Goal: Transaction & Acquisition: Purchase product/service

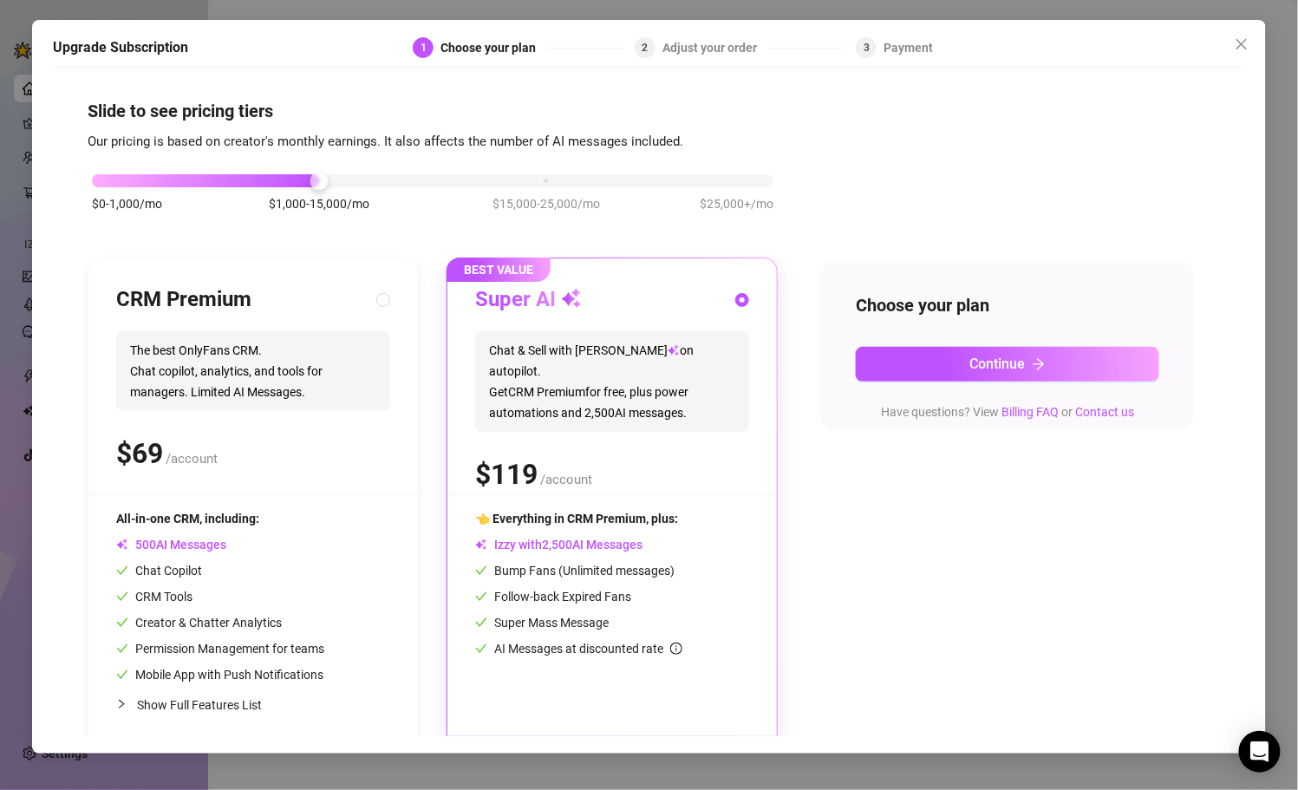
scroll to position [16, 0]
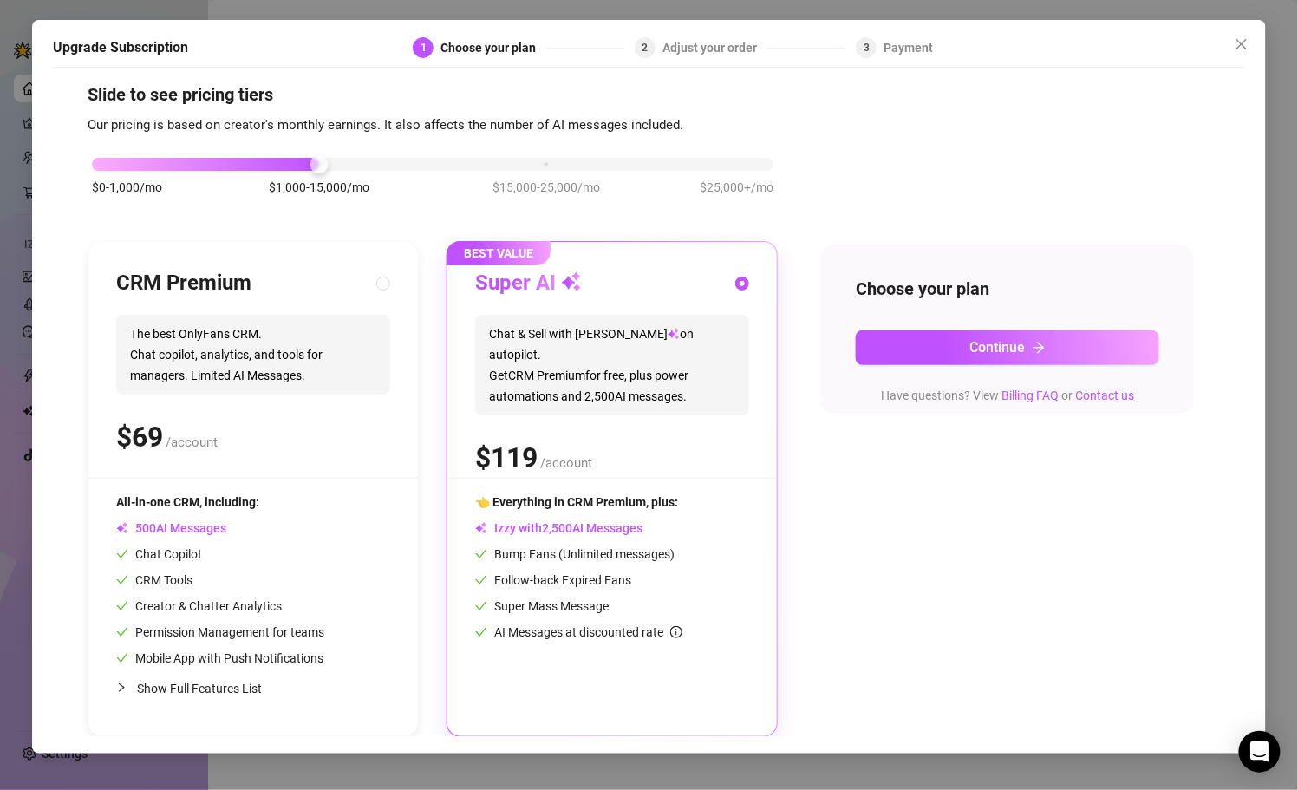
click at [272, 511] on div "All-in-one CRM, including: AI Messages Chat Copilot CRM Tools Creator & Chatter…" at bounding box center [220, 579] width 208 height 175
radio input "true"
radio input "false"
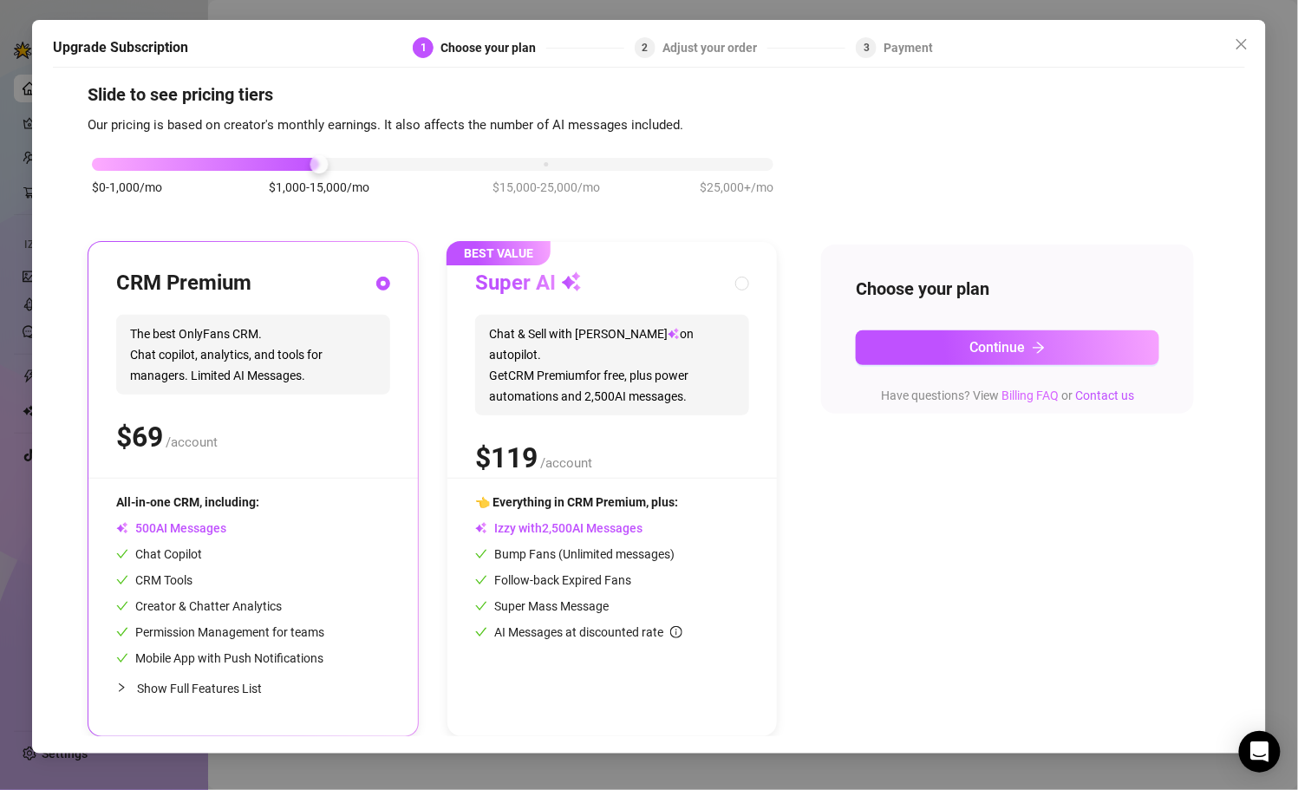
click at [1026, 394] on link "Billing FAQ" at bounding box center [1029, 395] width 57 height 14
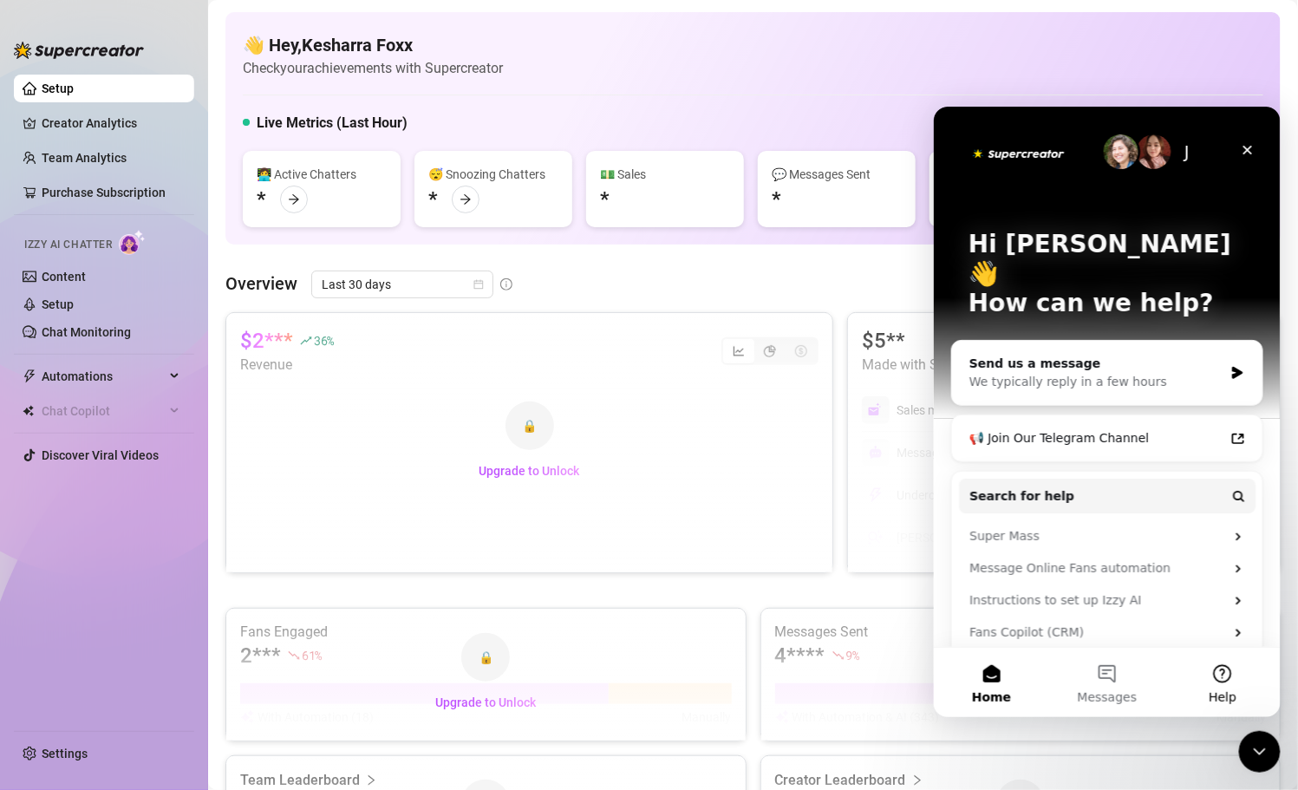
click at [1226, 673] on button "Help" at bounding box center [1221, 681] width 115 height 69
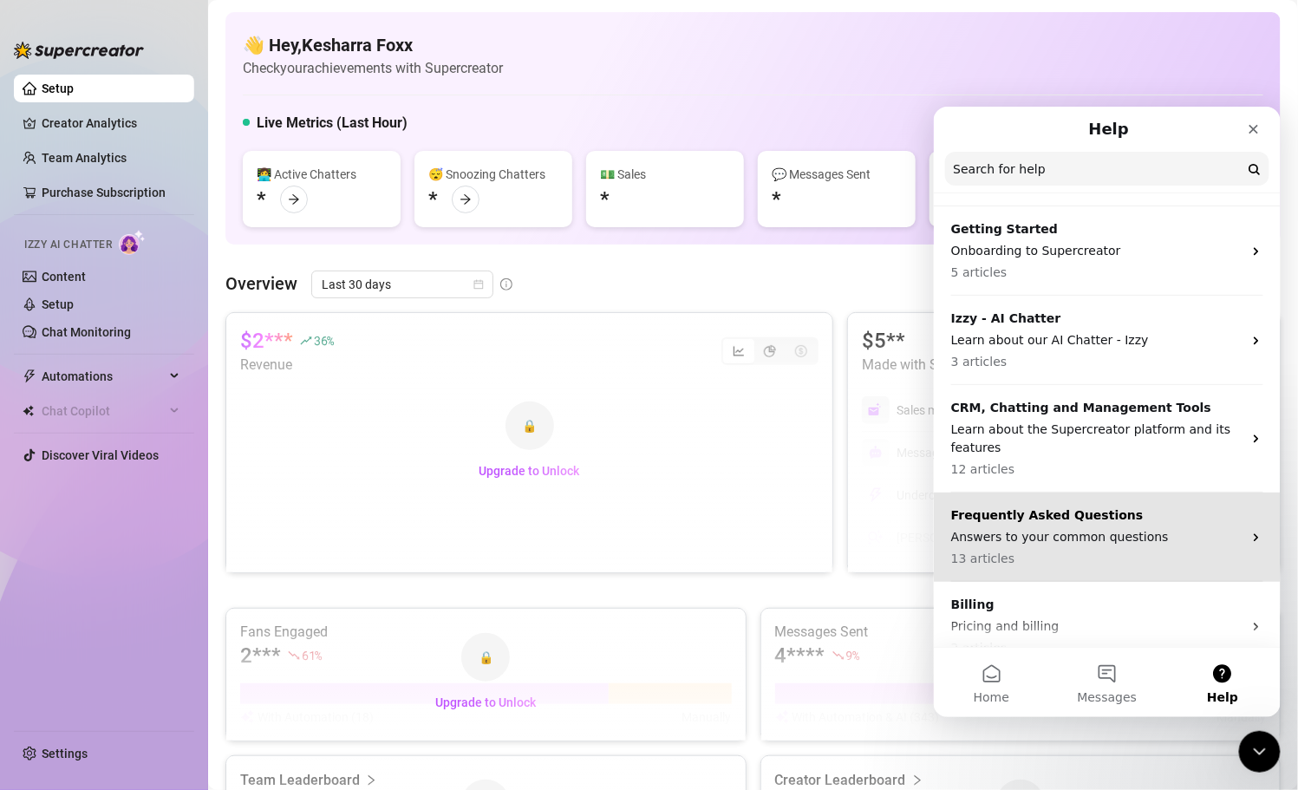
scroll to position [60, 0]
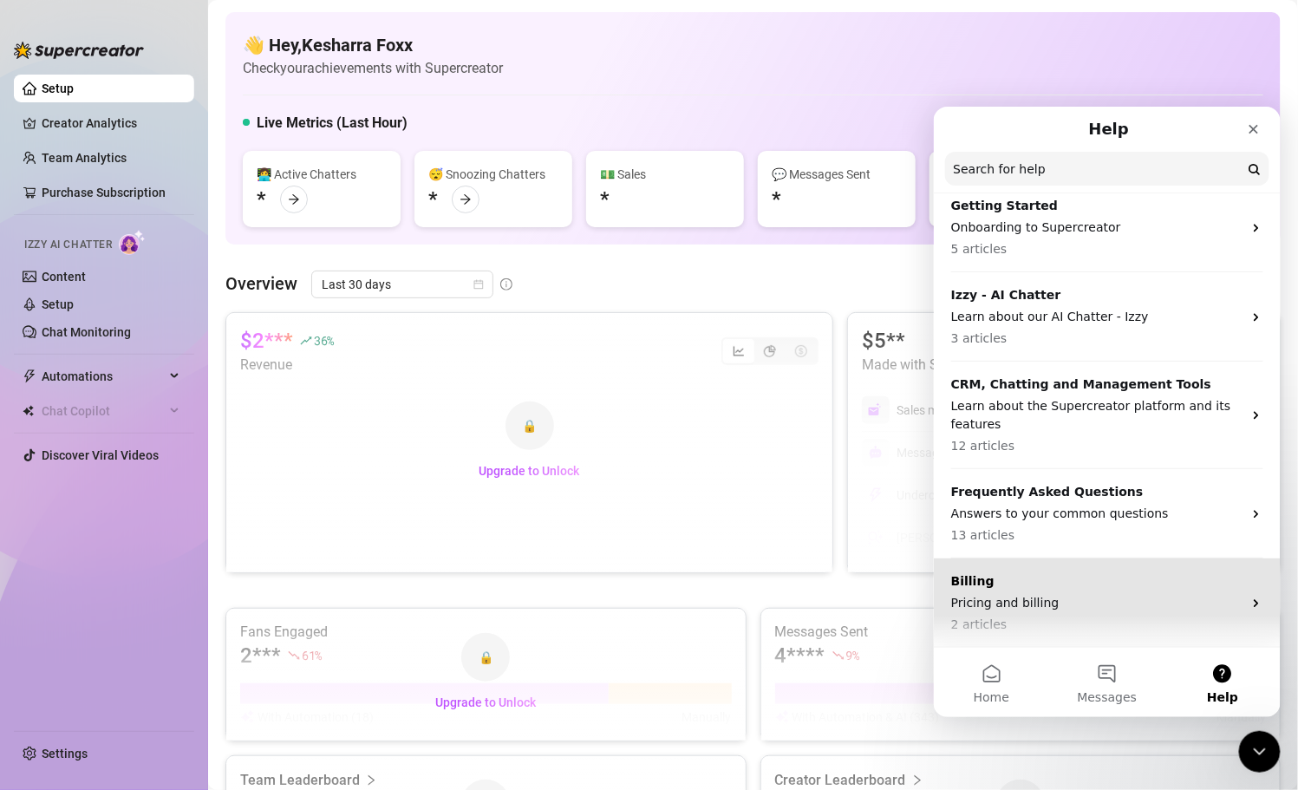
click at [1181, 578] on p "Billing" at bounding box center [1095, 580] width 291 height 18
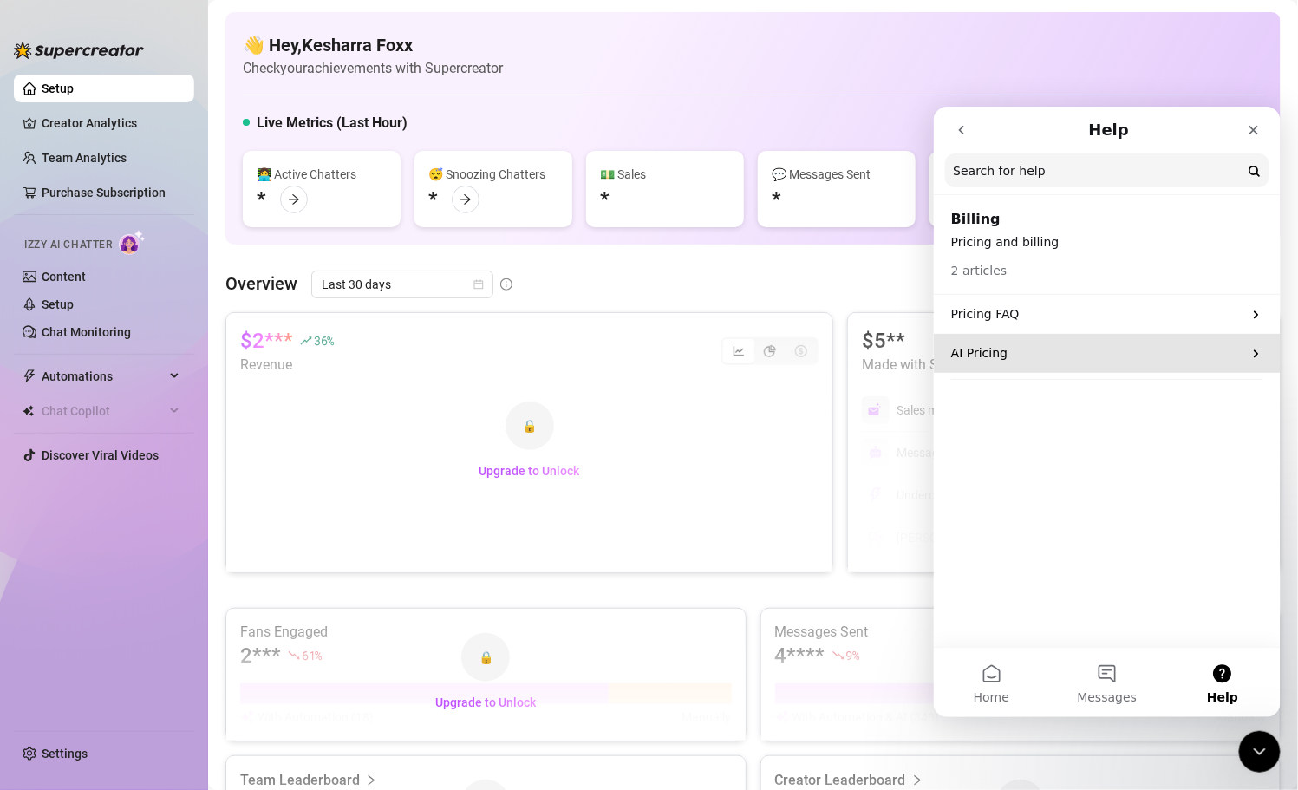
click at [1027, 341] on div "AI Pricing" at bounding box center [1106, 352] width 347 height 39
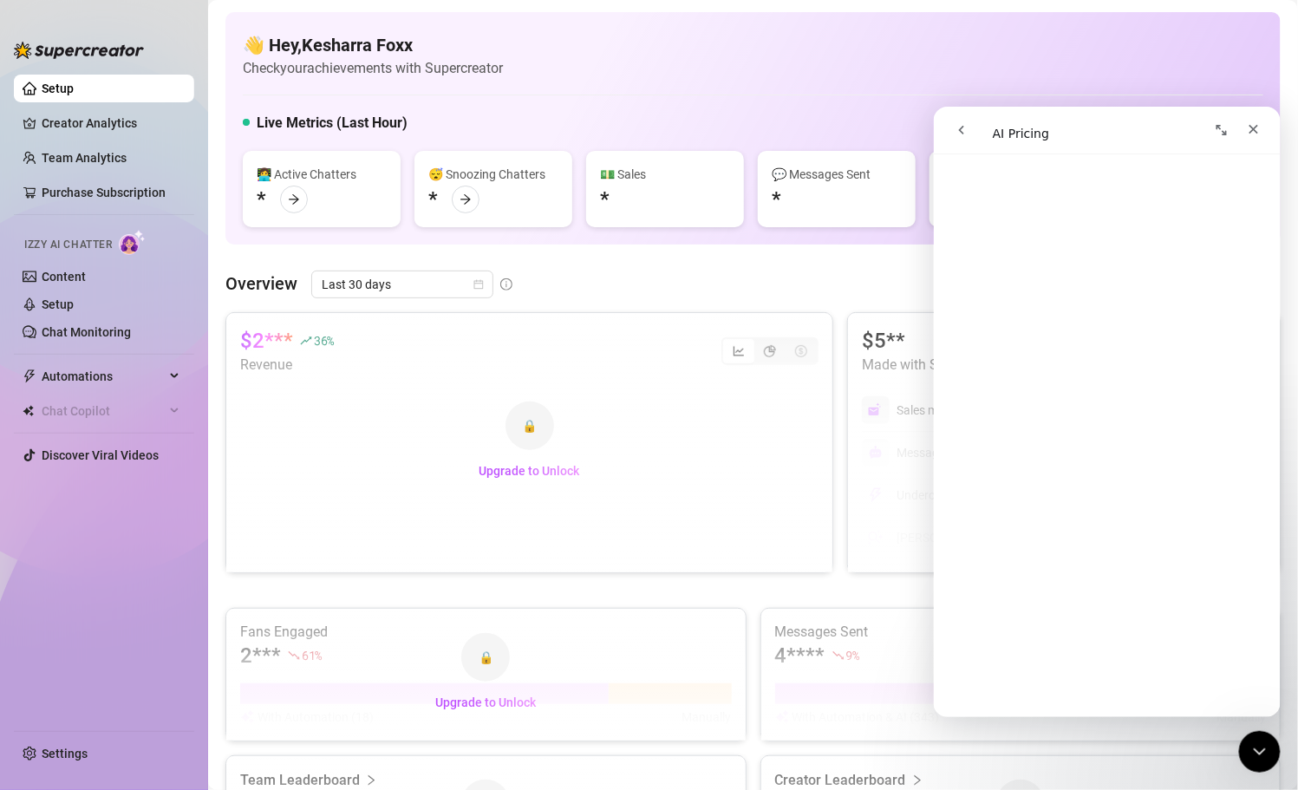
scroll to position [1939, 0]
click at [823, 227] on div "👩‍💻 Active Chatters * 😴 Snoozing Chatters * 💵 Sales * 💬 Messages Sent * 📪 Unrea…" at bounding box center [753, 189] width 1020 height 76
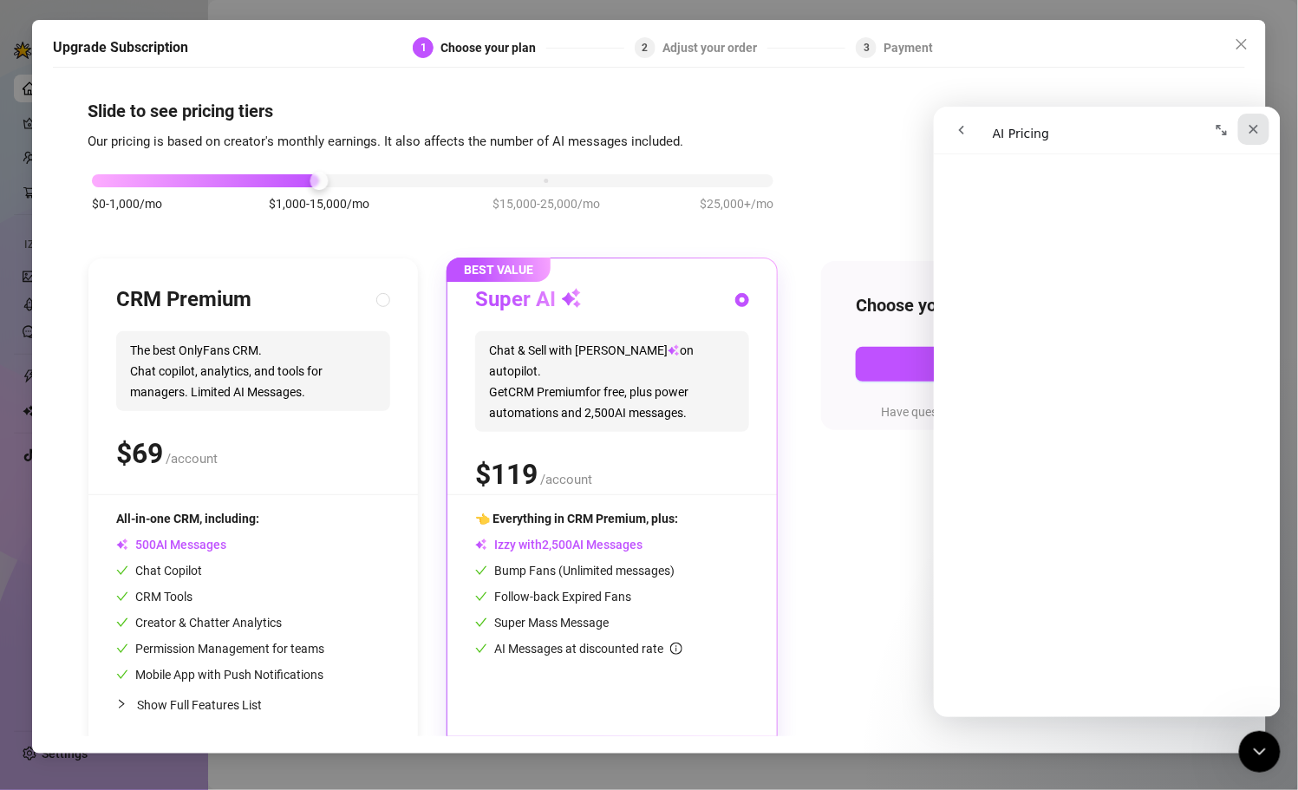
click at [1256, 130] on icon "Close" at bounding box center [1253, 128] width 14 height 14
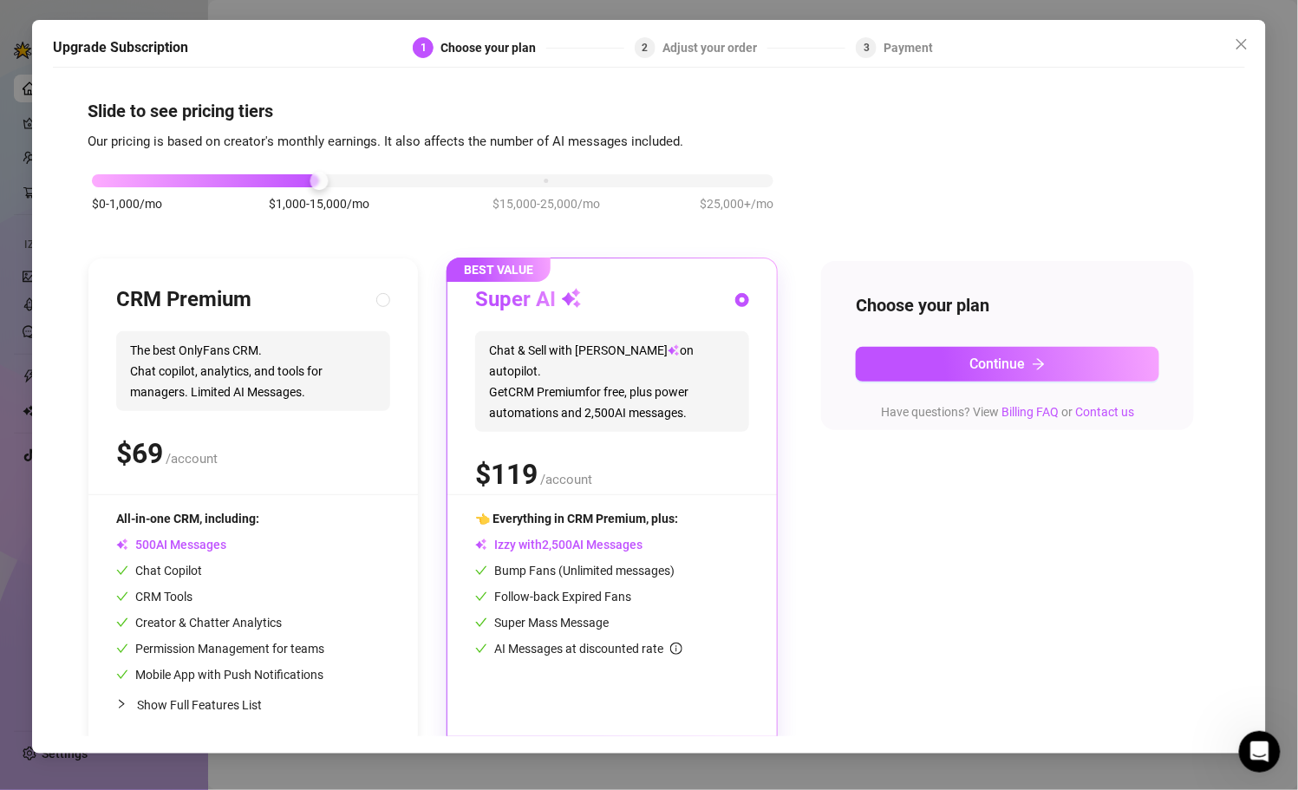
click at [172, 589] on span "CRM Tools" at bounding box center [154, 596] width 76 height 14
radio input "true"
radio input "false"
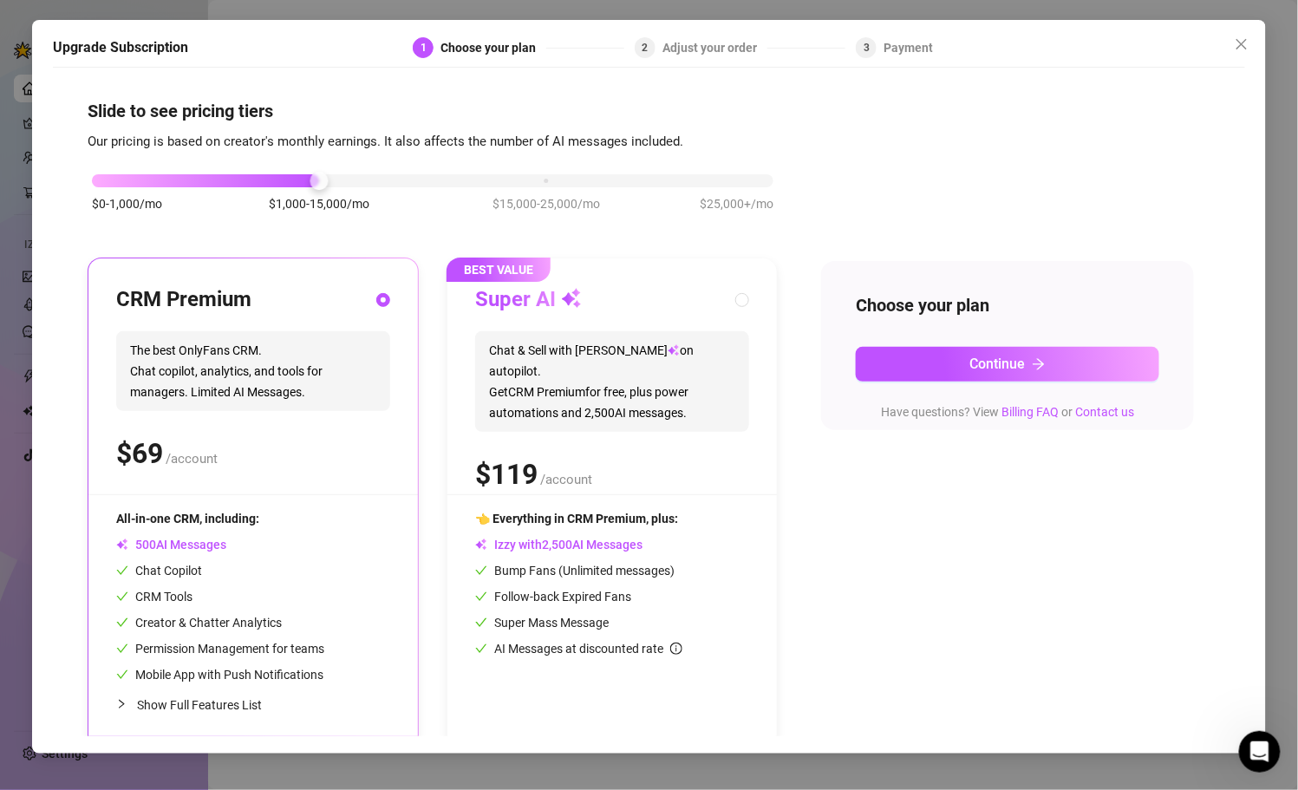
click at [344, 437] on div "$ /account" at bounding box center [253, 453] width 274 height 43
click at [354, 432] on div "$ /account" at bounding box center [253, 453] width 274 height 43
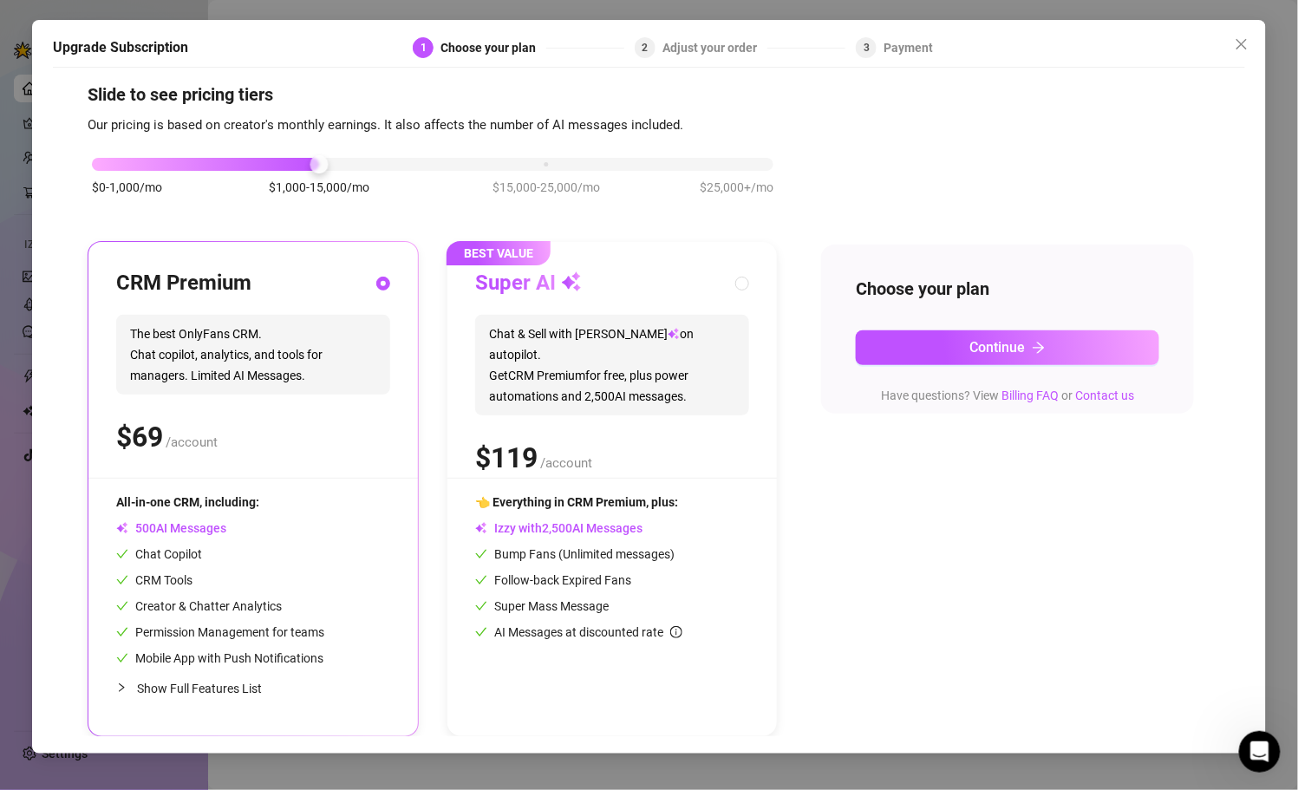
scroll to position [16, 0]
click at [239, 692] on span "Show Full Features List" at bounding box center [199, 688] width 125 height 14
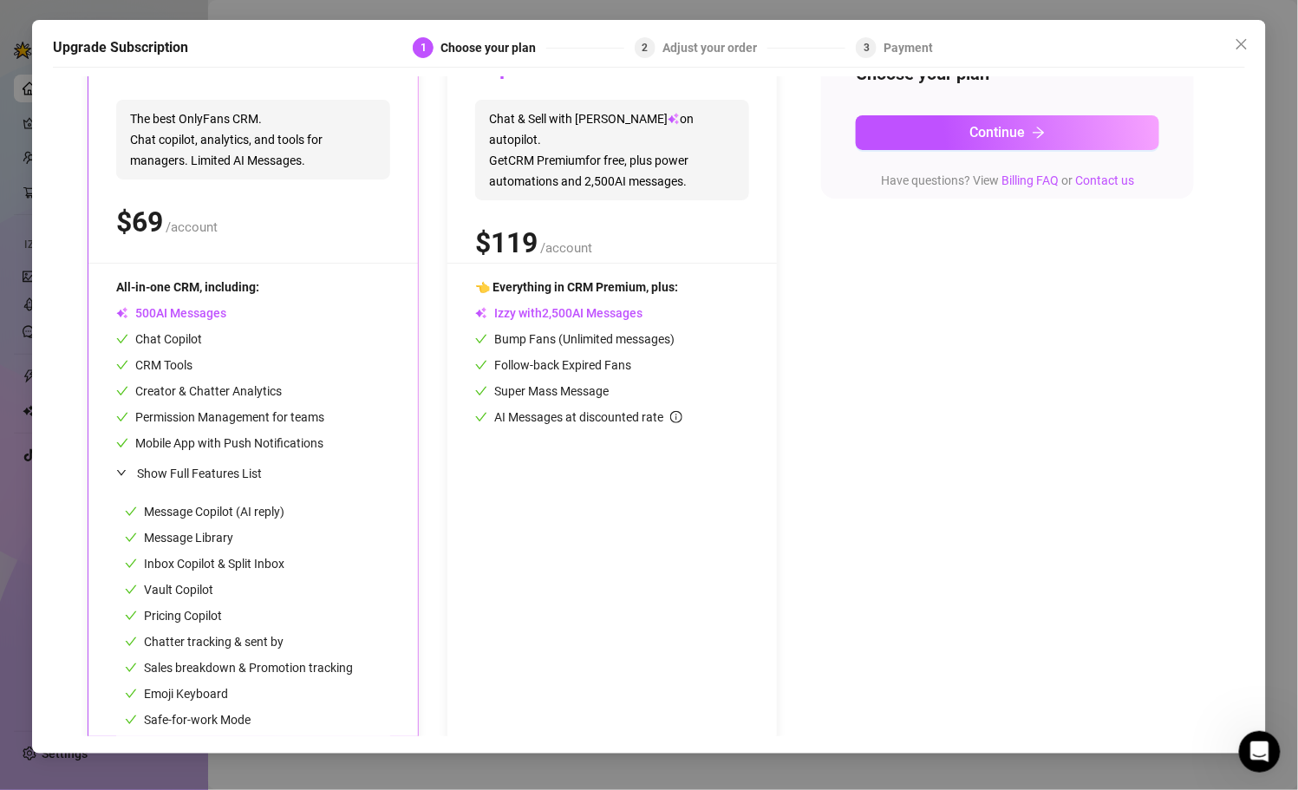
scroll to position [261, 0]
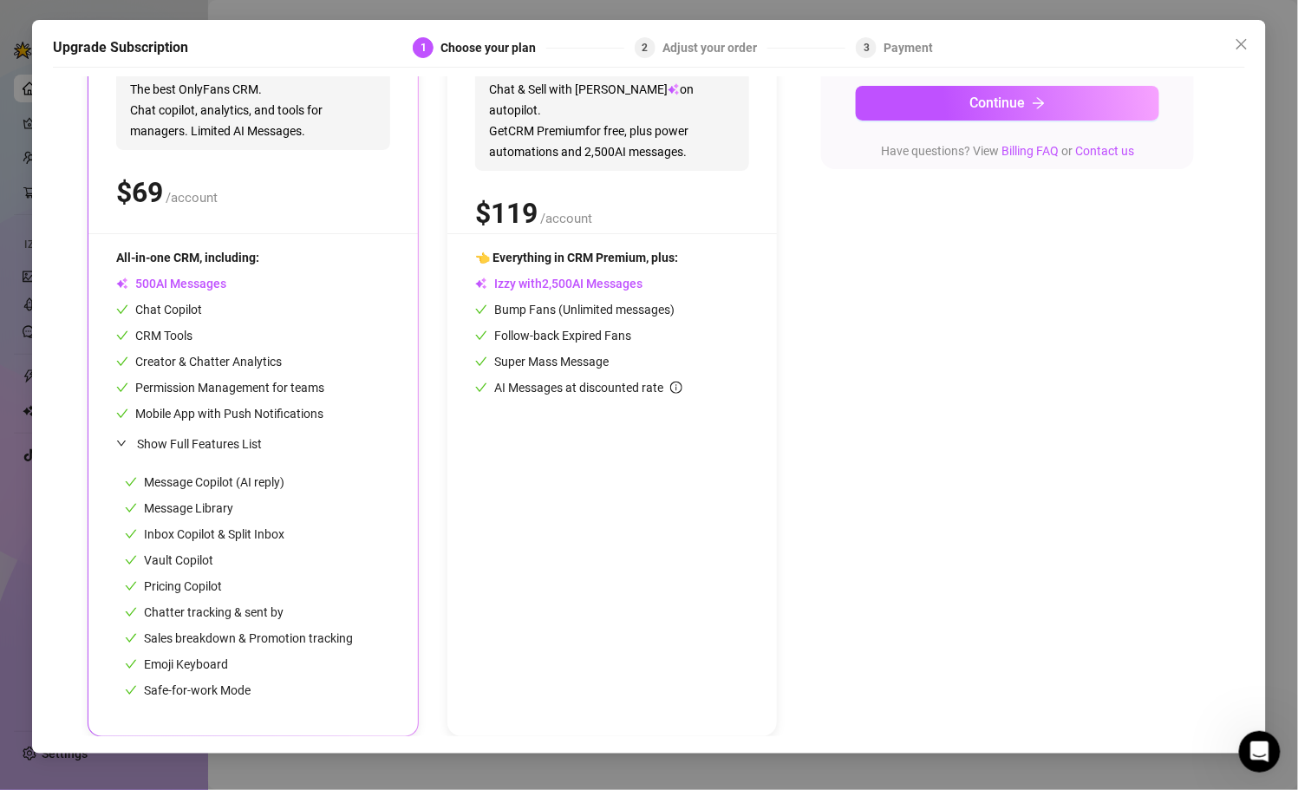
click at [19, 364] on div "Upgrade Subscription 1 Choose your plan 2 Adjust your order 3 Payment Slide to …" at bounding box center [649, 395] width 1298 height 790
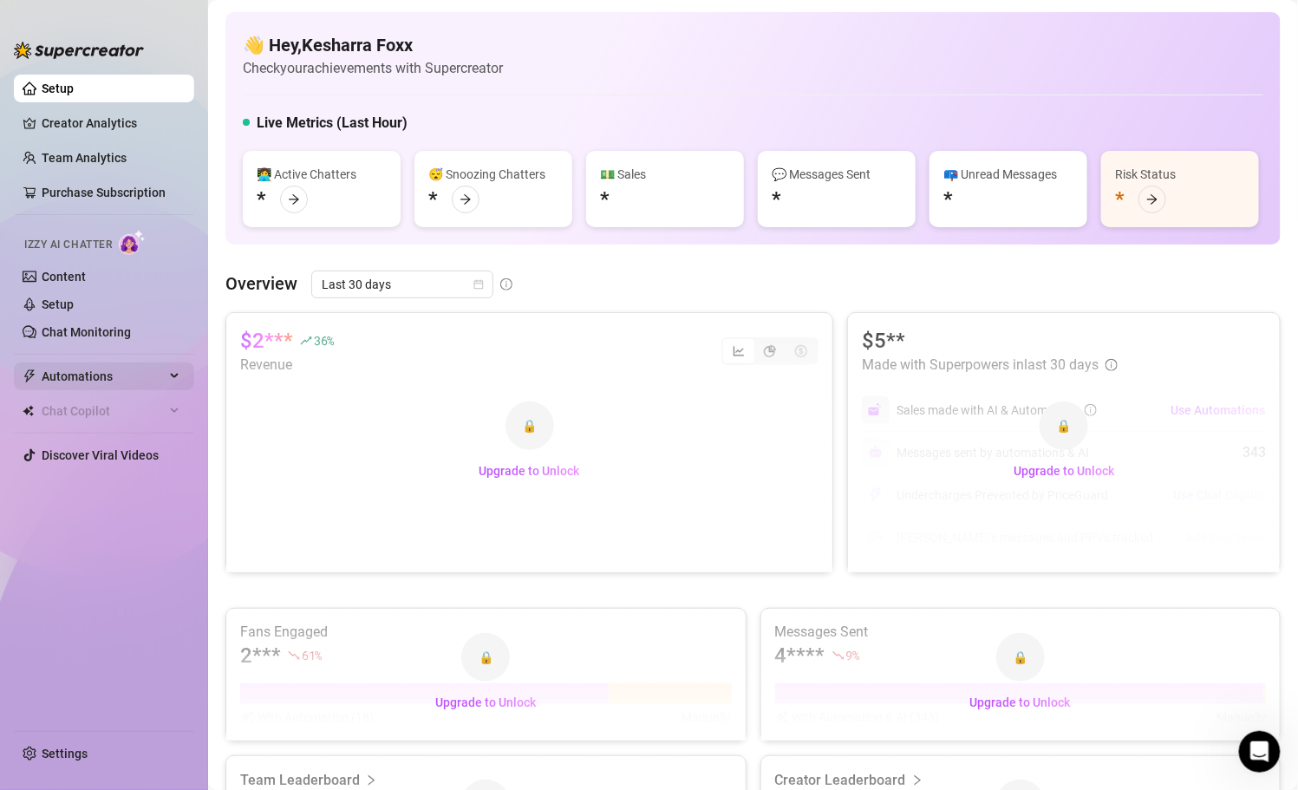
click at [115, 372] on span "Automations" at bounding box center [103, 376] width 123 height 28
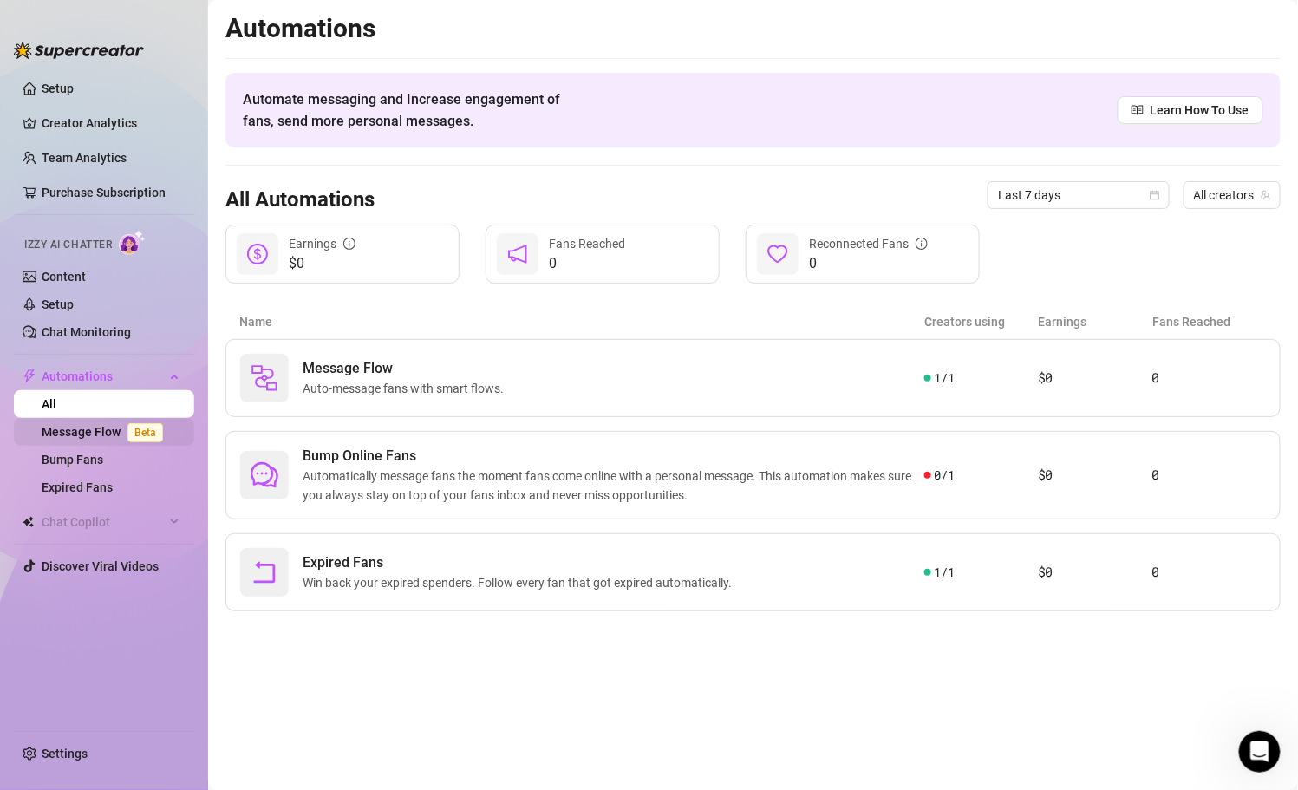
click at [127, 437] on span "Beta" at bounding box center [145, 432] width 36 height 19
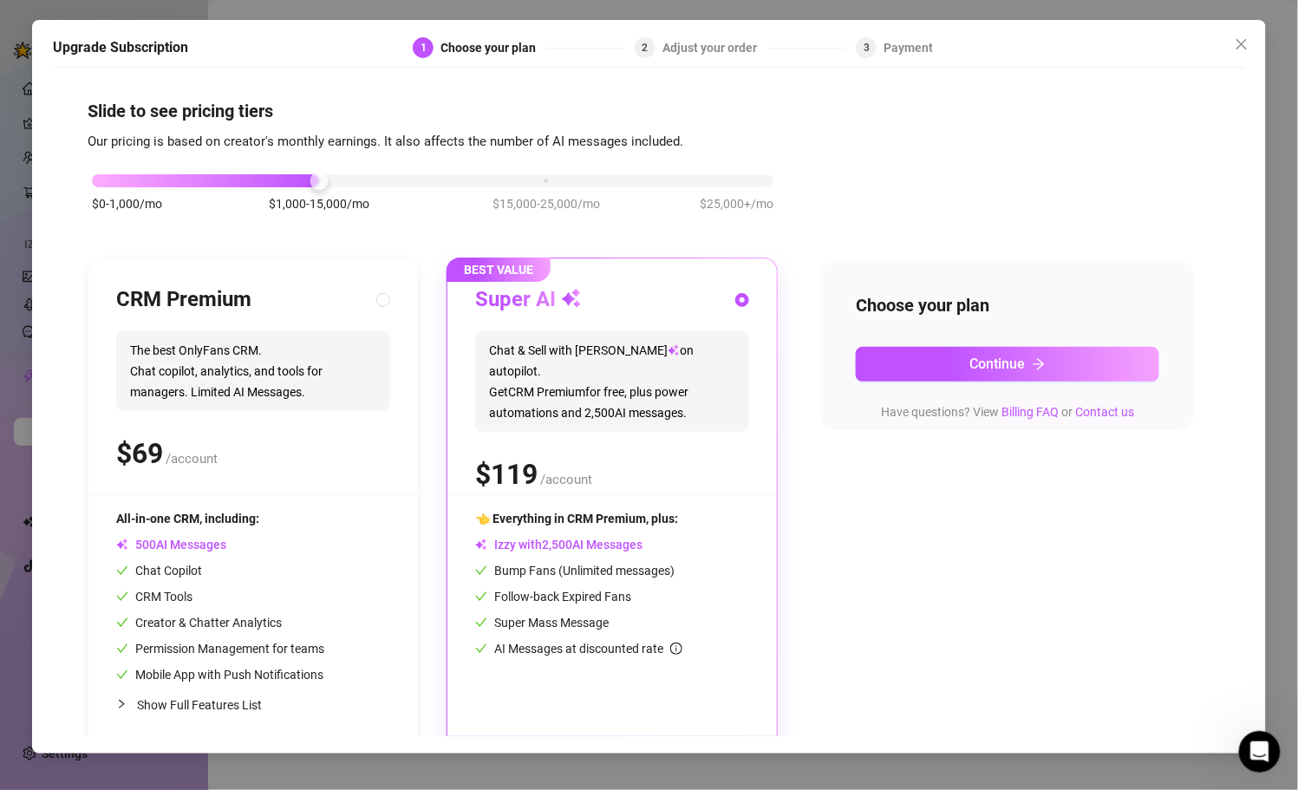
scroll to position [16, 0]
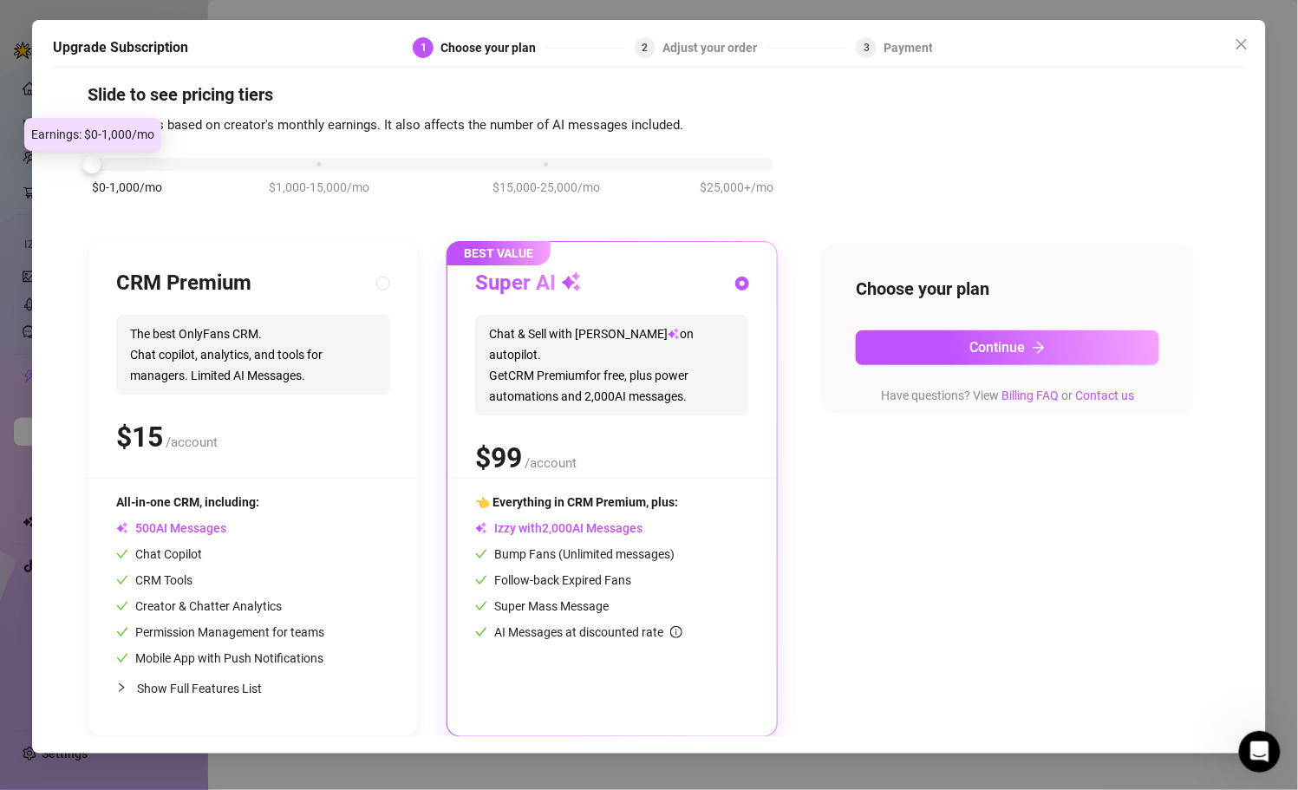
click at [187, 160] on div "$0-1,000/mo $1,000-15,000/mo $15,000-25,000/mo $25,000+/mo" at bounding box center [432, 159] width 681 height 10
drag, startPoint x: 114, startPoint y: 167, endPoint x: 151, endPoint y: 160, distance: 37.1
click at [151, 160] on div at bounding box center [432, 164] width 681 height 13
click at [162, 172] on div "$0-1,000/mo $1,000-15,000/mo $15,000-25,000/mo $25,000+/mo" at bounding box center [433, 185] width 690 height 98
click at [252, 165] on div "$0-1,000/mo $1,000-15,000/mo $15,000-25,000/mo $25,000+/mo" at bounding box center [432, 159] width 681 height 10
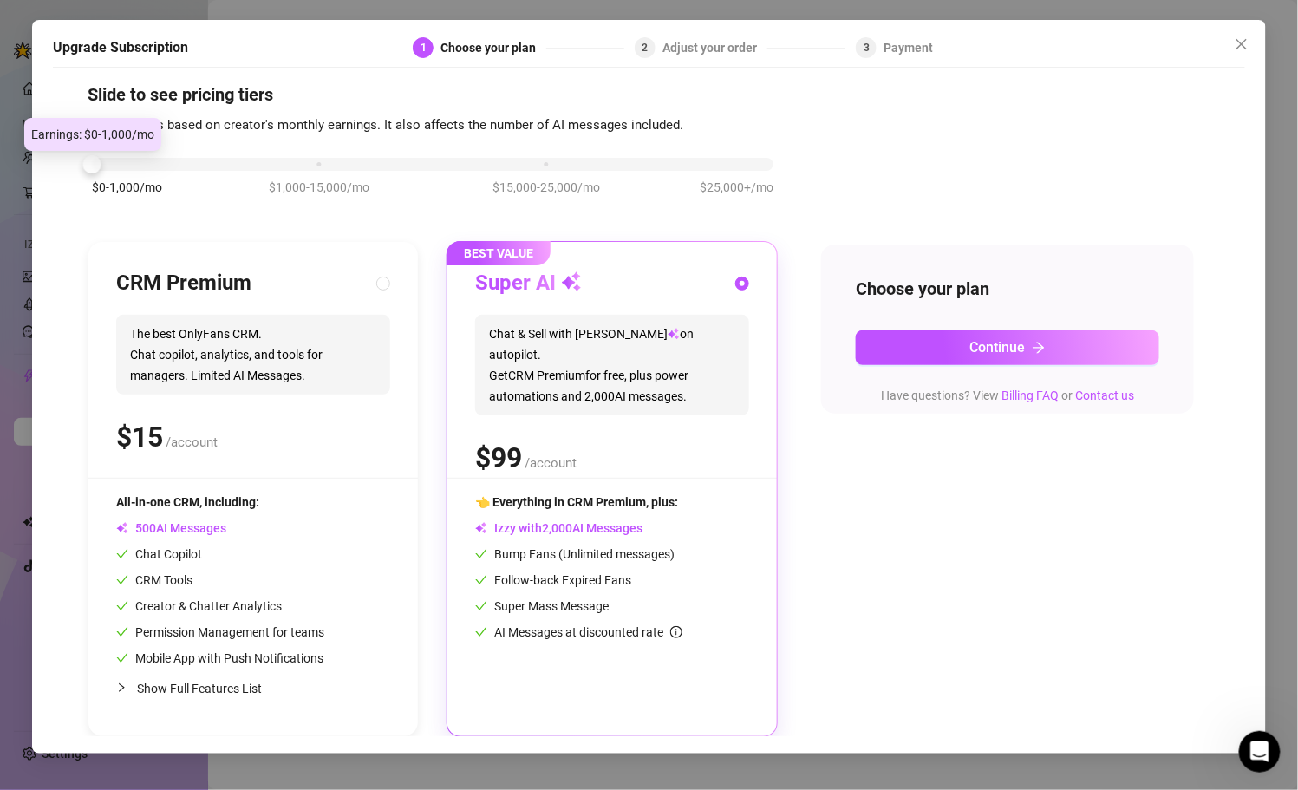
click at [123, 164] on div "$0-1,000/mo $1,000-15,000/mo $15,000-25,000/mo $25,000+/mo" at bounding box center [432, 159] width 681 height 10
click at [222, 681] on span "Show Full Features List" at bounding box center [199, 688] width 125 height 14
radio input "true"
radio input "false"
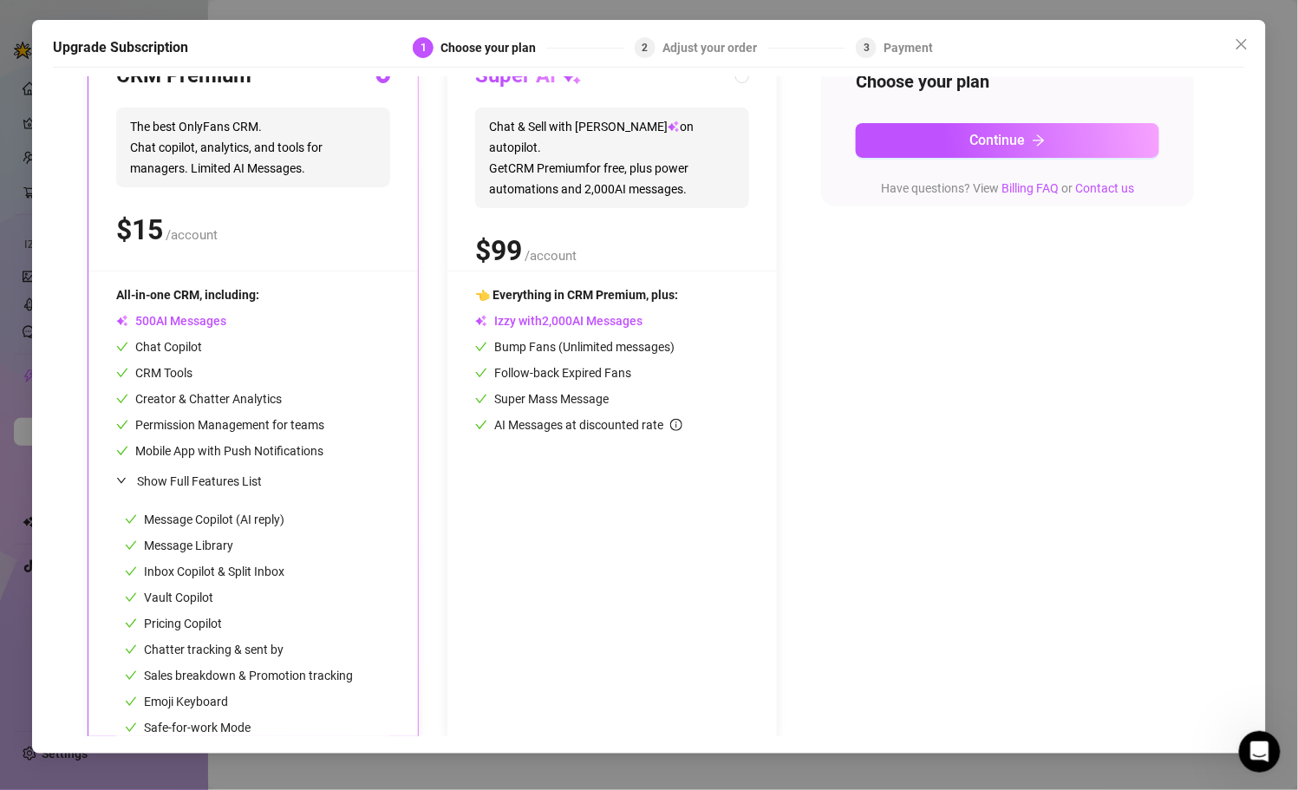
scroll to position [223, 0]
click at [993, 149] on button "Continue" at bounding box center [1007, 141] width 303 height 35
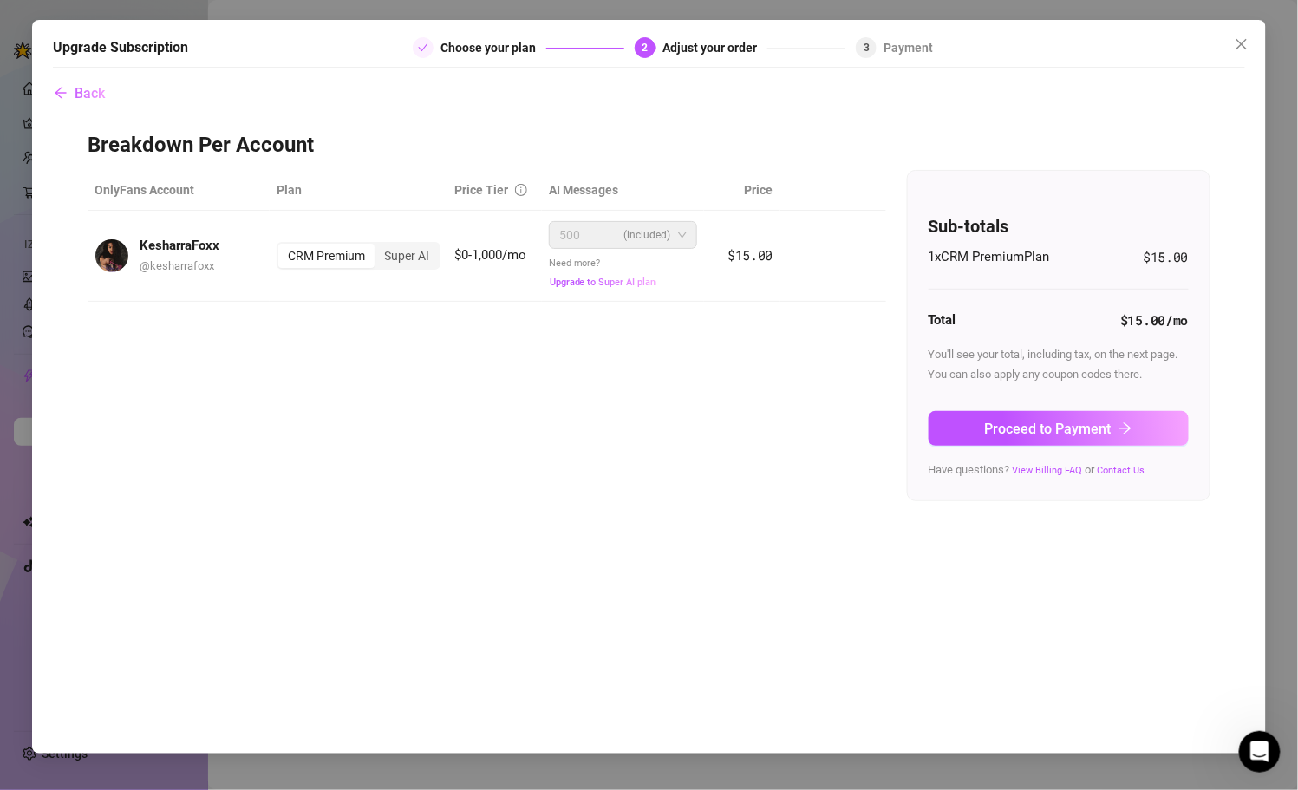
scroll to position [0, 0]
click at [88, 92] on span "Back" at bounding box center [90, 93] width 30 height 16
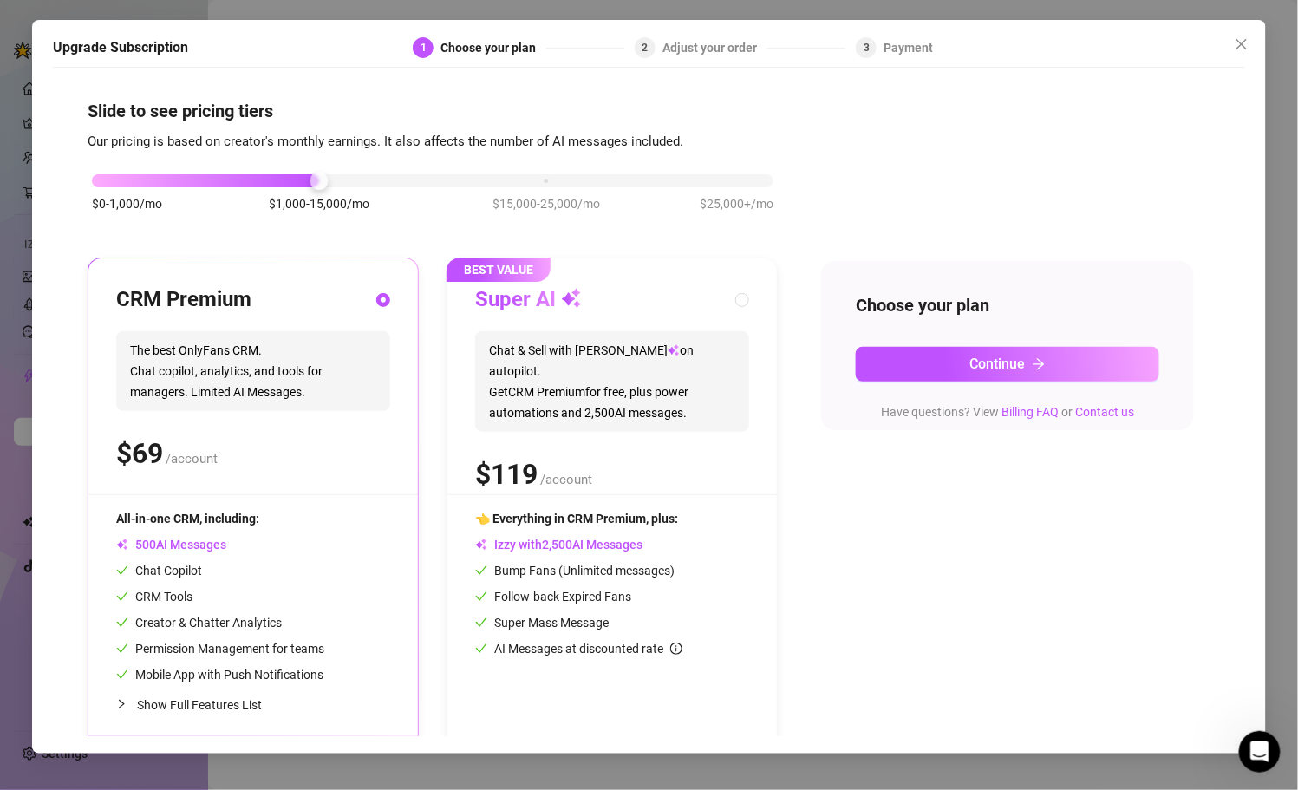
click at [117, 187] on div "$0-1,000/mo $1,000-15,000/mo $15,000-25,000/mo $25,000+/mo" at bounding box center [433, 202] width 690 height 98
click at [252, 722] on div "Show Full Features List" at bounding box center [253, 704] width 274 height 41
click at [239, 709] on span "Show Full Features List" at bounding box center [199, 705] width 125 height 14
click at [257, 714] on div "Show Full Features List" at bounding box center [253, 704] width 274 height 41
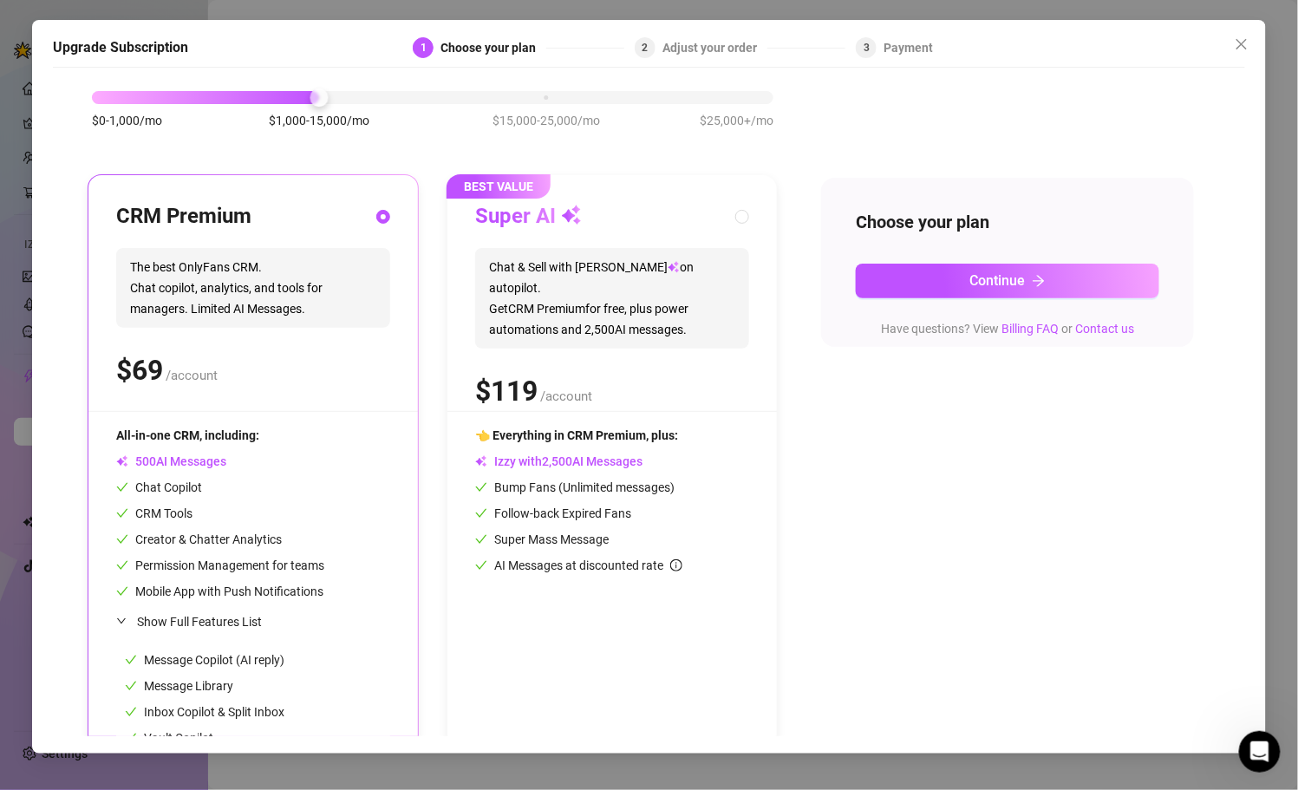
scroll to position [68, 0]
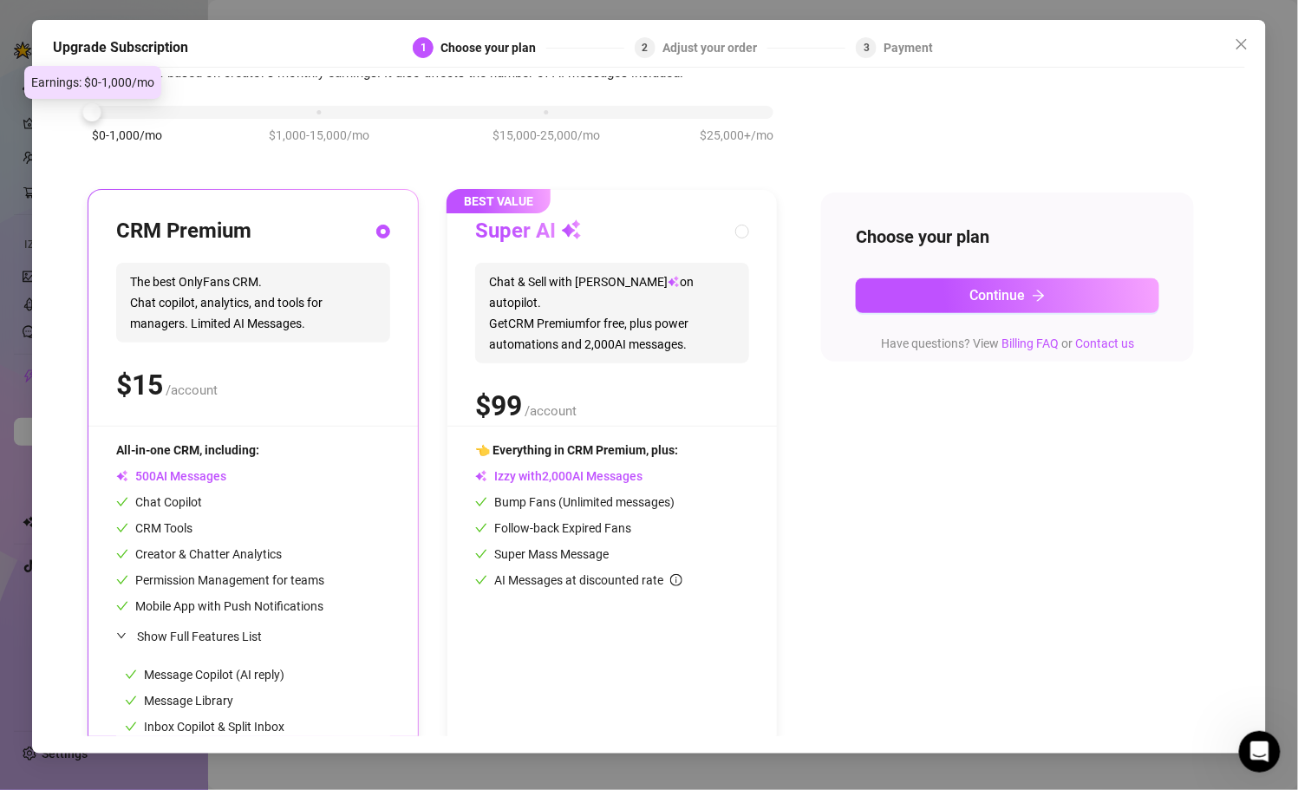
click at [175, 107] on div "$0-1,000/mo $1,000-15,000/mo $15,000-25,000/mo $25,000+/mo" at bounding box center [432, 107] width 681 height 10
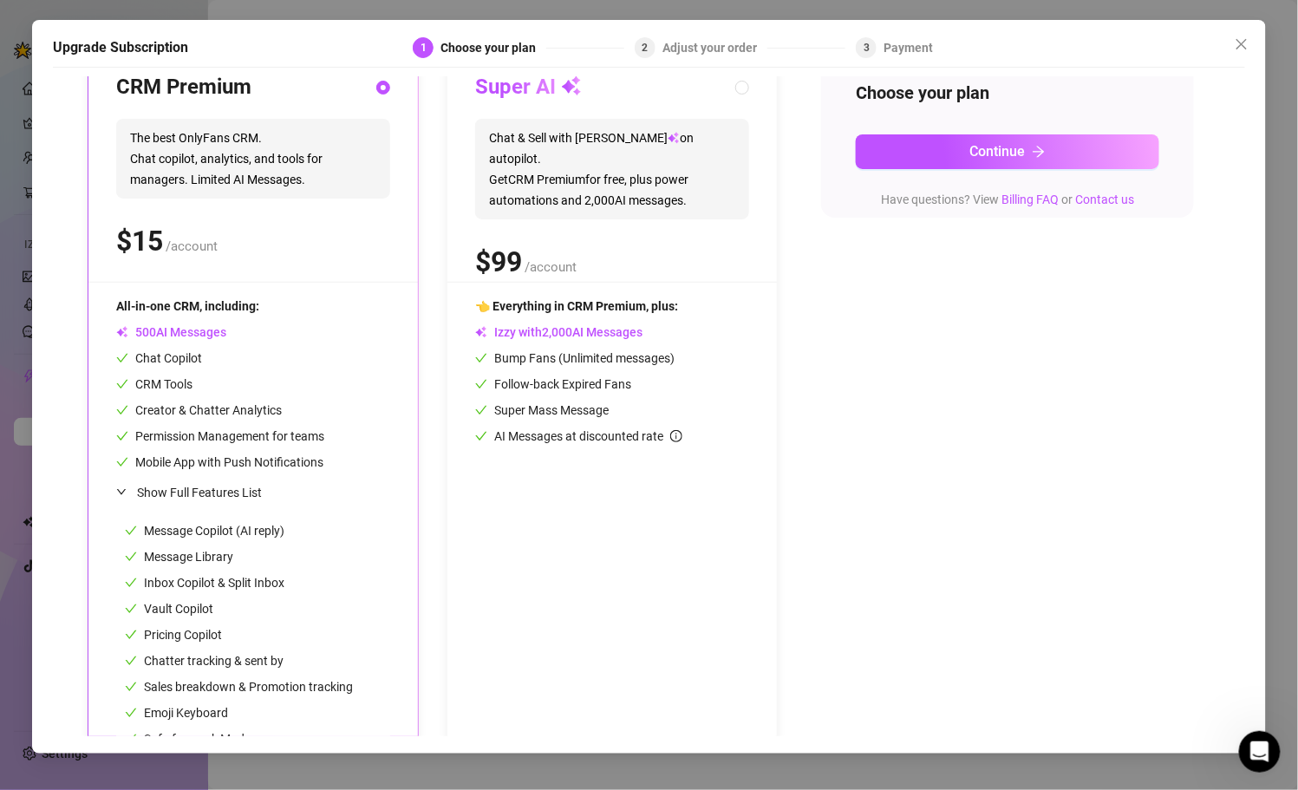
scroll to position [261, 0]
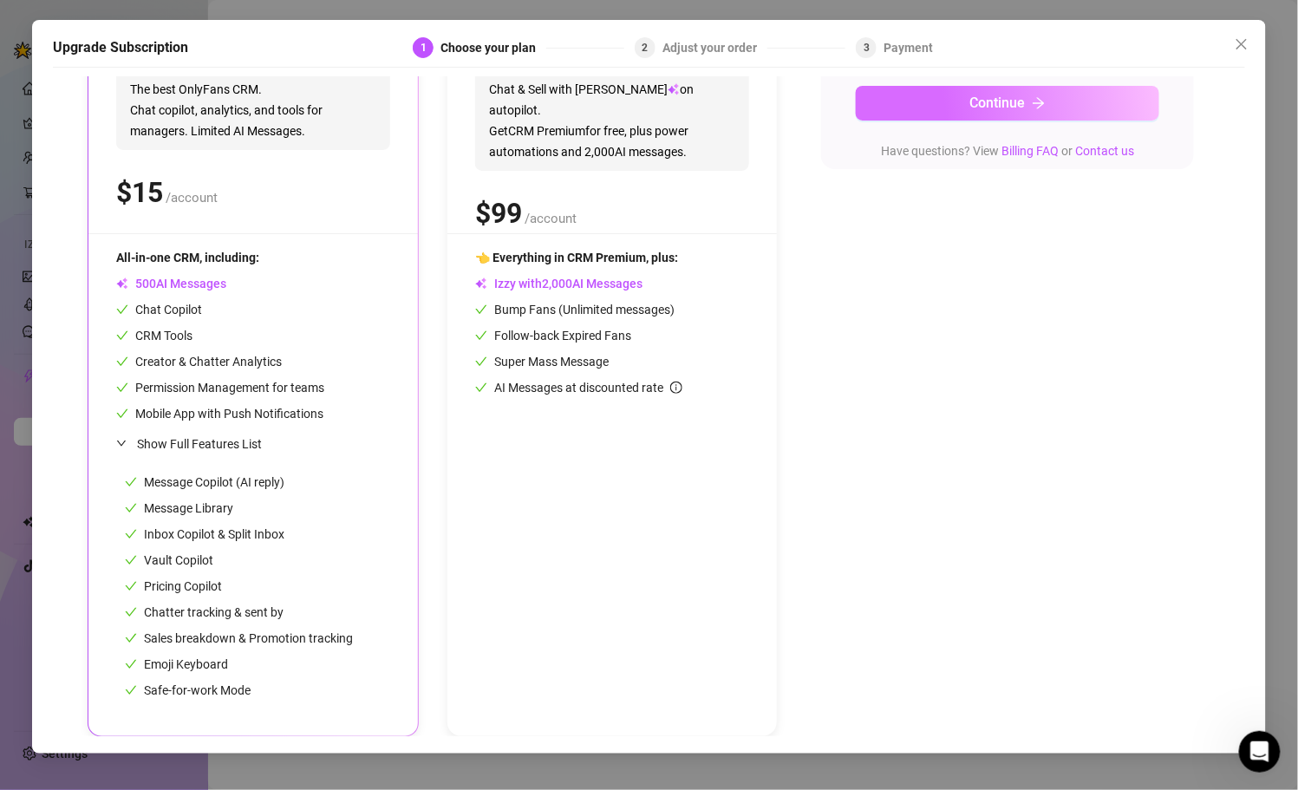
click at [1002, 110] on button "Continue" at bounding box center [1007, 103] width 303 height 35
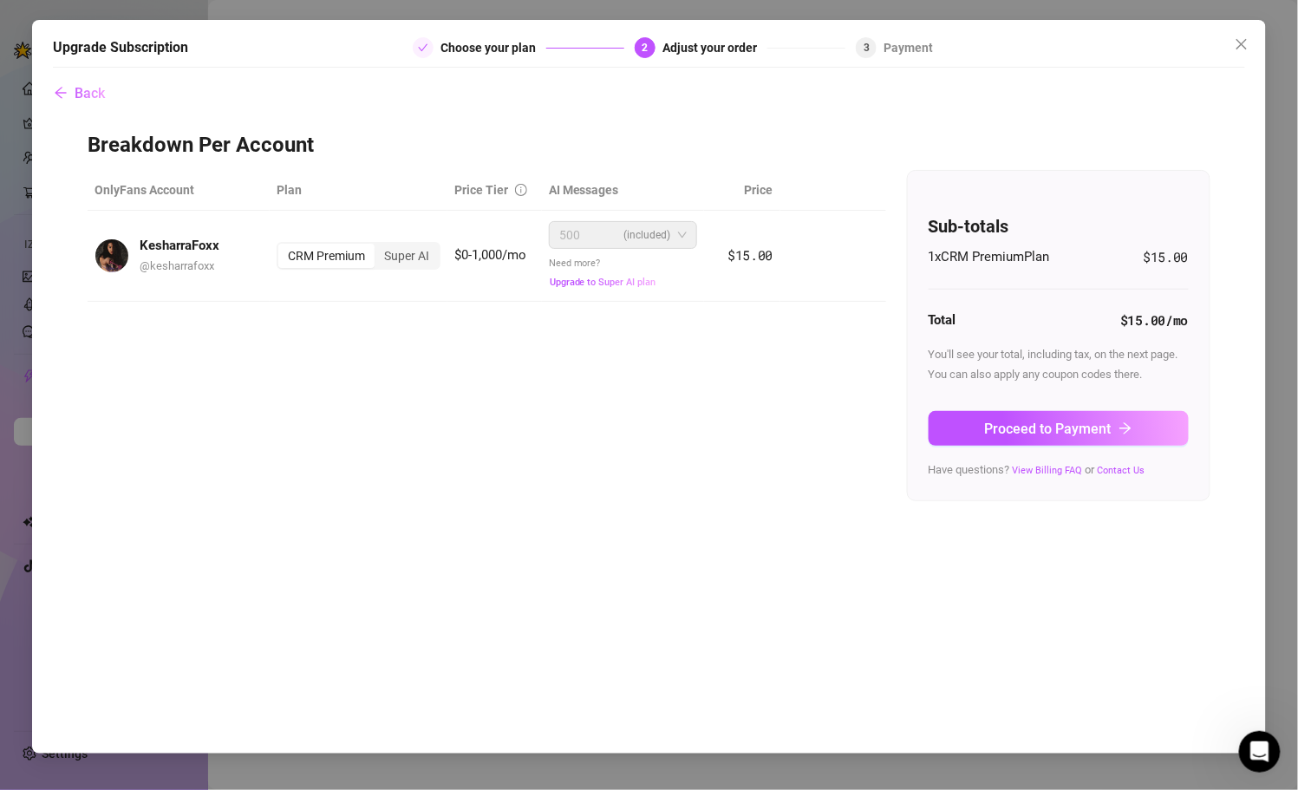
scroll to position [0, 0]
click at [981, 423] on button "Proceed to Payment" at bounding box center [1058, 428] width 260 height 35
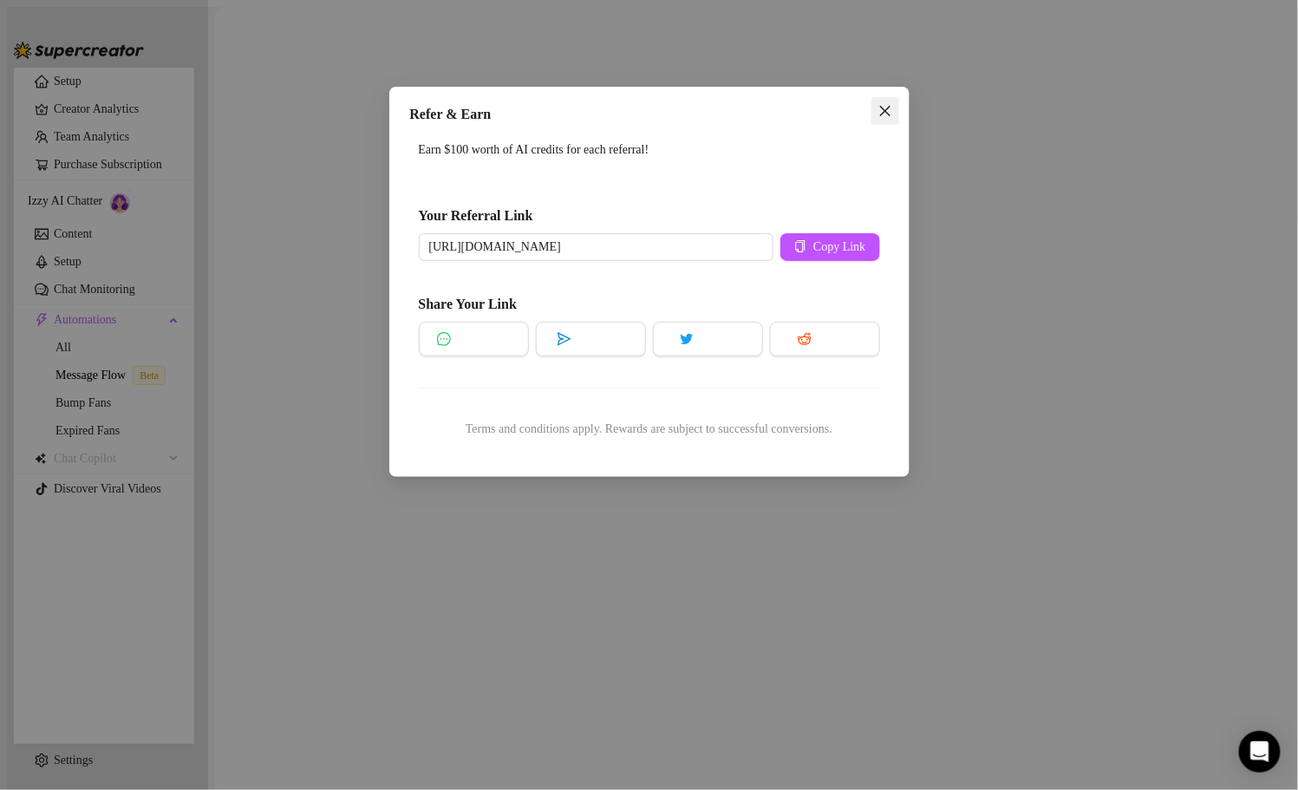
click at [880, 107] on icon "close" at bounding box center [884, 111] width 10 height 10
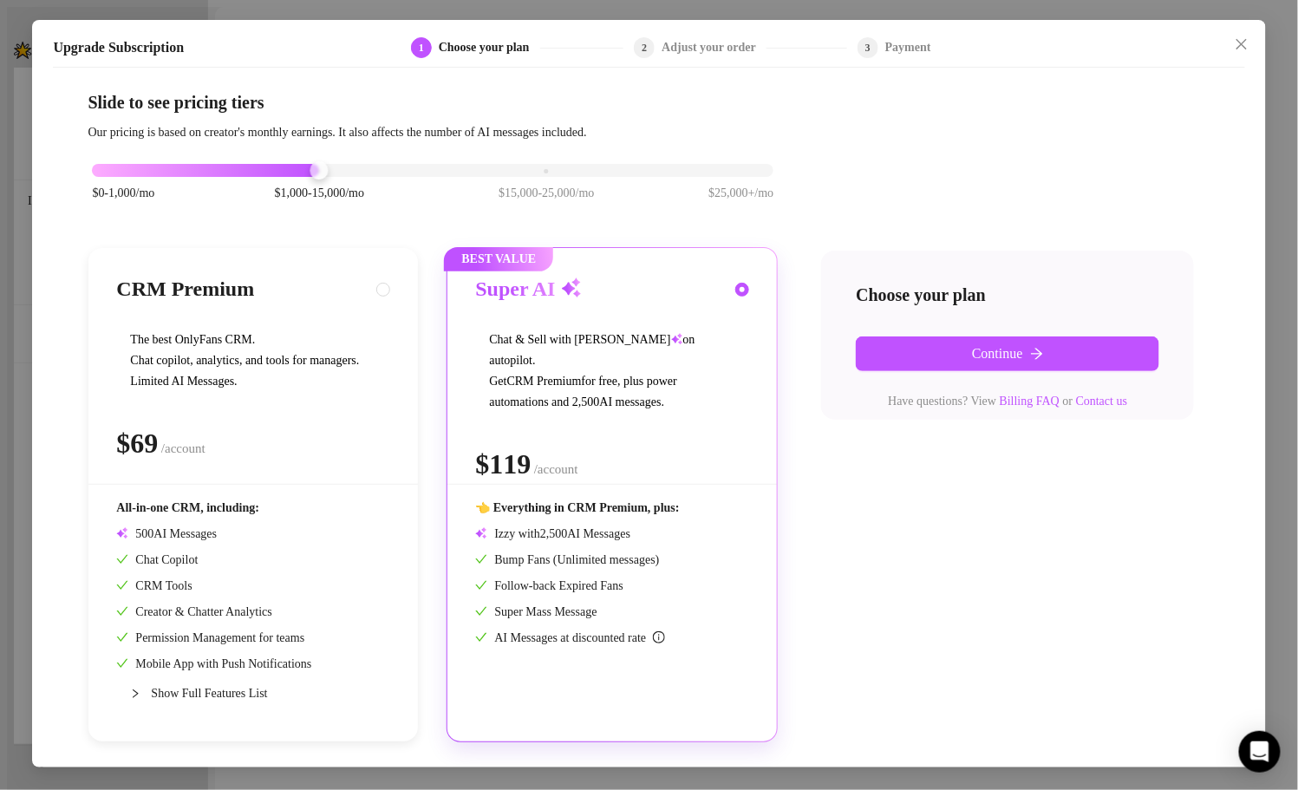
click at [289, 461] on div "$ /account" at bounding box center [253, 442] width 274 height 43
radio input "true"
radio input "false"
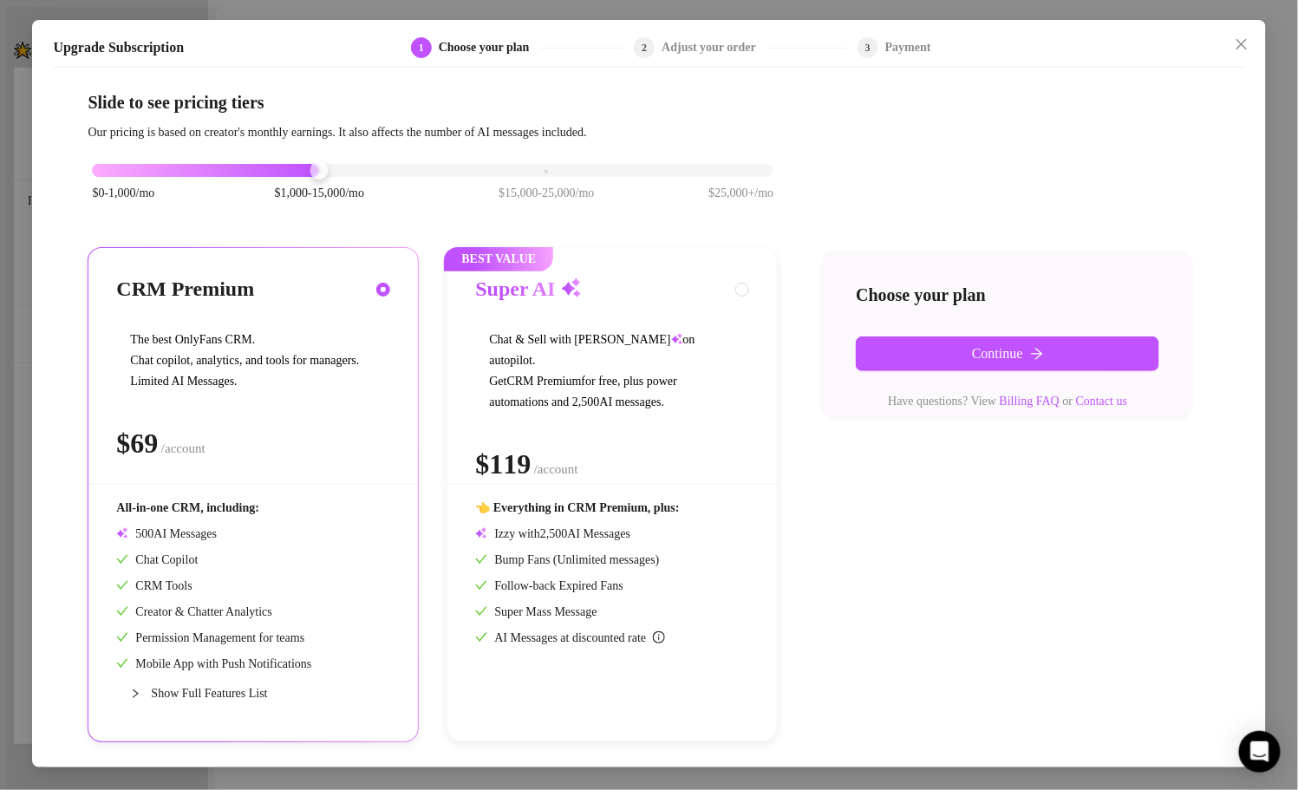
click at [114, 171] on div "$0-1,000/mo $1,000-15,000/mo $15,000-25,000/mo $25,000+/mo" at bounding box center [432, 165] width 681 height 10
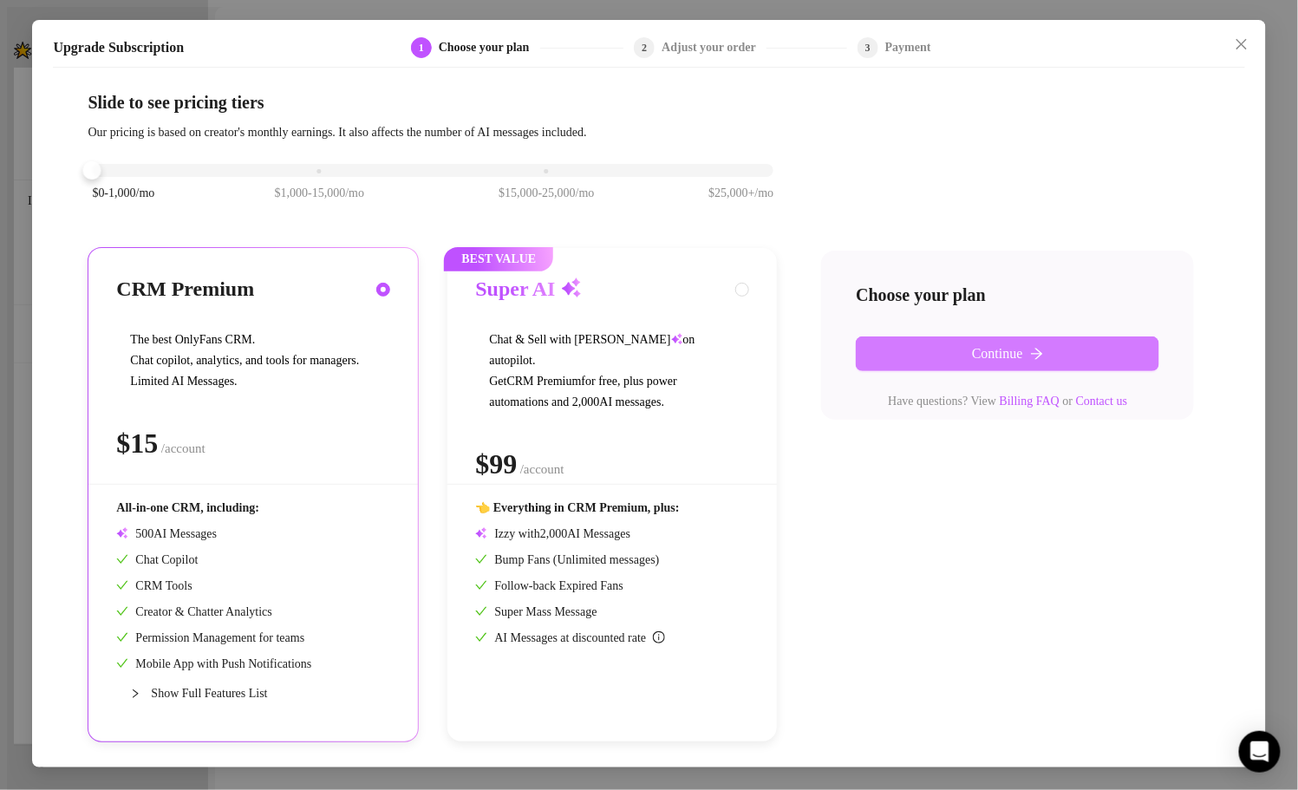
click at [943, 351] on button "Continue" at bounding box center [1007, 353] width 303 height 35
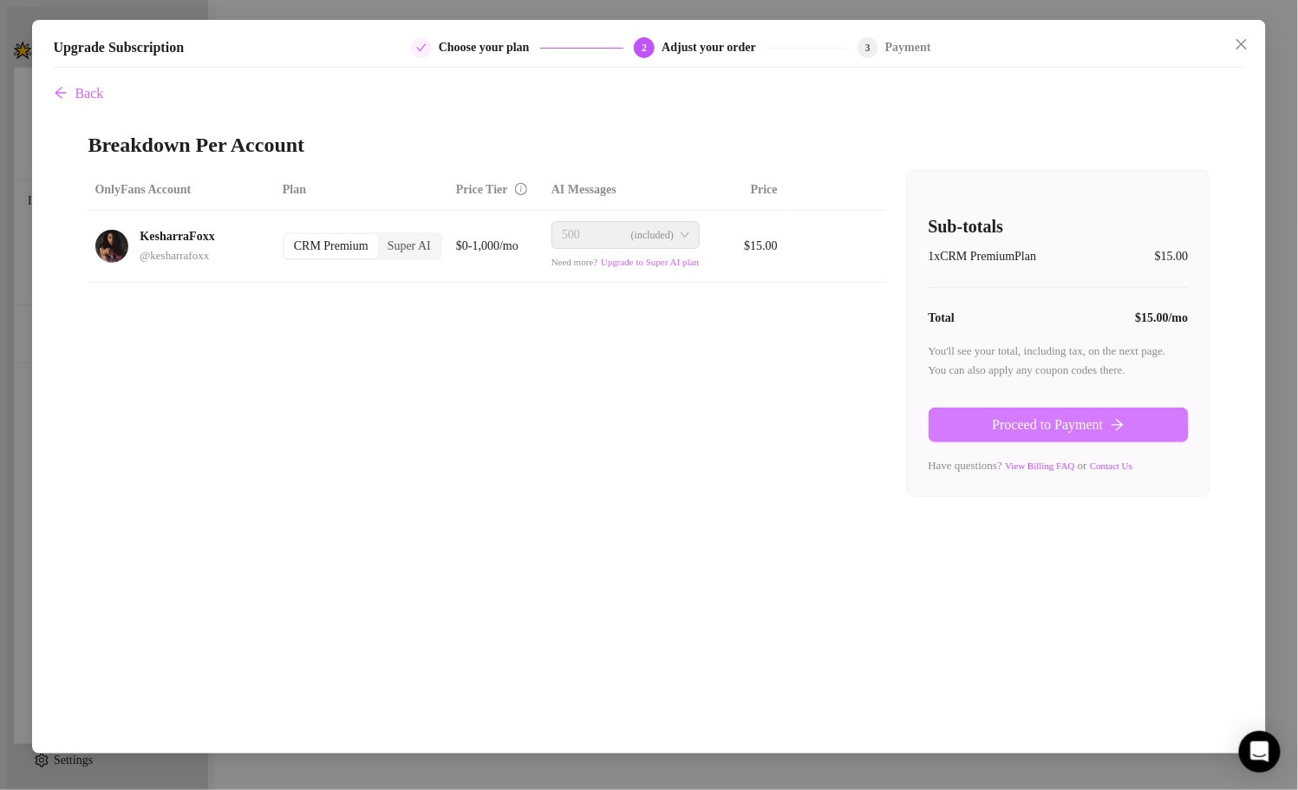
click at [975, 437] on button "Proceed to Payment" at bounding box center [1058, 424] width 260 height 35
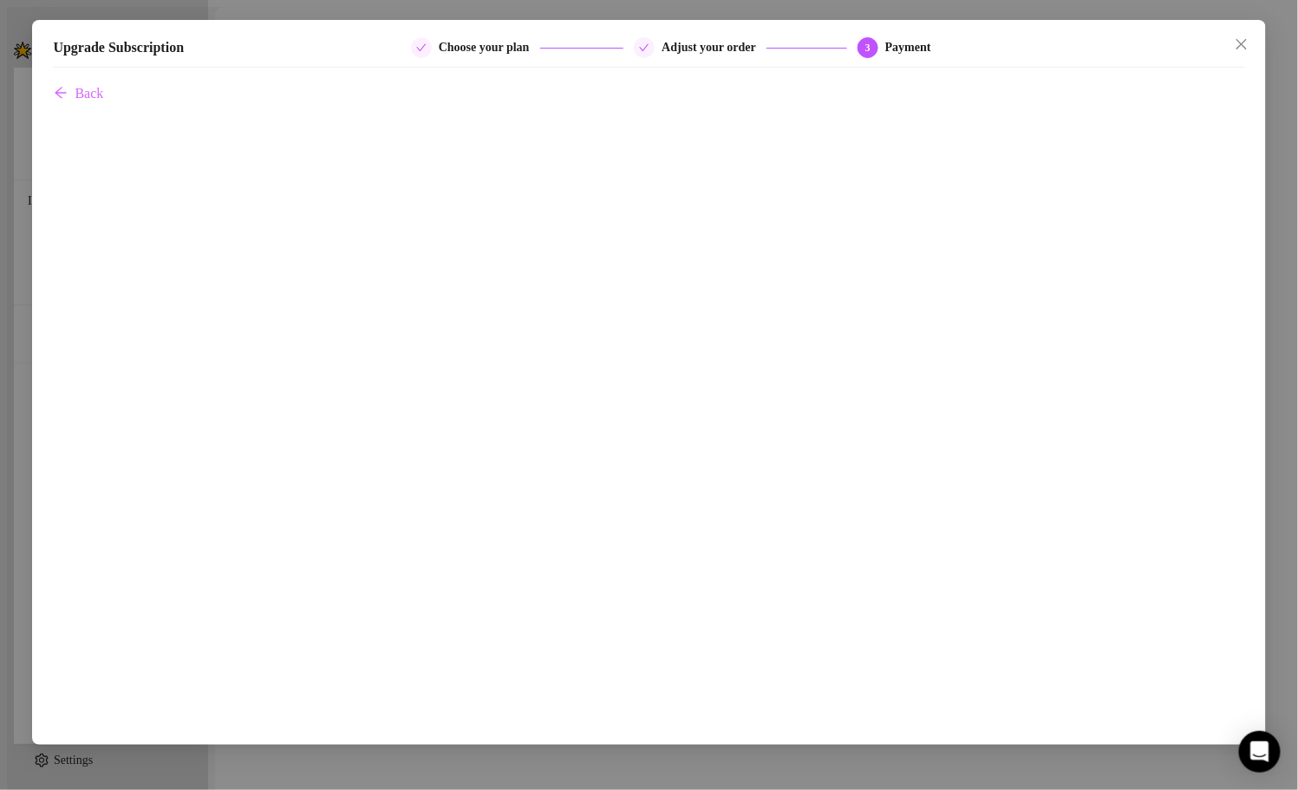
click at [1278, 492] on div "Upgrade Subscription Choose your plan Adjust your order 3 Payment Back" at bounding box center [649, 395] width 1298 height 790
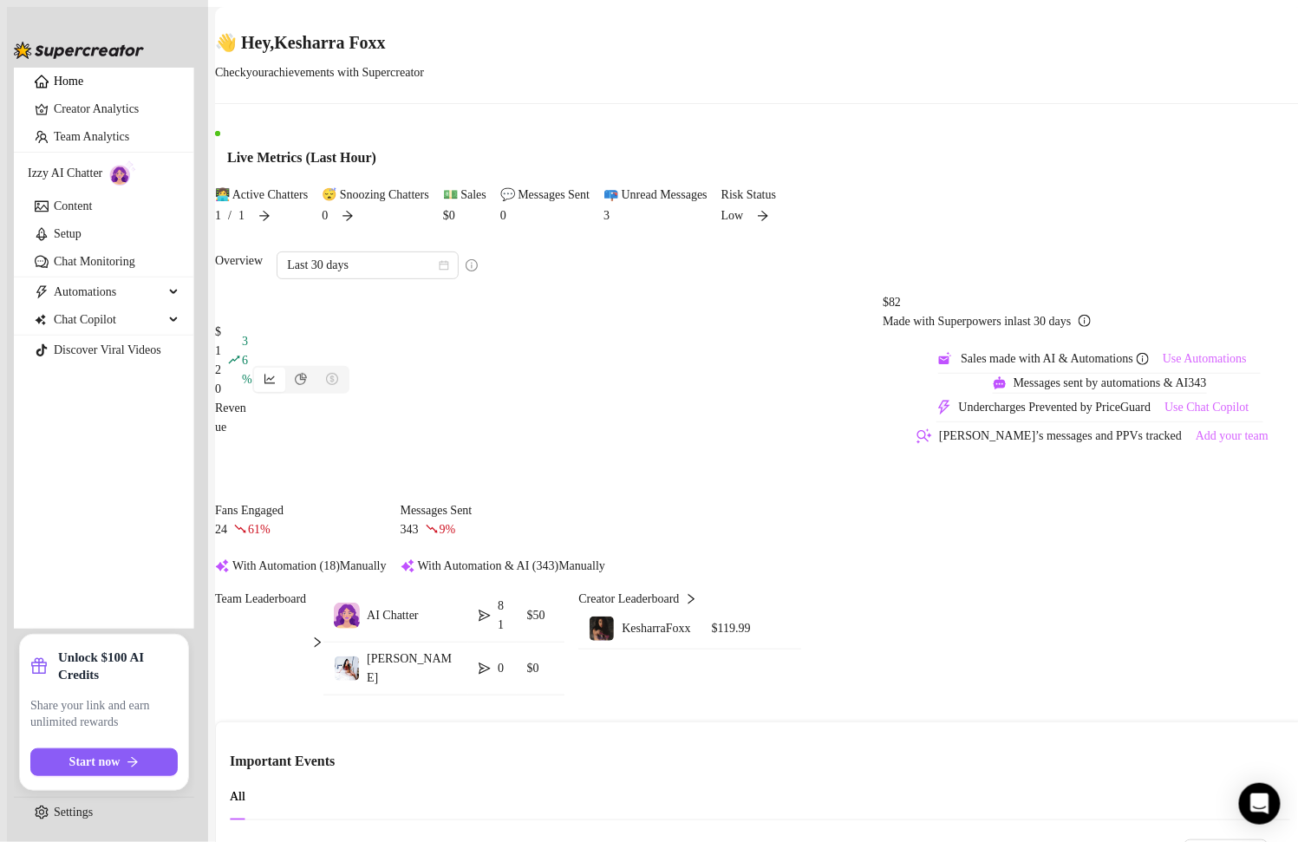
click at [714, 12] on div "👋 Hey, [PERSON_NAME] Check your achievements with Supercreator Live Metrics (La…" at bounding box center [760, 116] width 1090 height 218
click at [101, 268] on link "Chat Monitoring" at bounding box center [94, 261] width 81 height 13
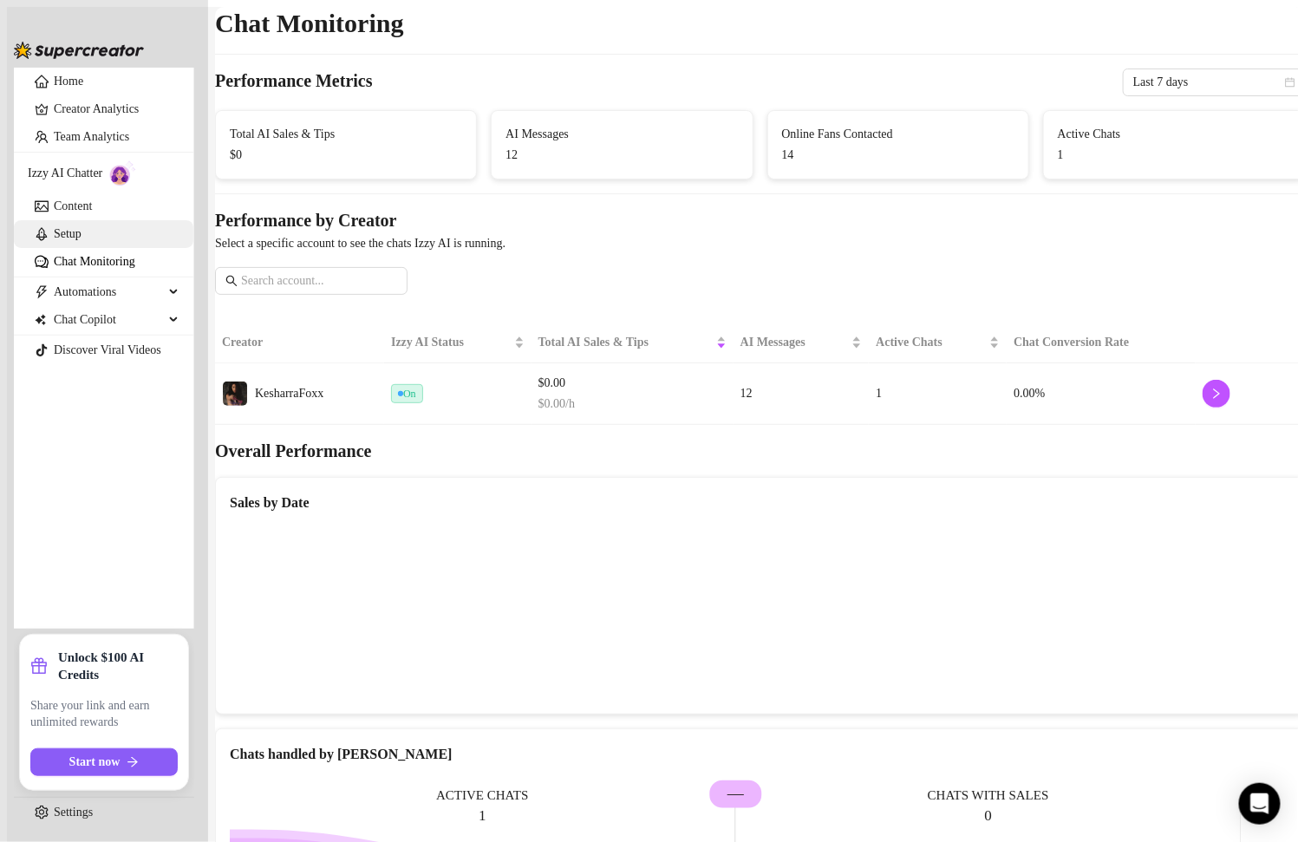
click at [81, 240] on link "Setup" at bounding box center [68, 233] width 28 height 13
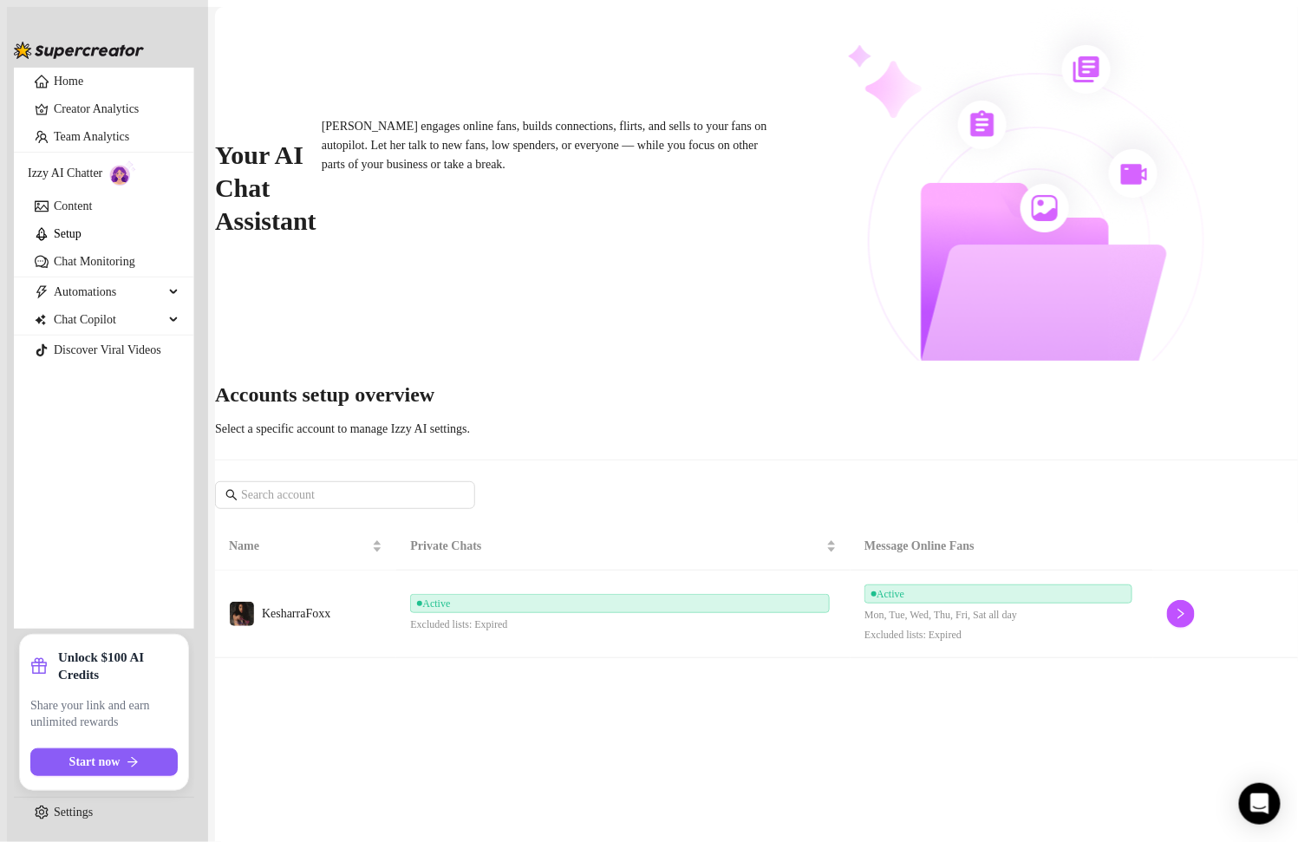
click at [1077, 570] on td "Active Mon, Tue, Wed, Thu, Fri, Sat all day Excluded lists: Expired" at bounding box center [1001, 614] width 303 height 88
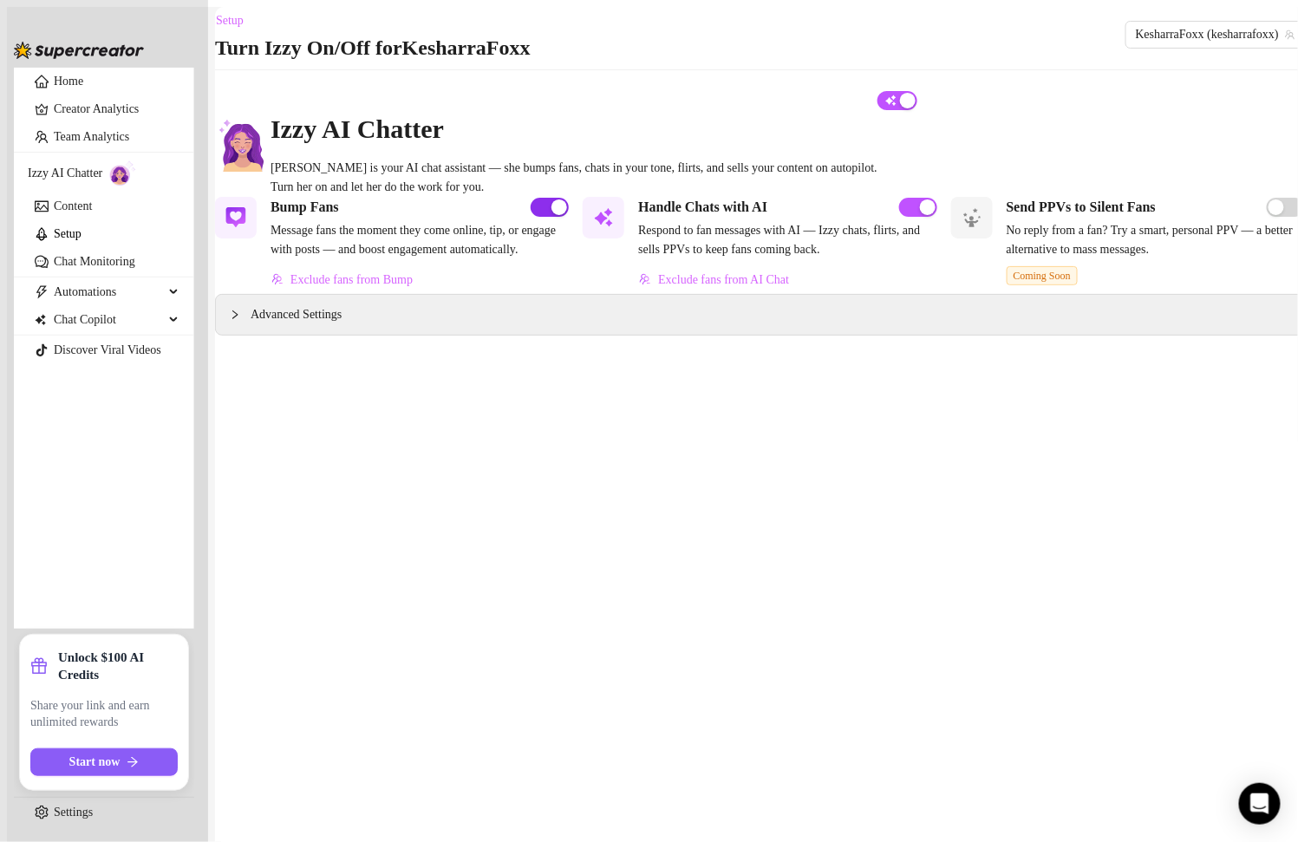
click at [530, 214] on span "button" at bounding box center [549, 207] width 38 height 19
click at [542, 215] on button "button" at bounding box center [549, 207] width 38 height 19
click at [490, 335] on div "Advanced Settings" at bounding box center [760, 315] width 1088 height 40
click at [338, 324] on span "Advanced Settings" at bounding box center [295, 314] width 91 height 19
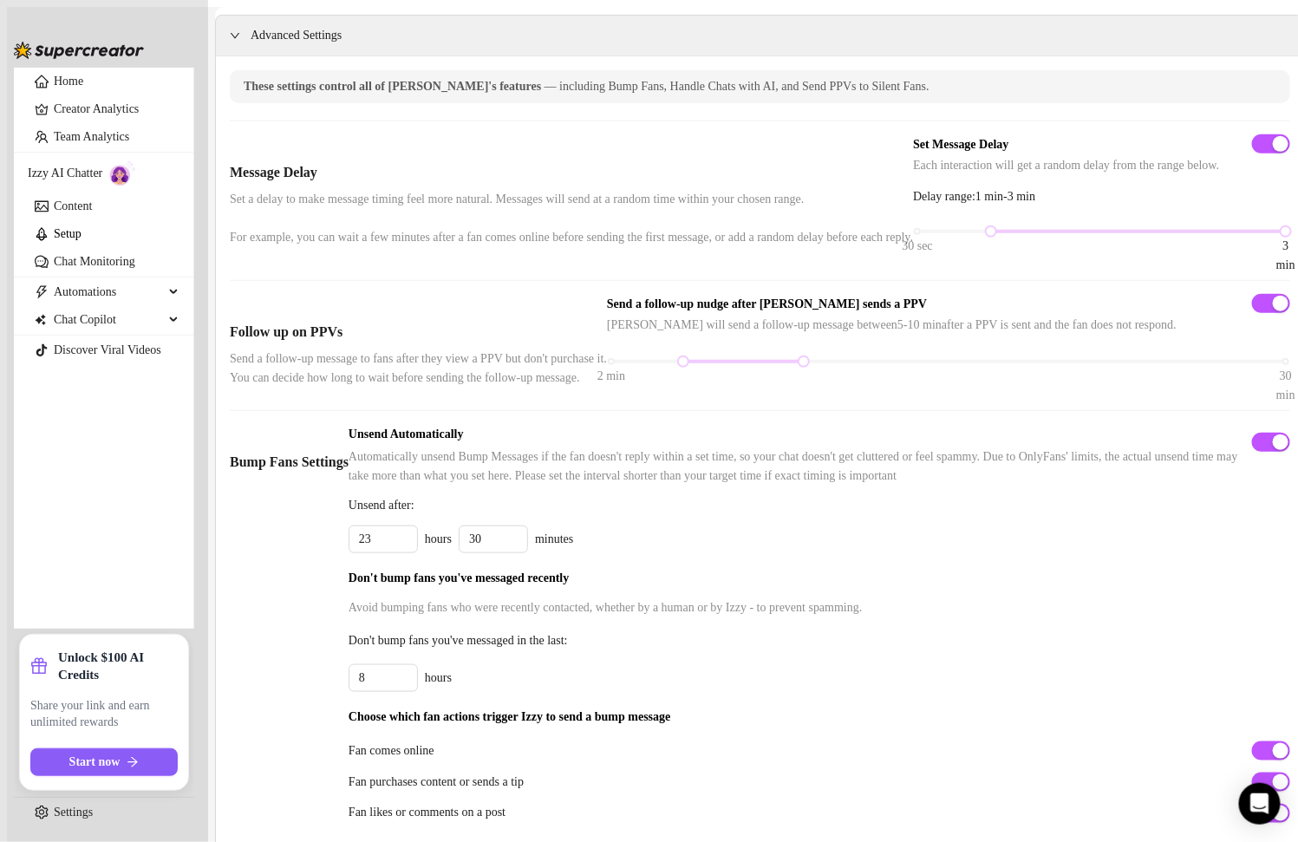
scroll to position [293, 0]
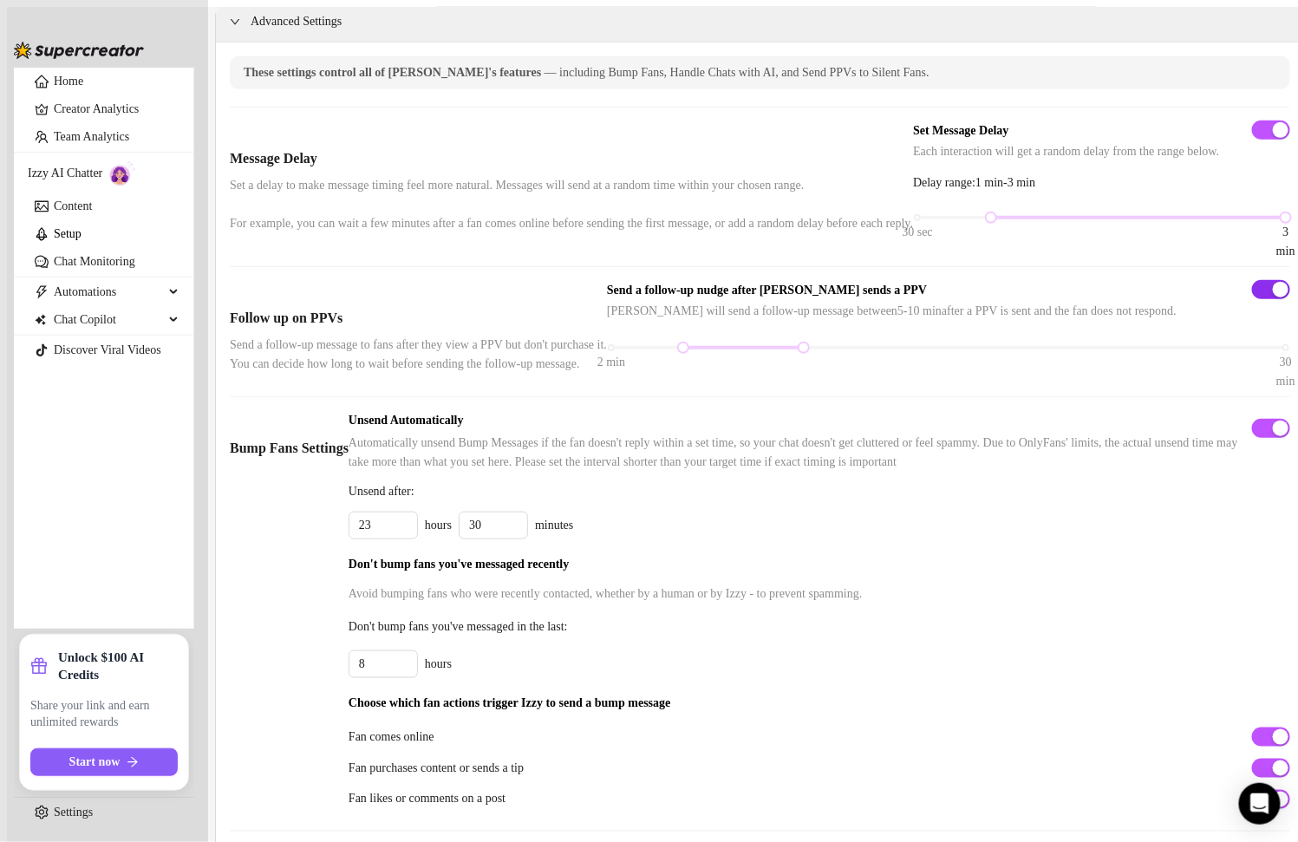
click at [1272, 297] on div "button" at bounding box center [1280, 290] width 16 height 16
click at [1272, 436] on div "button" at bounding box center [1280, 428] width 16 height 16
click at [1252, 438] on span "button" at bounding box center [1271, 428] width 38 height 19
click at [1272, 436] on div "button" at bounding box center [1280, 428] width 16 height 16
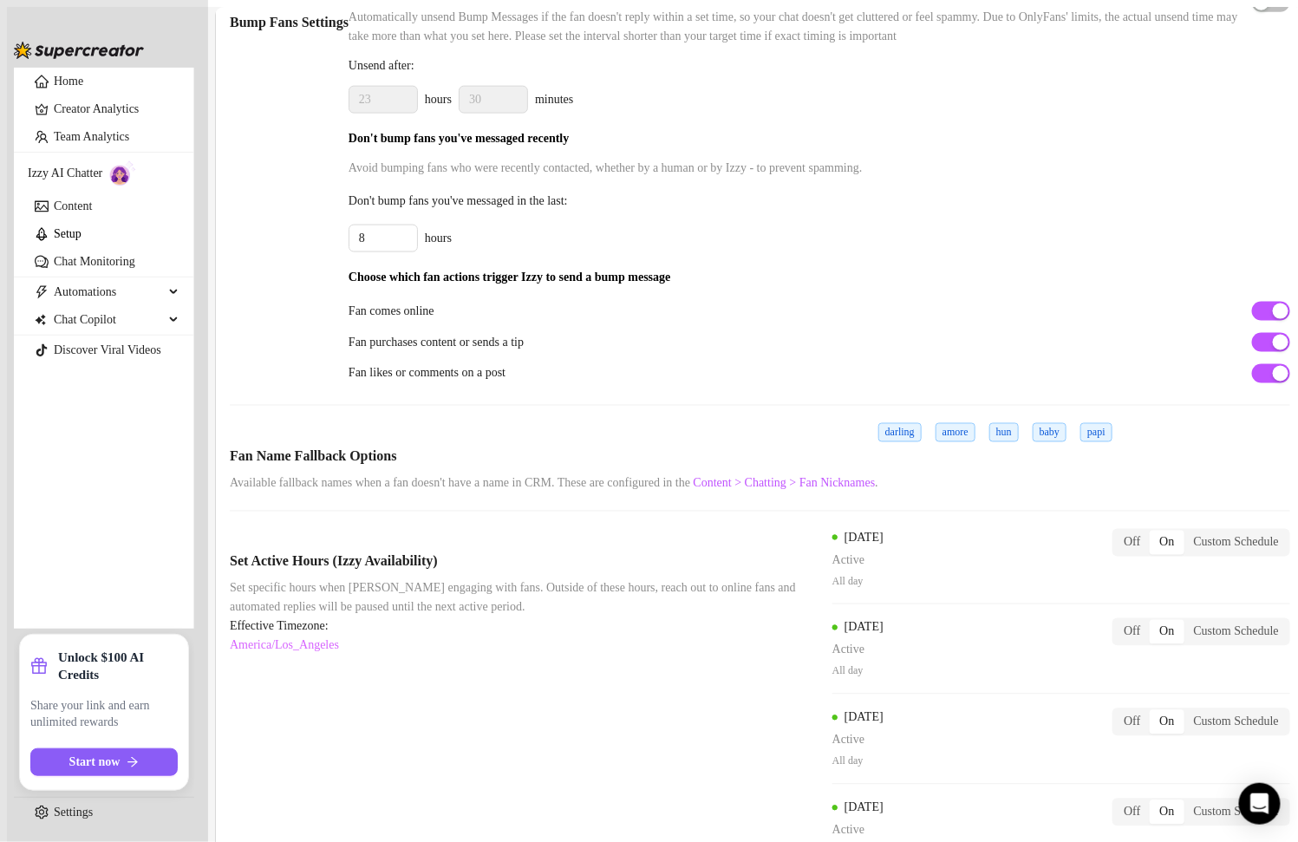
scroll to position [751, 0]
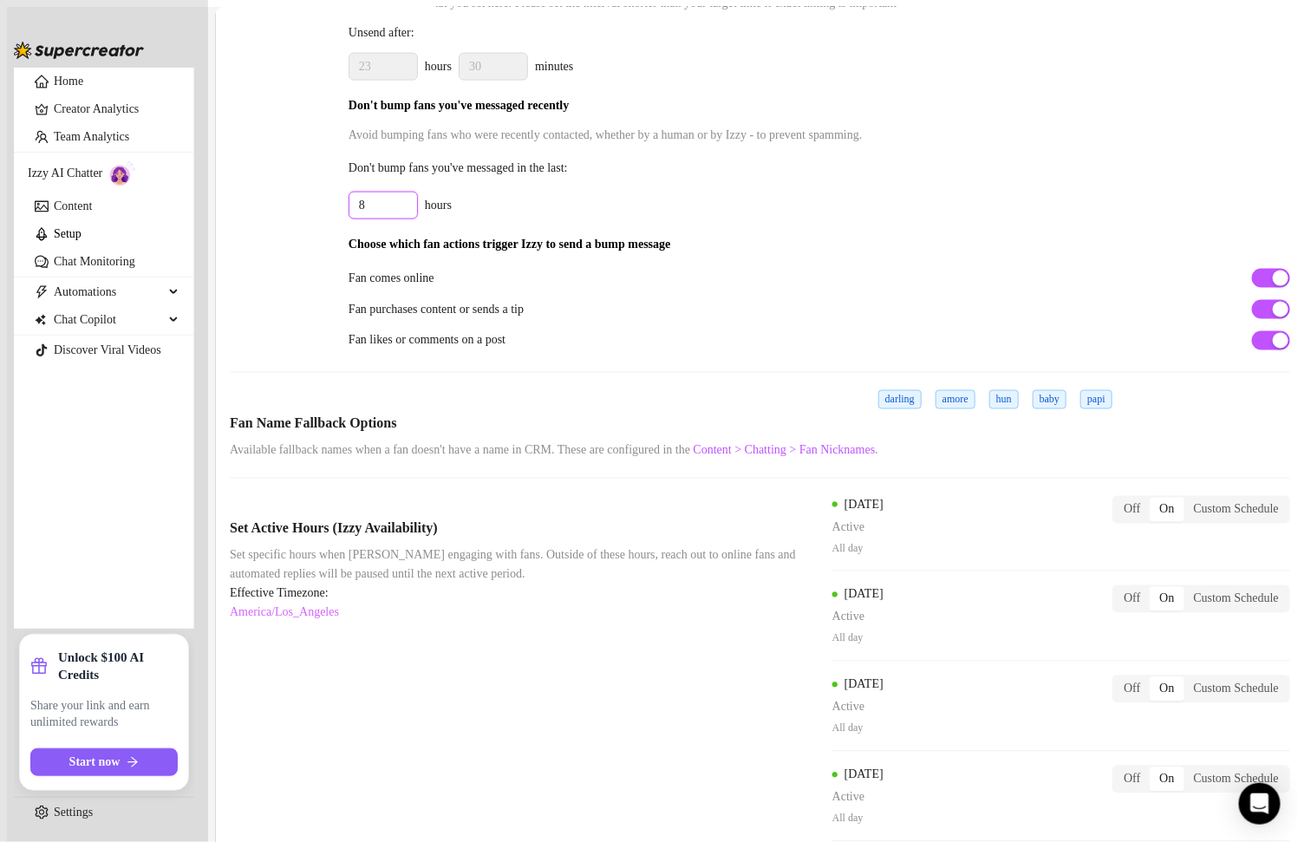
click at [417, 218] on input "8" at bounding box center [383, 205] width 68 height 26
type input "36"
click at [1252, 288] on span "button" at bounding box center [1271, 278] width 38 height 19
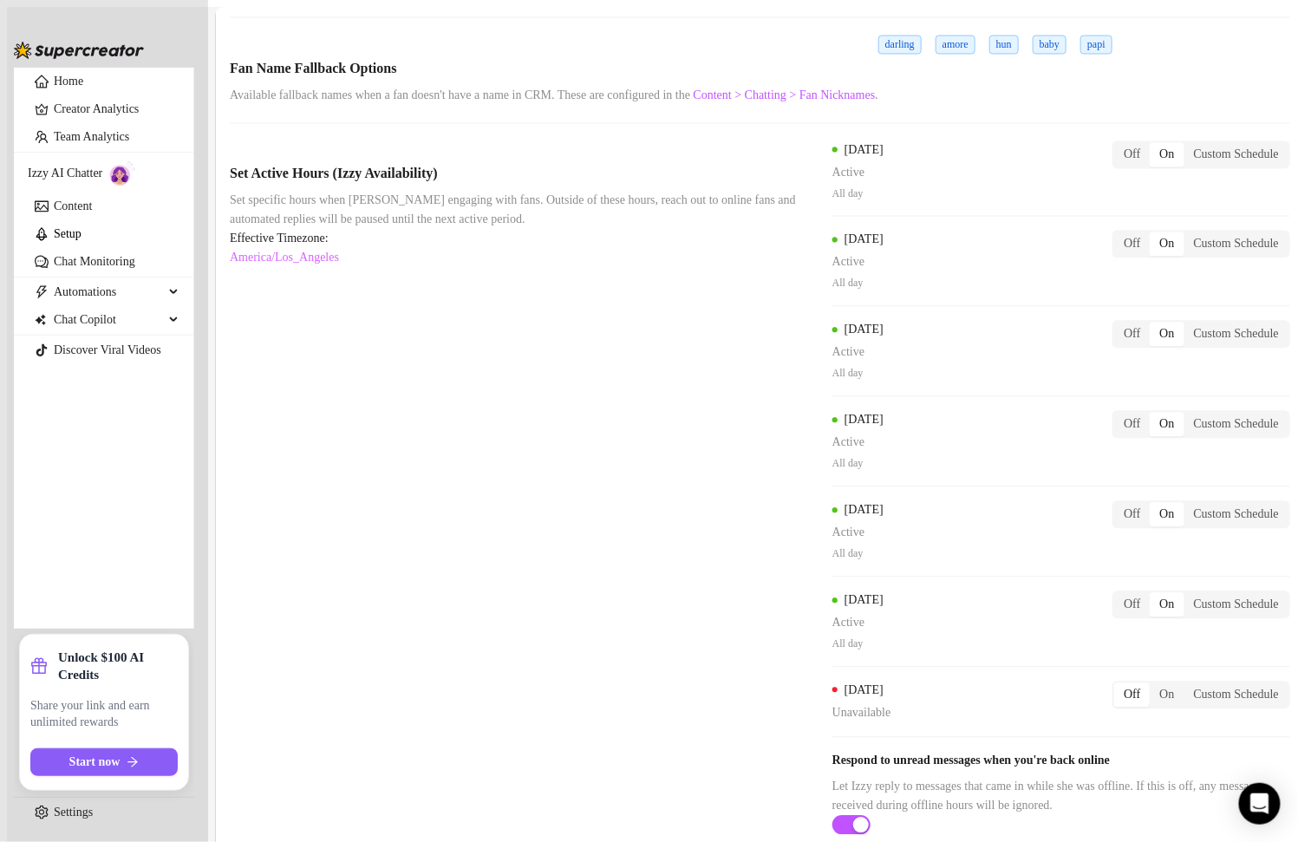
scroll to position [1577, 0]
click at [869, 789] on div "button" at bounding box center [861, 824] width 16 height 16
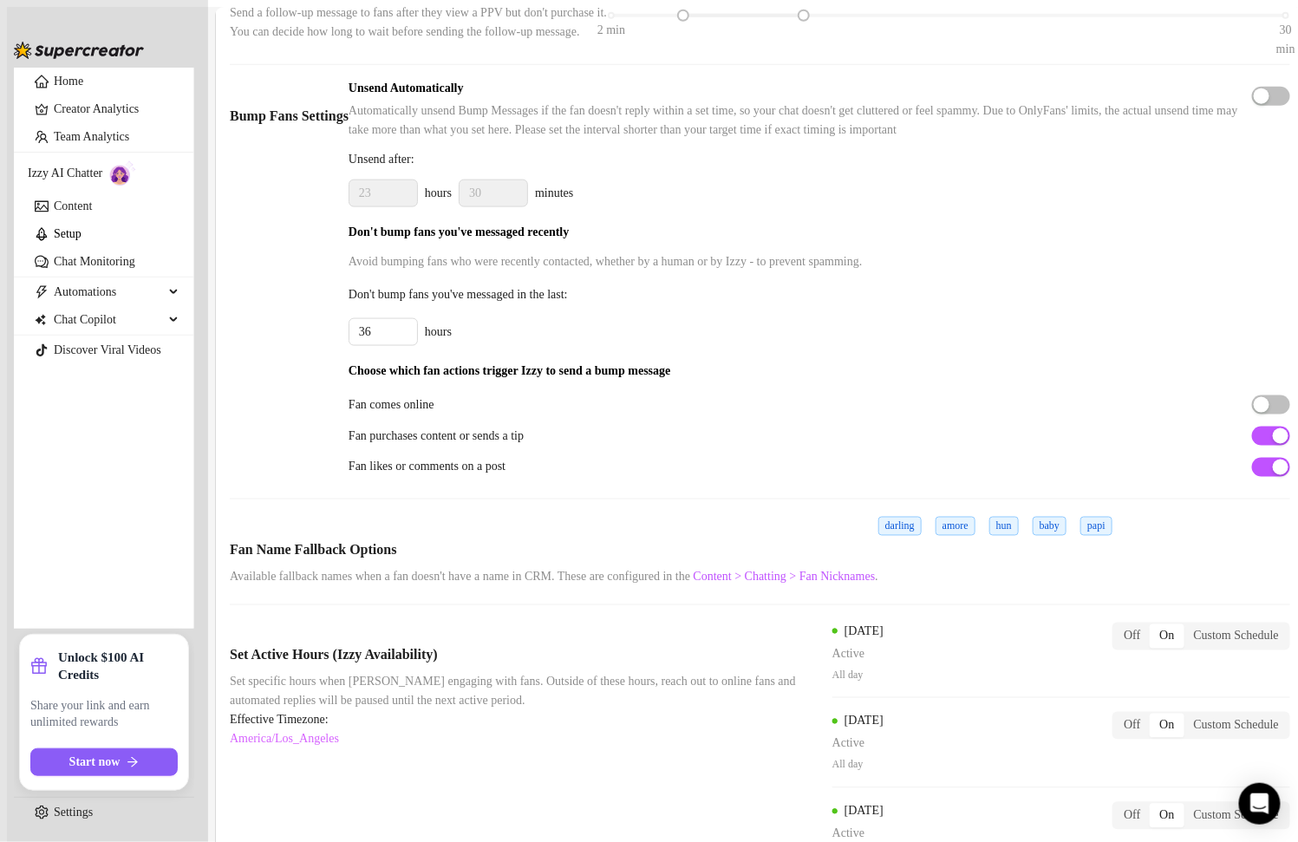
scroll to position [641, 0]
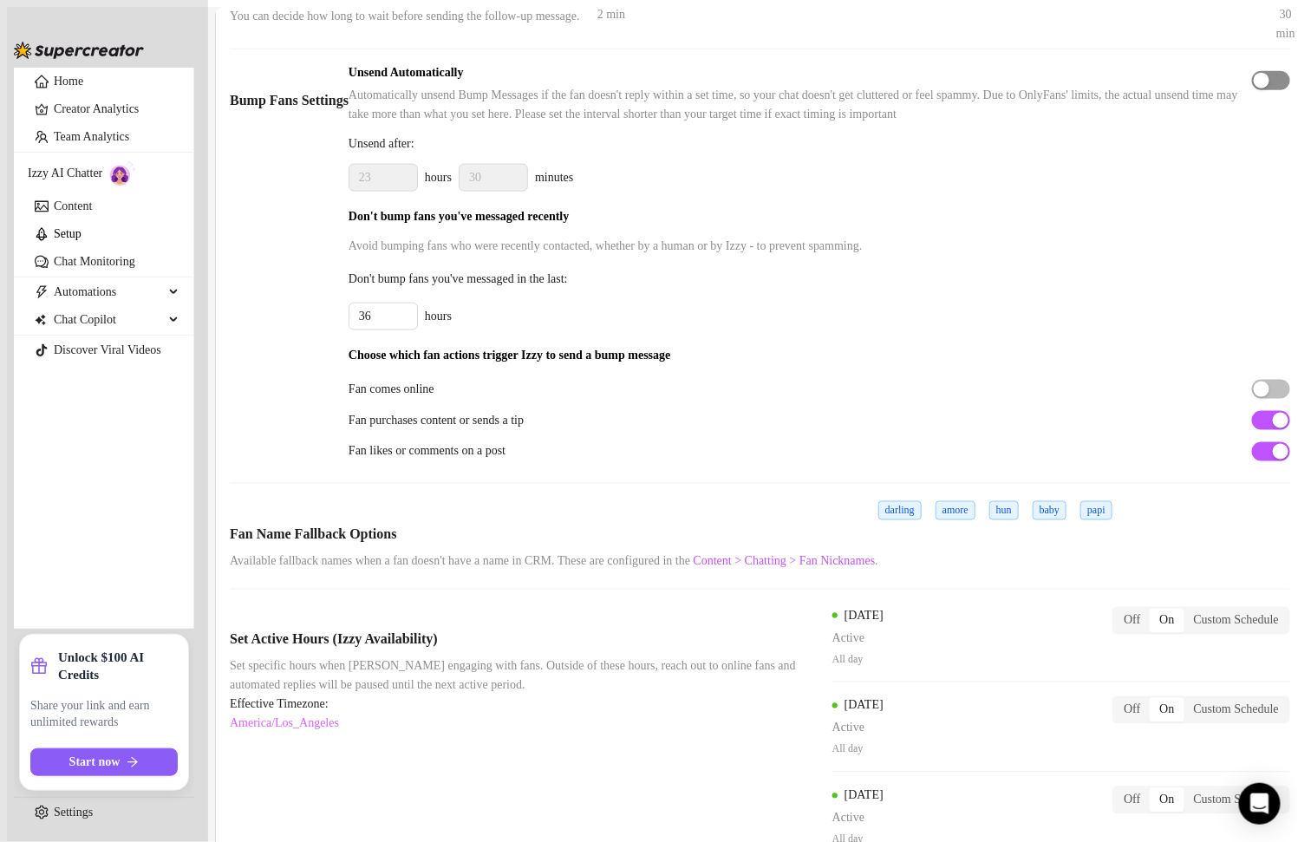
click at [1253, 88] on div "button" at bounding box center [1261, 81] width 16 height 16
click at [417, 191] on input "23" at bounding box center [383, 178] width 68 height 26
type input "3"
click at [1059, 192] on div "3 hours 30 minutes" at bounding box center [818, 178] width 941 height 28
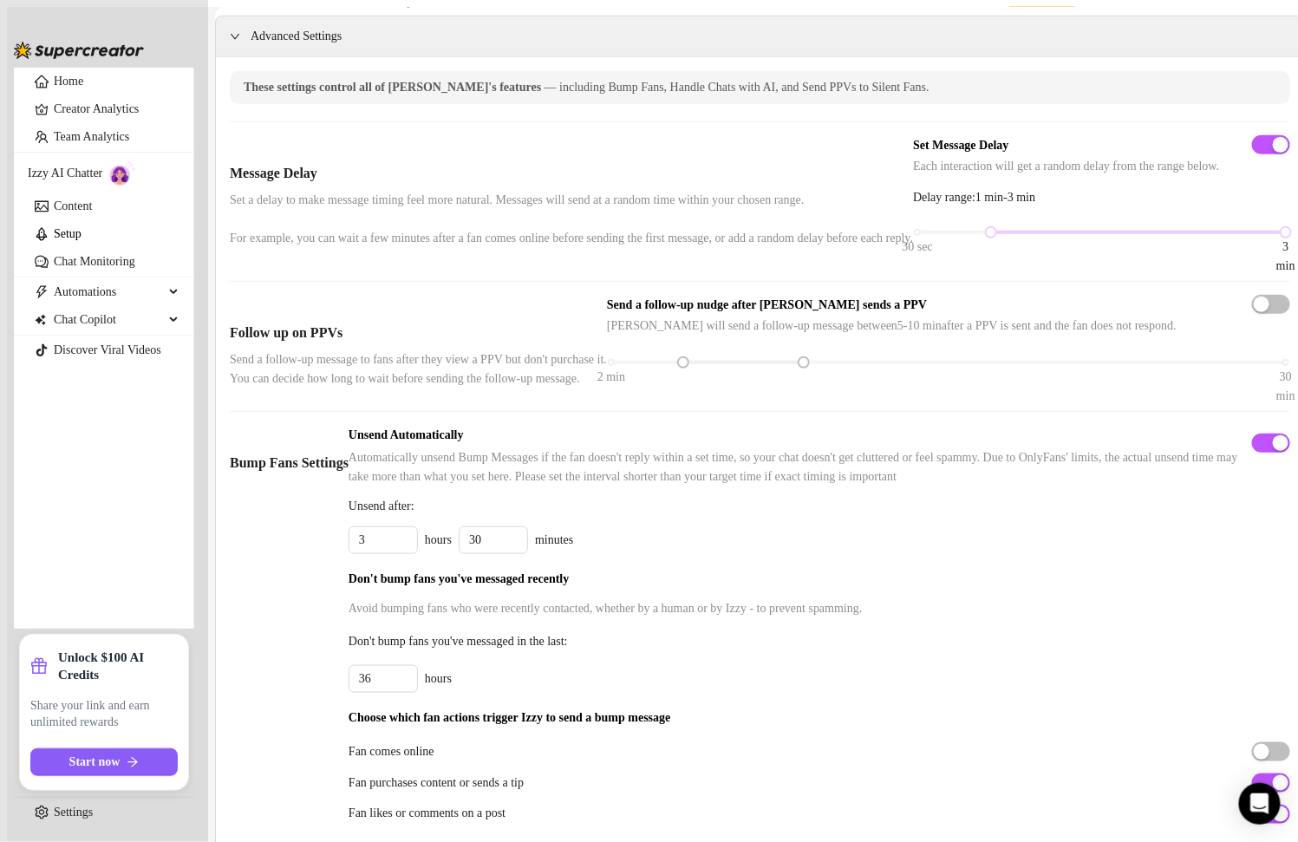
scroll to position [0, 0]
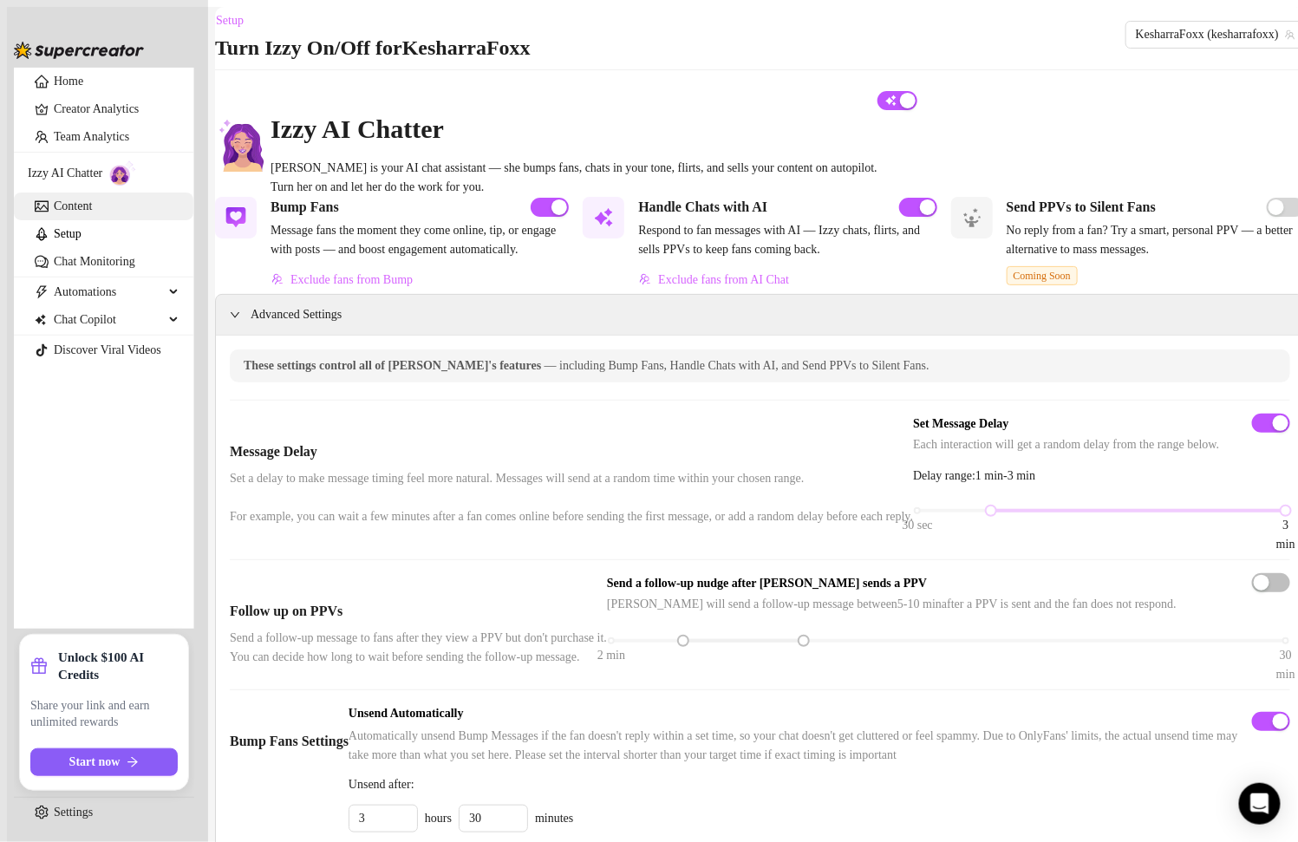
click at [92, 212] on link "Content" at bounding box center [73, 205] width 38 height 13
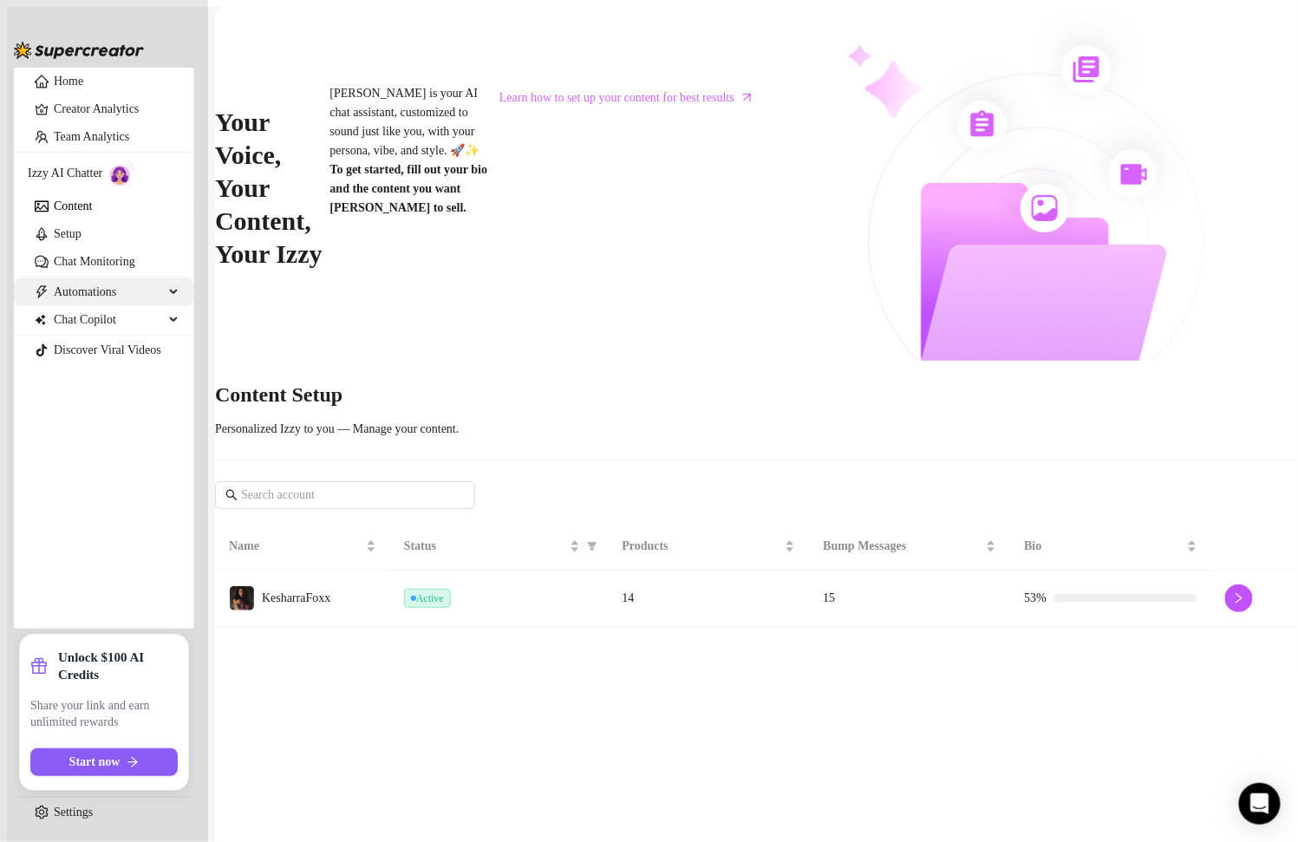
click at [139, 306] on span "Automations" at bounding box center [109, 292] width 110 height 28
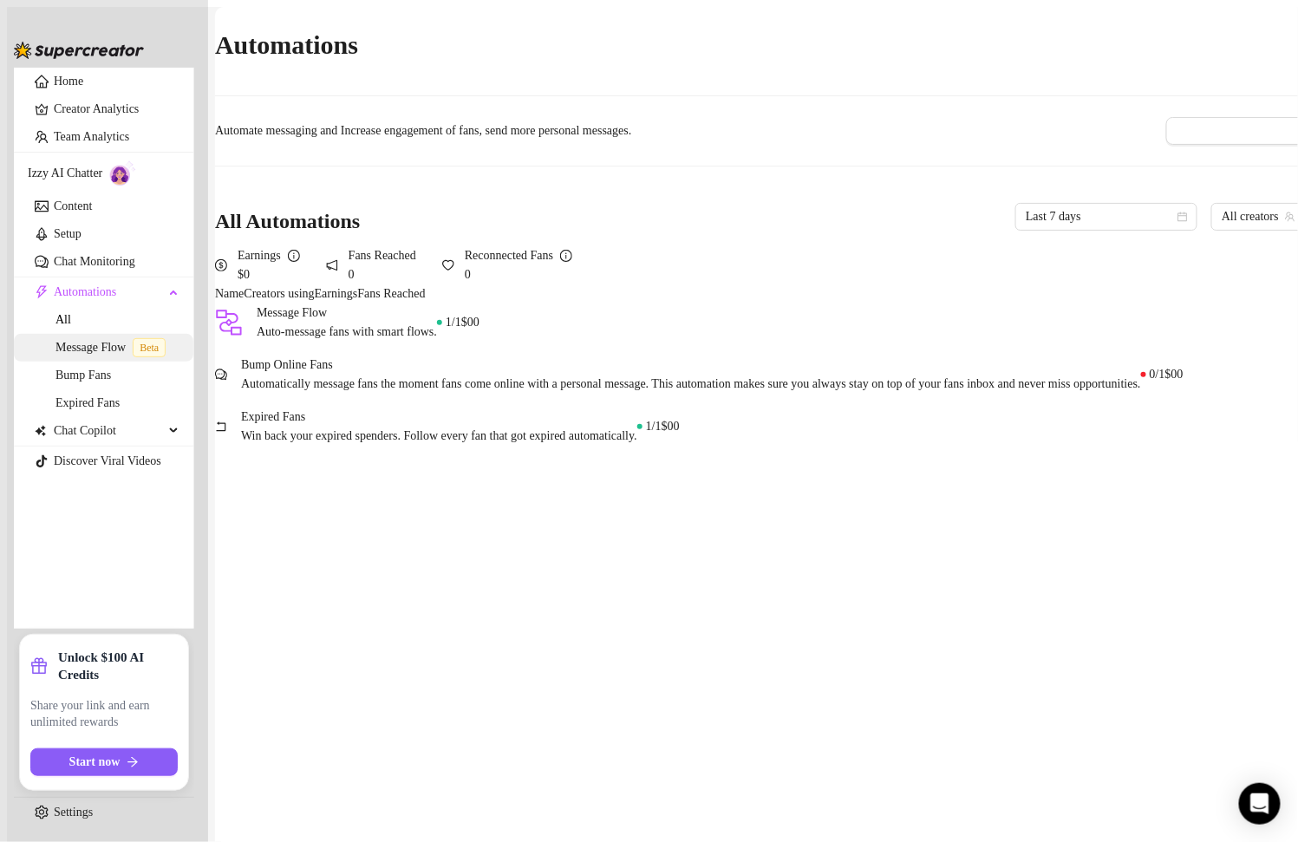
click at [140, 357] on span "Beta" at bounding box center [149, 347] width 33 height 19
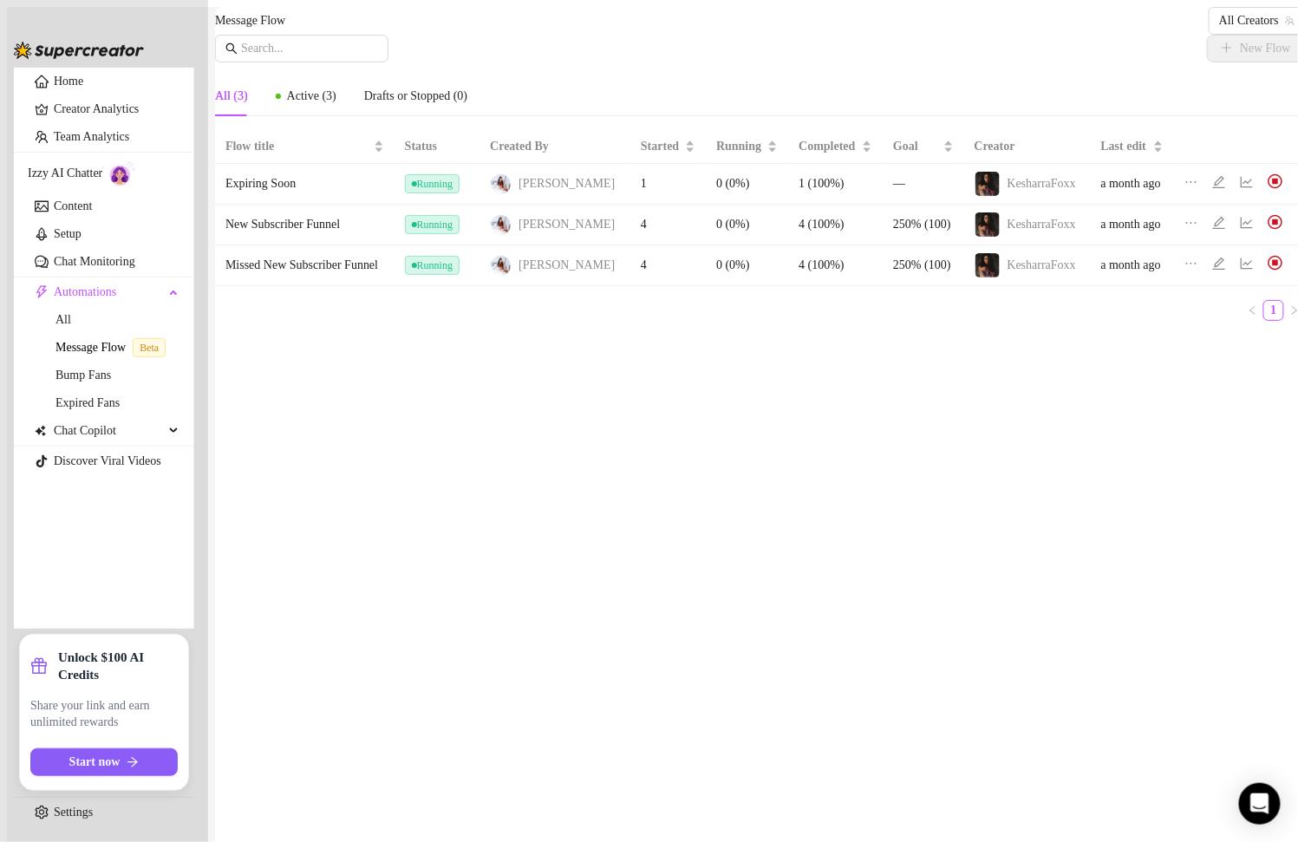
click at [394, 205] on td "Expiring Soon" at bounding box center [304, 184] width 179 height 41
click at [1186, 224] on icon "ellipsis" at bounding box center [1191, 223] width 10 height 2
click at [1184, 230] on icon "ellipsis" at bounding box center [1191, 223] width 14 height 14
click at [1212, 230] on icon "edit" at bounding box center [1219, 223] width 14 height 14
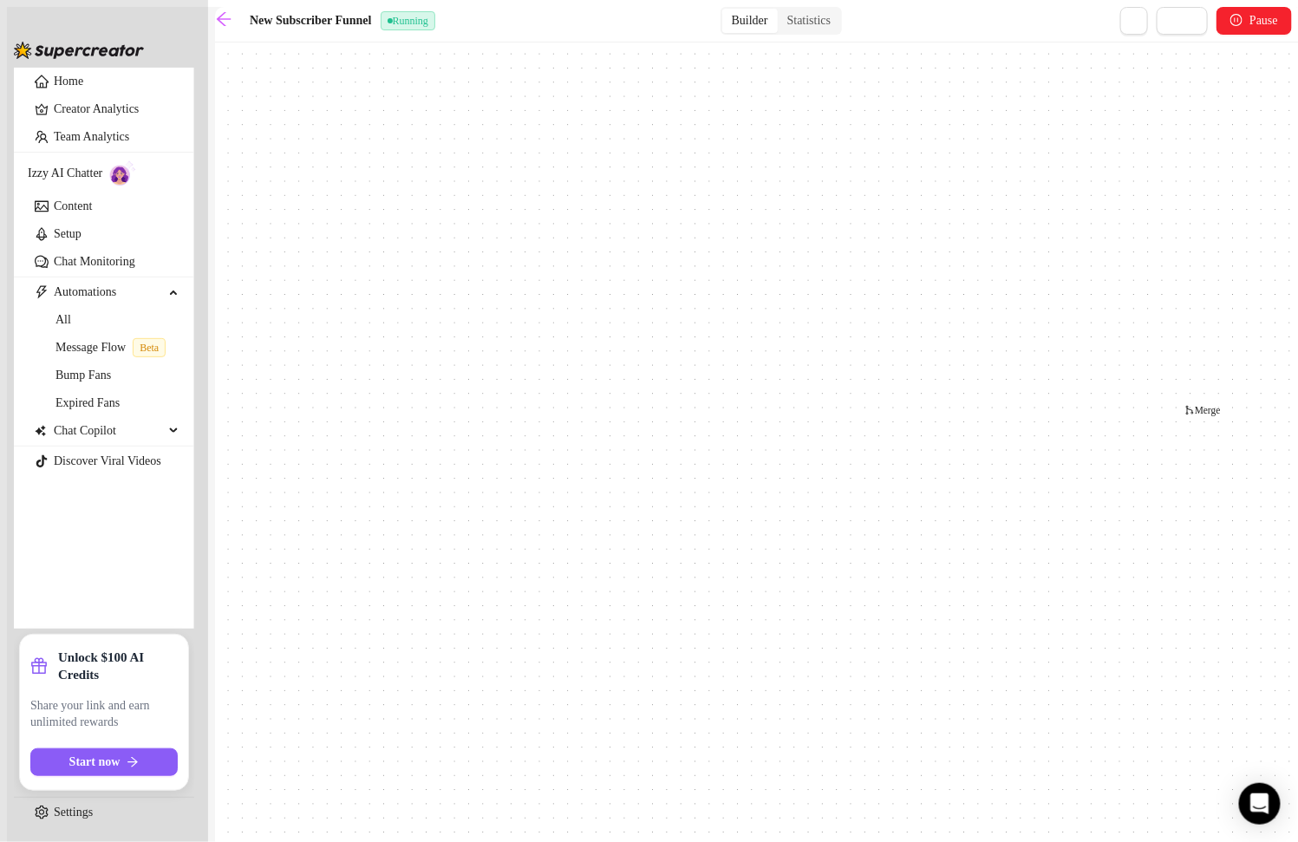
drag, startPoint x: 646, startPoint y: 288, endPoint x: 1201, endPoint y: 404, distance: 567.6
click at [1201, 404] on div "If True If True If True If False If False If False If True If False Merge Merge…" at bounding box center [760, 450] width 1090 height 798
drag, startPoint x: 442, startPoint y: 300, endPoint x: 1166, endPoint y: 457, distance: 740.6
click at [1166, 457] on div "If True If True If True If False If False If False If True If False Merge Merge…" at bounding box center [760, 450] width 1090 height 798
drag, startPoint x: 411, startPoint y: 427, endPoint x: 1101, endPoint y: 386, distance: 691.2
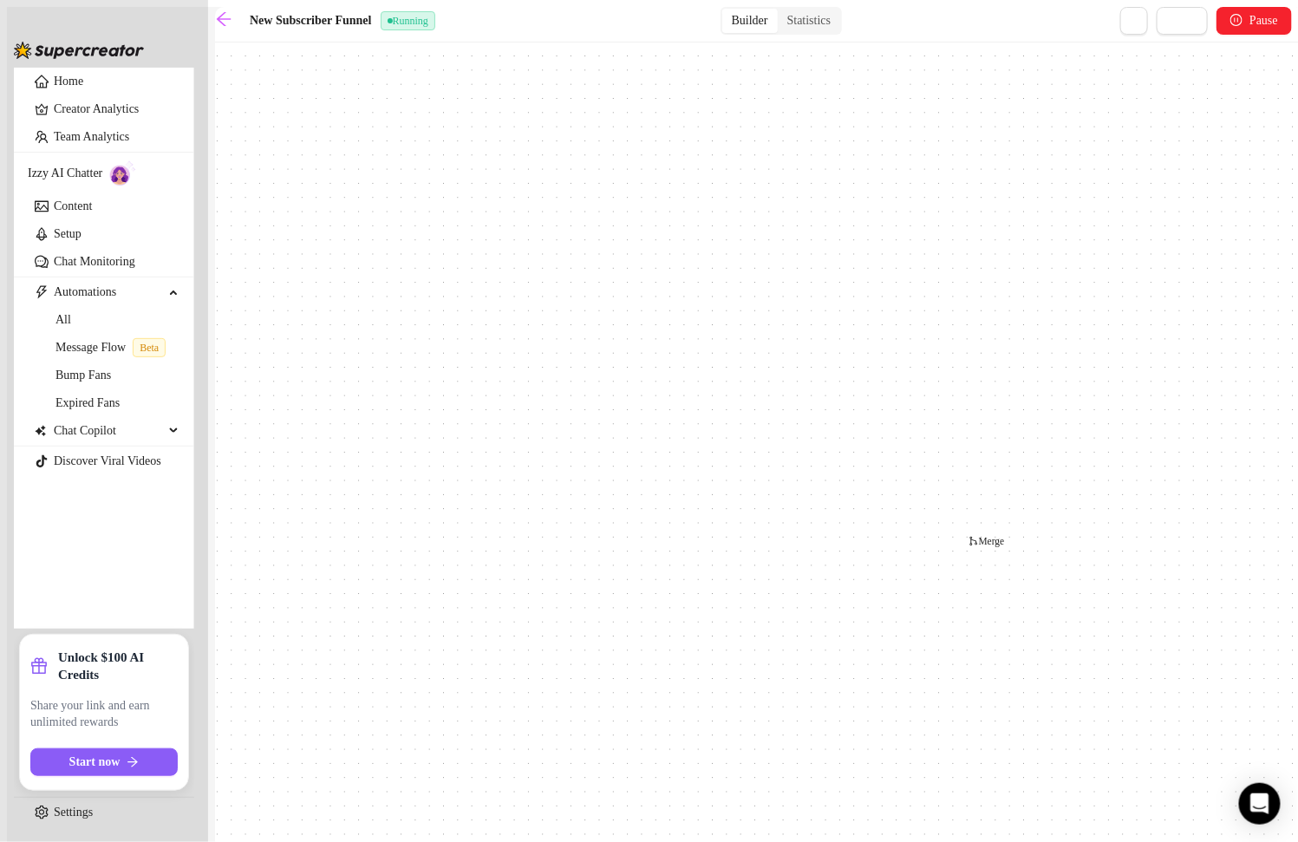
click at [1102, 386] on div "If True If True If True If False If False If False If True If False Merge Merge…" at bounding box center [760, 450] width 1090 height 798
drag, startPoint x: 446, startPoint y: 482, endPoint x: 1281, endPoint y: 466, distance: 835.7
click at [1281, 467] on main "New Subscriber Funnel Running Builder Statistics Save Pause If True If True If …" at bounding box center [760, 428] width 1090 height 842
click at [230, 17] on icon "arrow-left" at bounding box center [223, 18] width 17 height 17
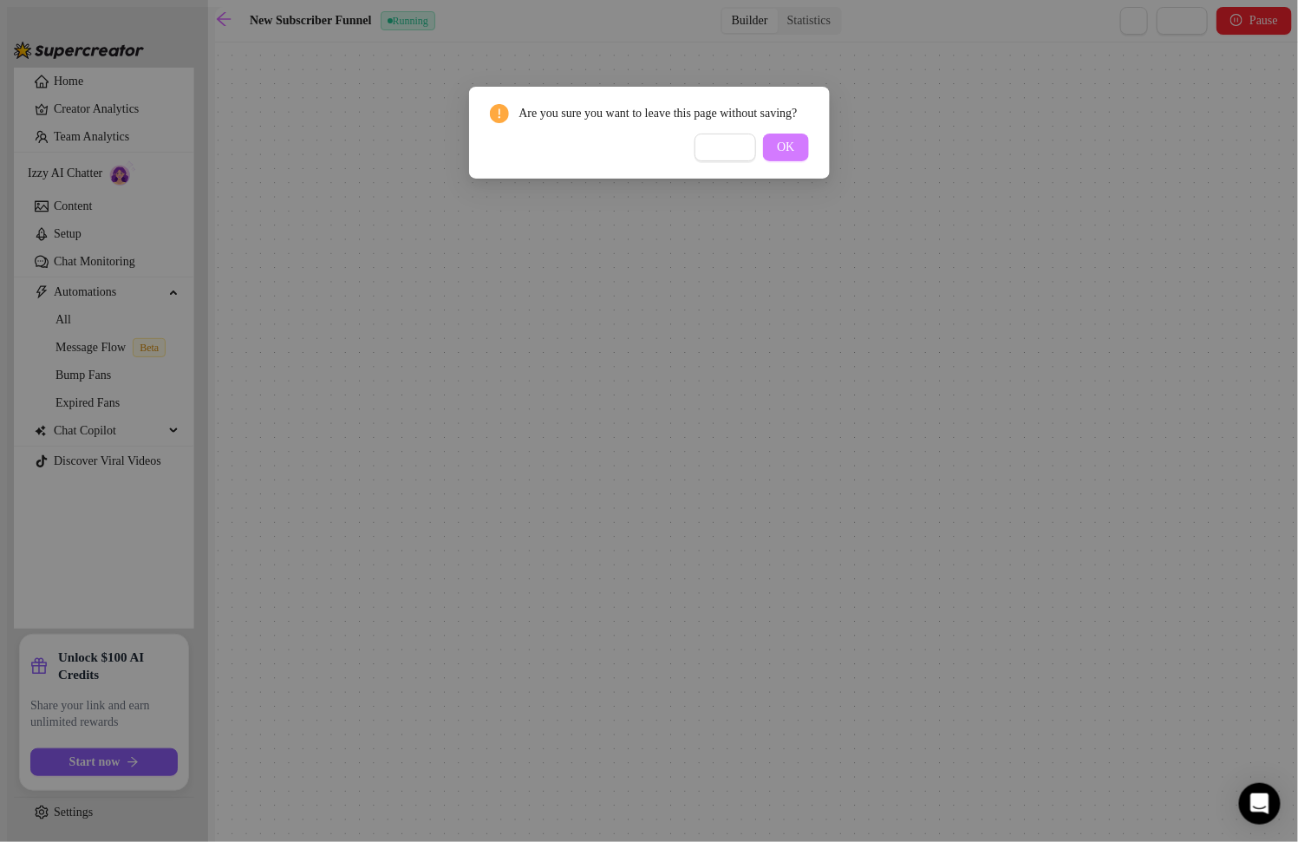
click at [784, 155] on button "OK" at bounding box center [785, 147] width 45 height 28
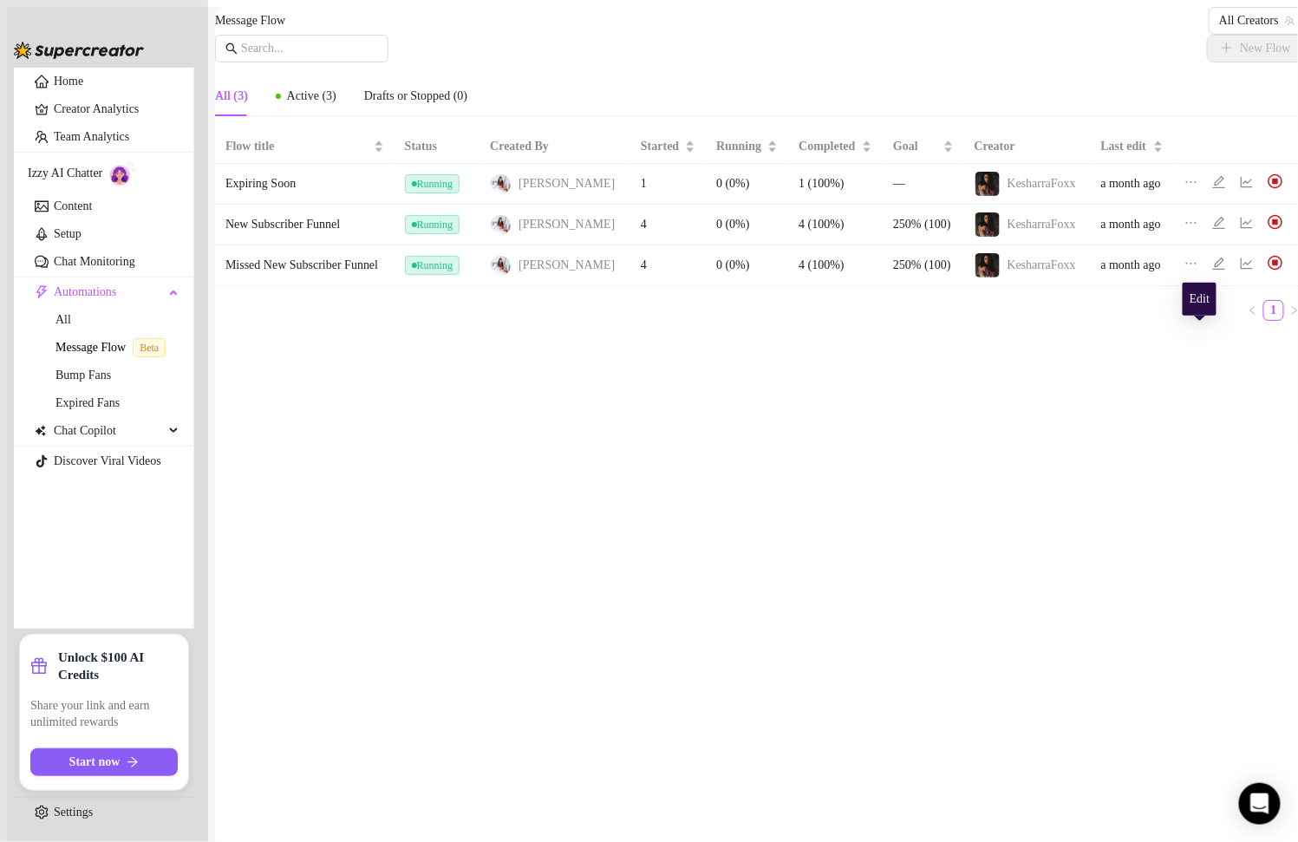
click at [1212, 270] on icon "edit" at bounding box center [1219, 264] width 14 height 14
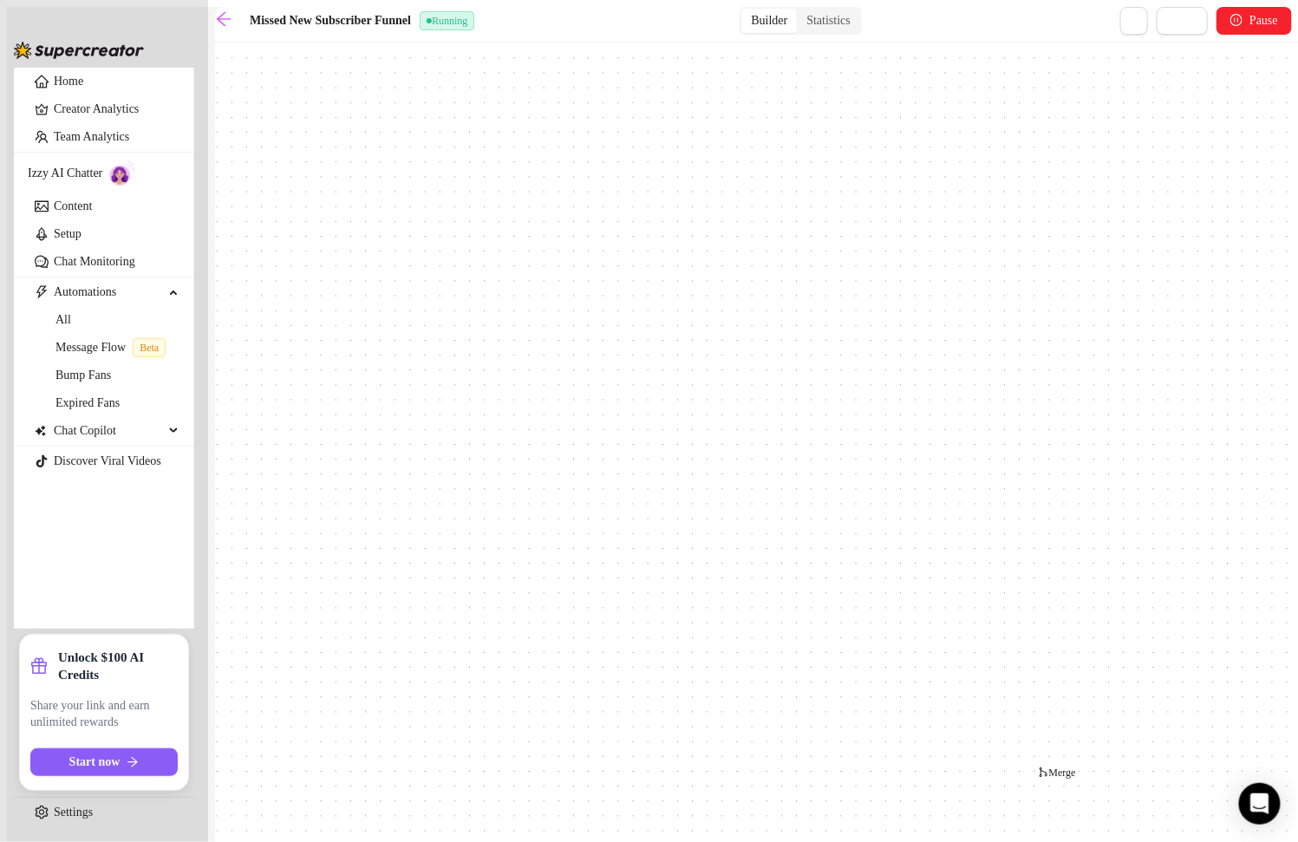
drag, startPoint x: 381, startPoint y: 568, endPoint x: 681, endPoint y: 368, distance: 360.6
drag, startPoint x: 366, startPoint y: 254, endPoint x: 597, endPoint y: 185, distance: 241.3
click at [597, 185] on div "If True If True If True If False If False If False If True If False Send Messag…" at bounding box center [760, 450] width 1090 height 798
drag, startPoint x: 813, startPoint y: 274, endPoint x: 273, endPoint y: 369, distance: 548.4
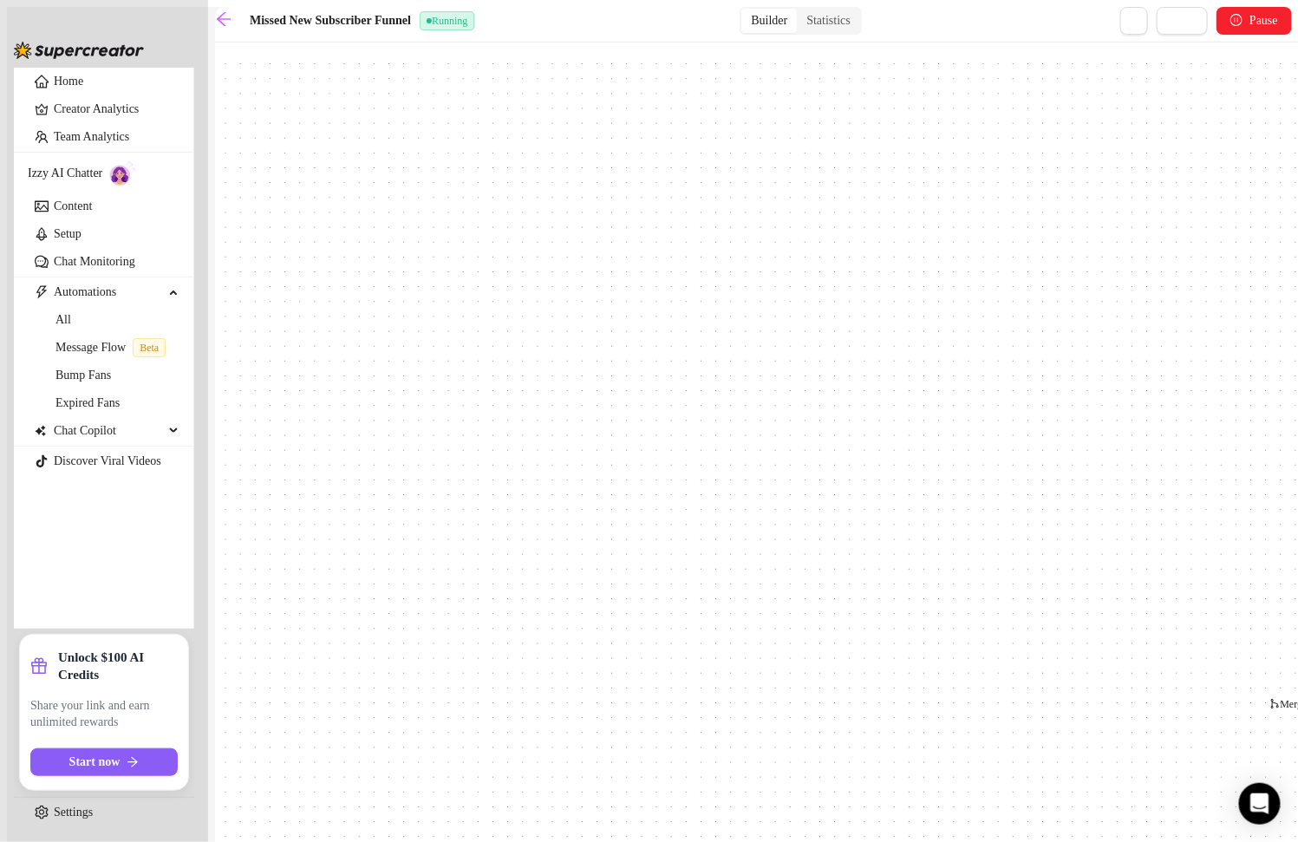
drag, startPoint x: 397, startPoint y: 253, endPoint x: 1089, endPoint y: 125, distance: 703.5
click at [1089, 125] on div "If True If True If True If False If False If False If True If False Send Messag…" at bounding box center [760, 450] width 1090 height 798
drag, startPoint x: 1012, startPoint y: 224, endPoint x: 766, endPoint y: 343, distance: 272.5
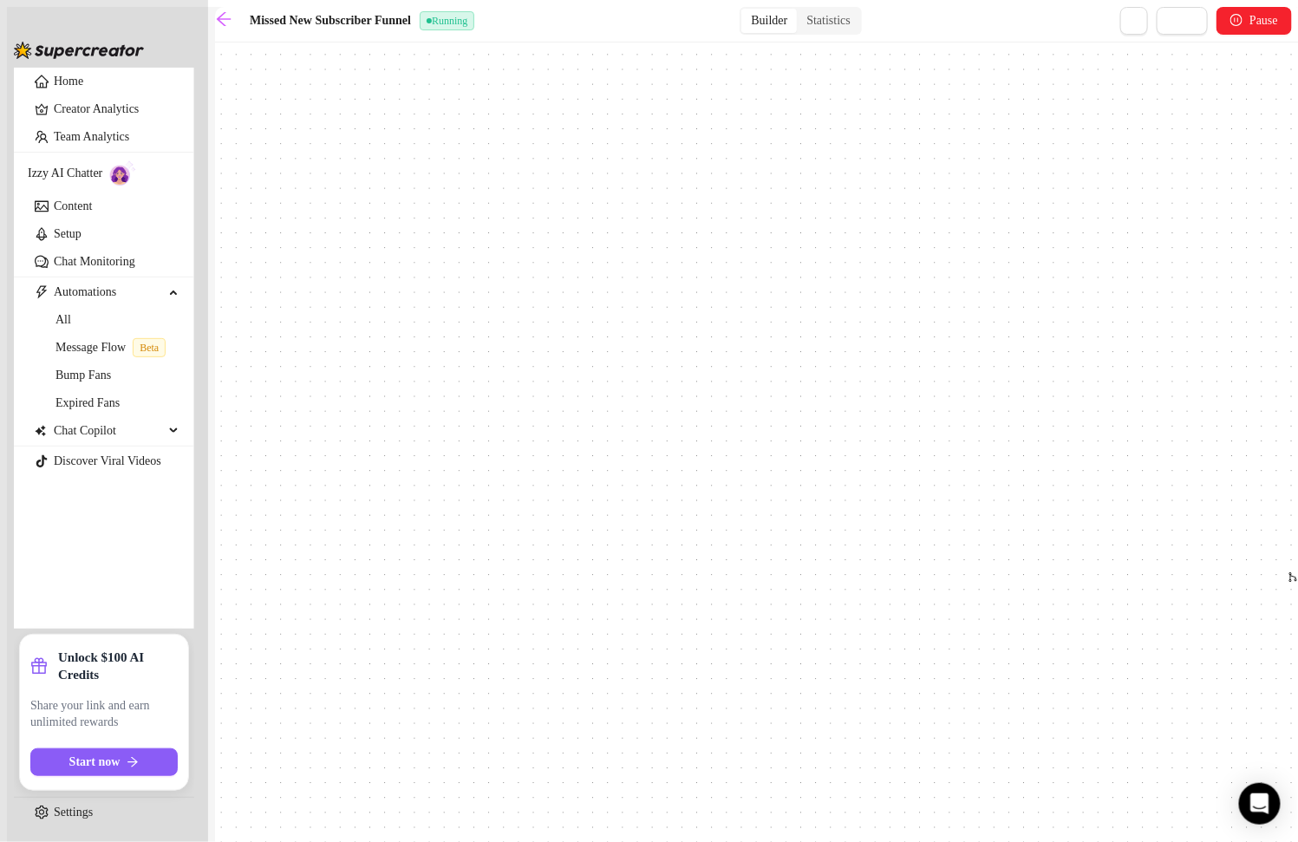
drag, startPoint x: 385, startPoint y: 520, endPoint x: 1422, endPoint y: 506, distance: 1036.8
click at [1297, 506] on html "Home Creator Analytics Team Analytics Izzy AI Chatter Content Setup Chat Monito…" at bounding box center [649, 421] width 1298 height 842
drag, startPoint x: 478, startPoint y: 578, endPoint x: 1013, endPoint y: 621, distance: 536.5
click at [1013, 621] on div "If True If True If True If False If False If False If True If False Send Messag…" at bounding box center [760, 450] width 1090 height 798
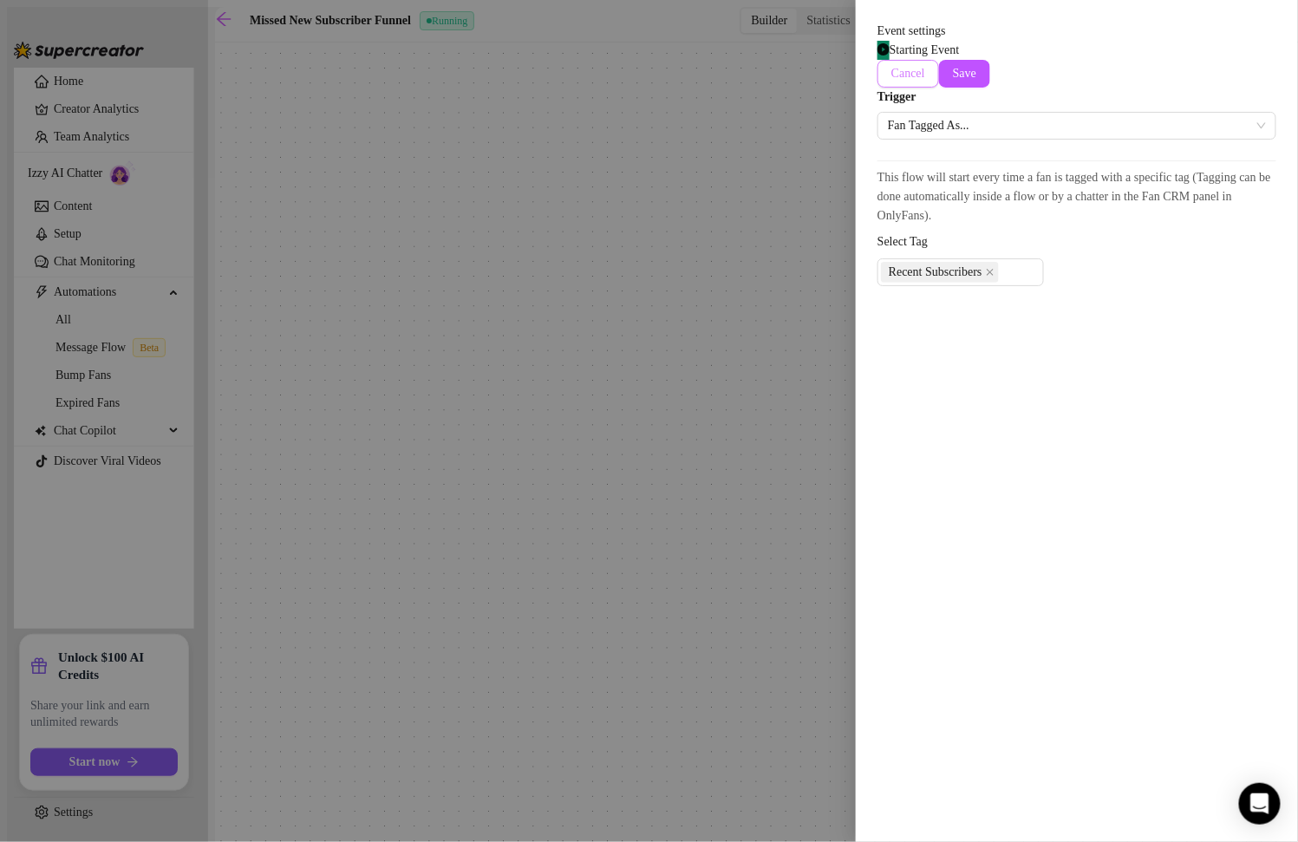
click at [939, 60] on button "Cancel" at bounding box center [908, 74] width 62 height 28
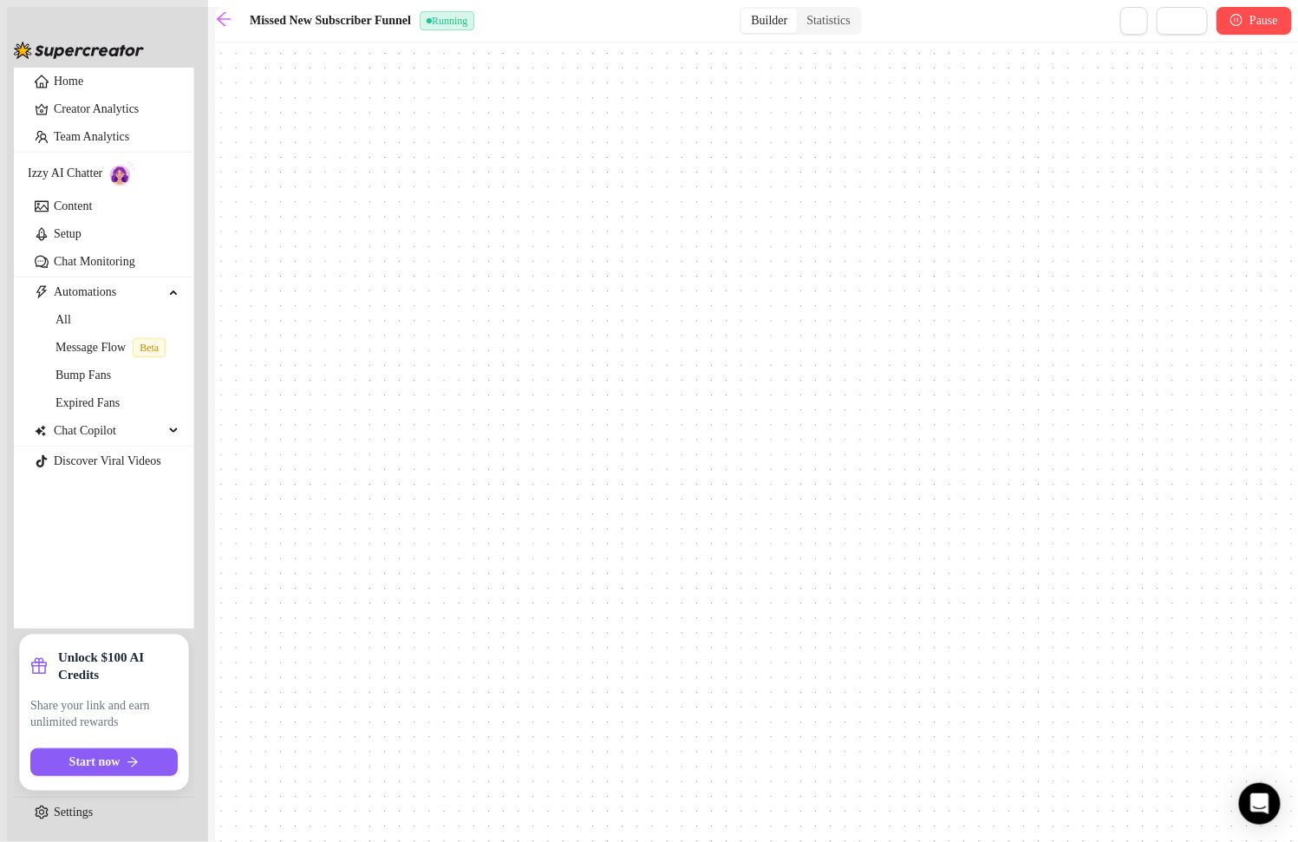
click at [1216, 29] on button "Pause" at bounding box center [1253, 21] width 75 height 28
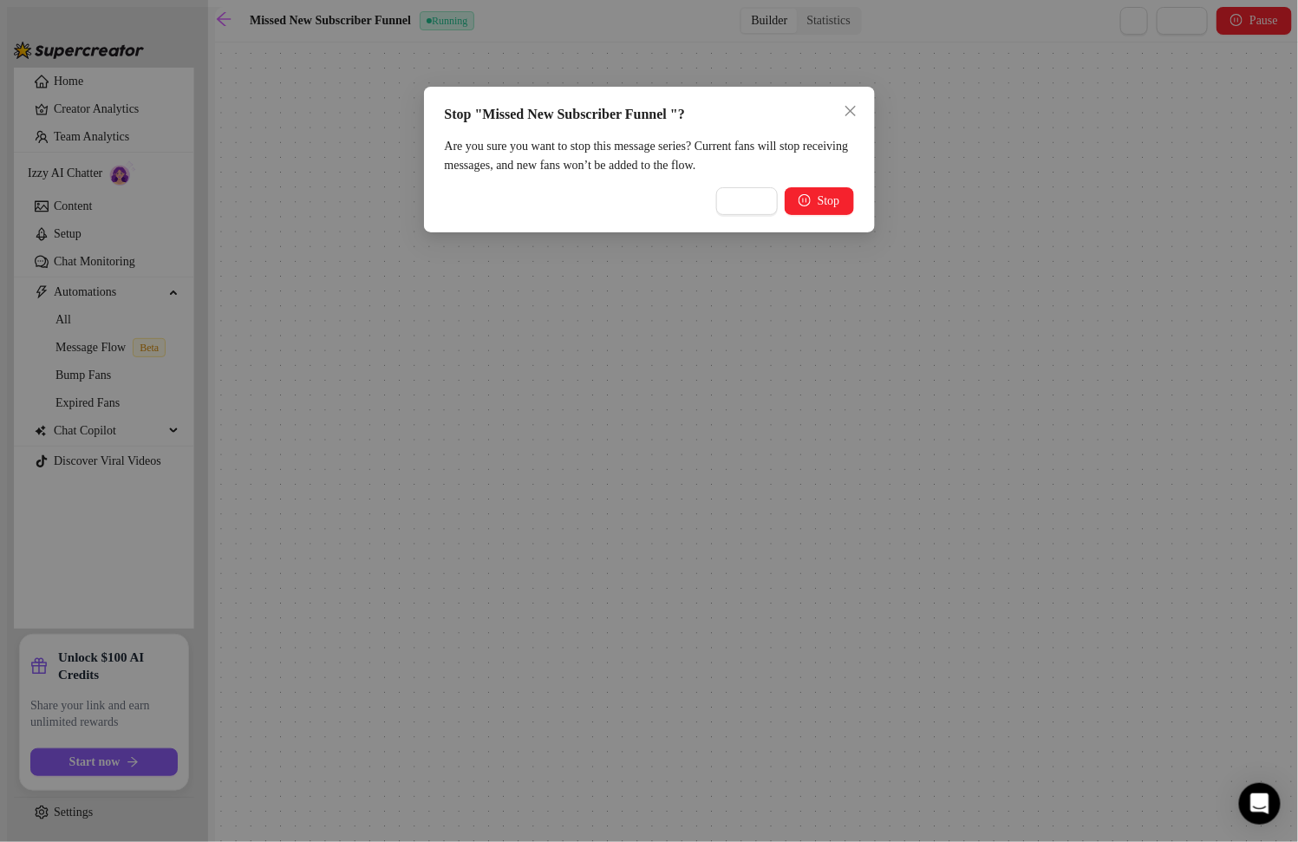
click at [828, 232] on div "Stop "Missed New Subscriber Funnel "? Are you sure you want to stop this messag…" at bounding box center [649, 160] width 451 height 146
click at [820, 208] on span "Stop" at bounding box center [828, 201] width 23 height 14
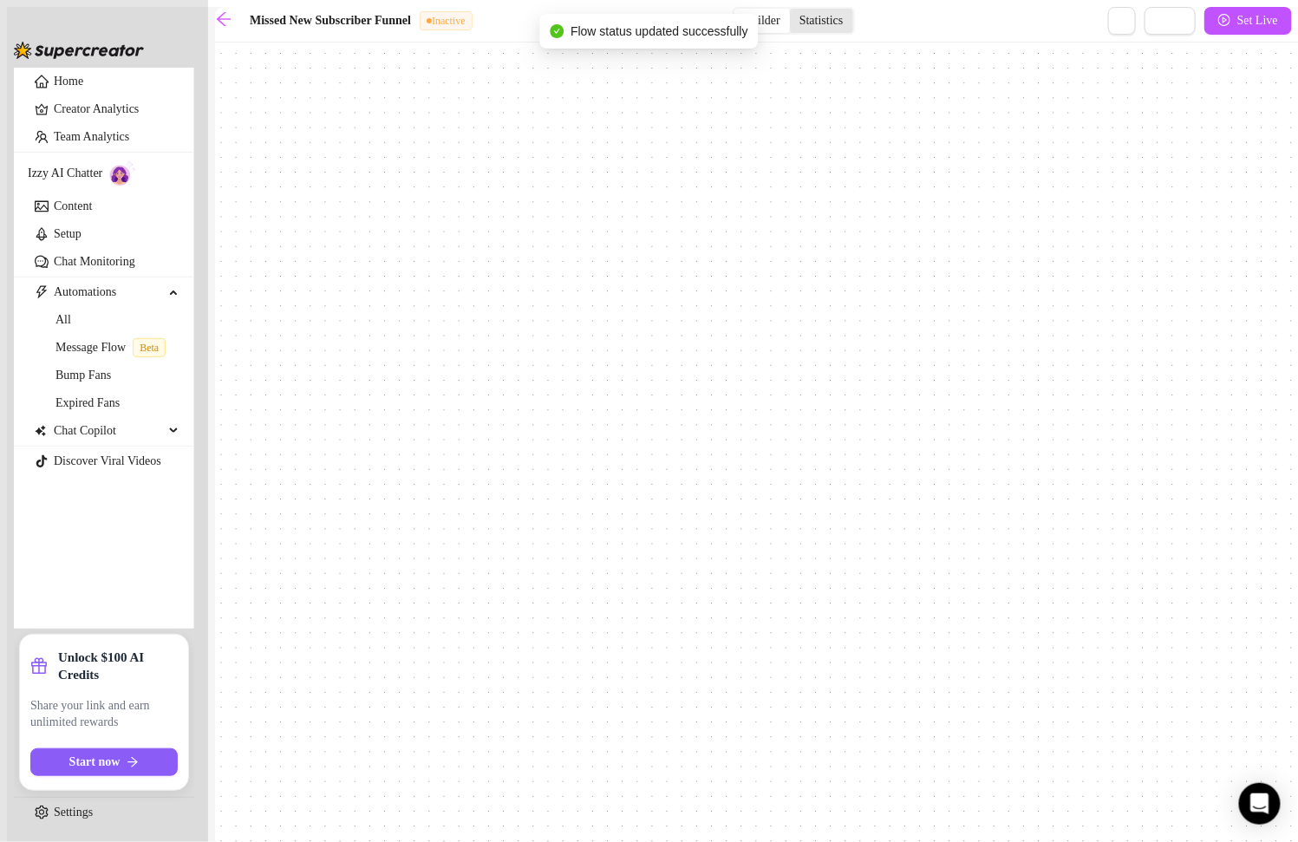
click at [838, 29] on div "Statistics" at bounding box center [821, 21] width 63 height 24
click at [794, 11] on input "Statistics" at bounding box center [794, 11] width 0 height 0
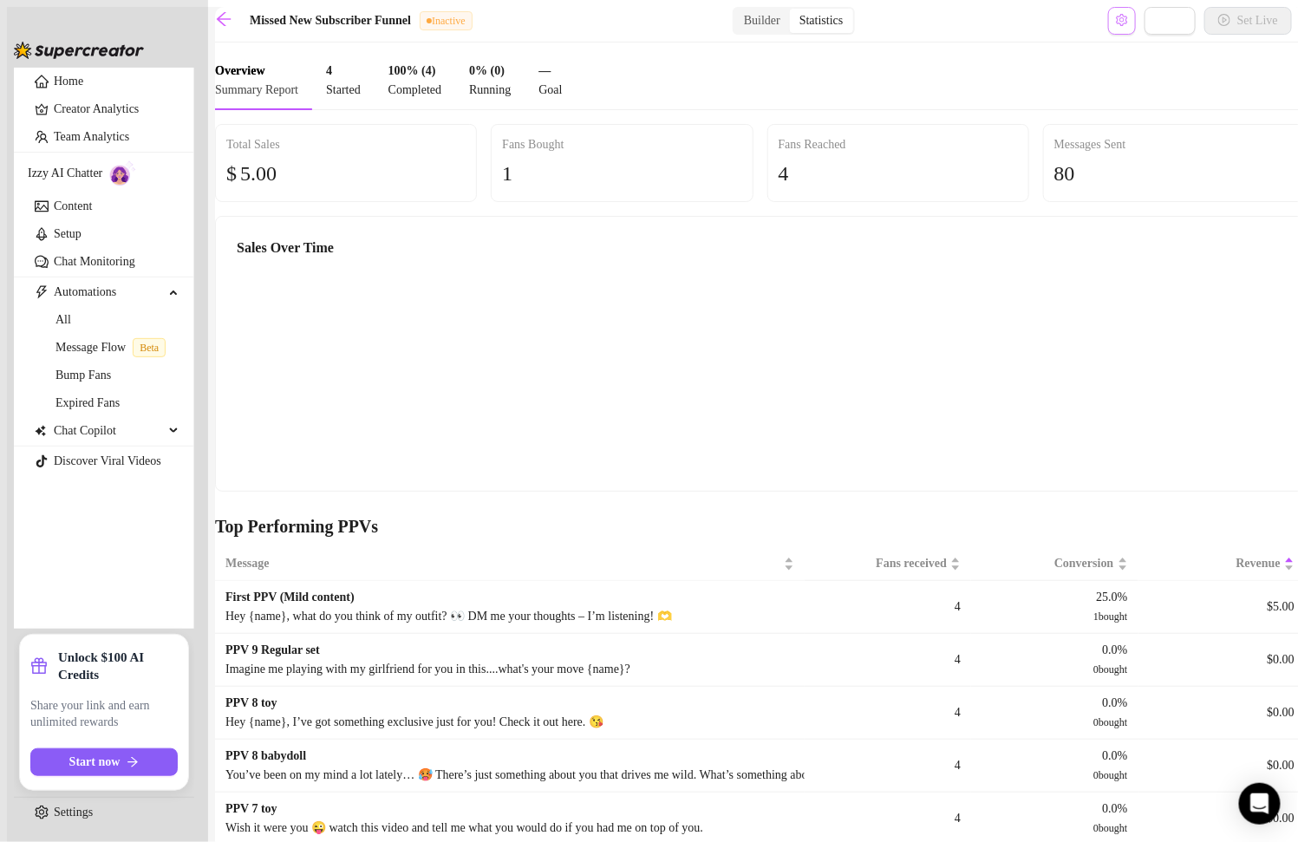
click at [1108, 25] on button "Open Exit Rules" at bounding box center [1122, 21] width 28 height 28
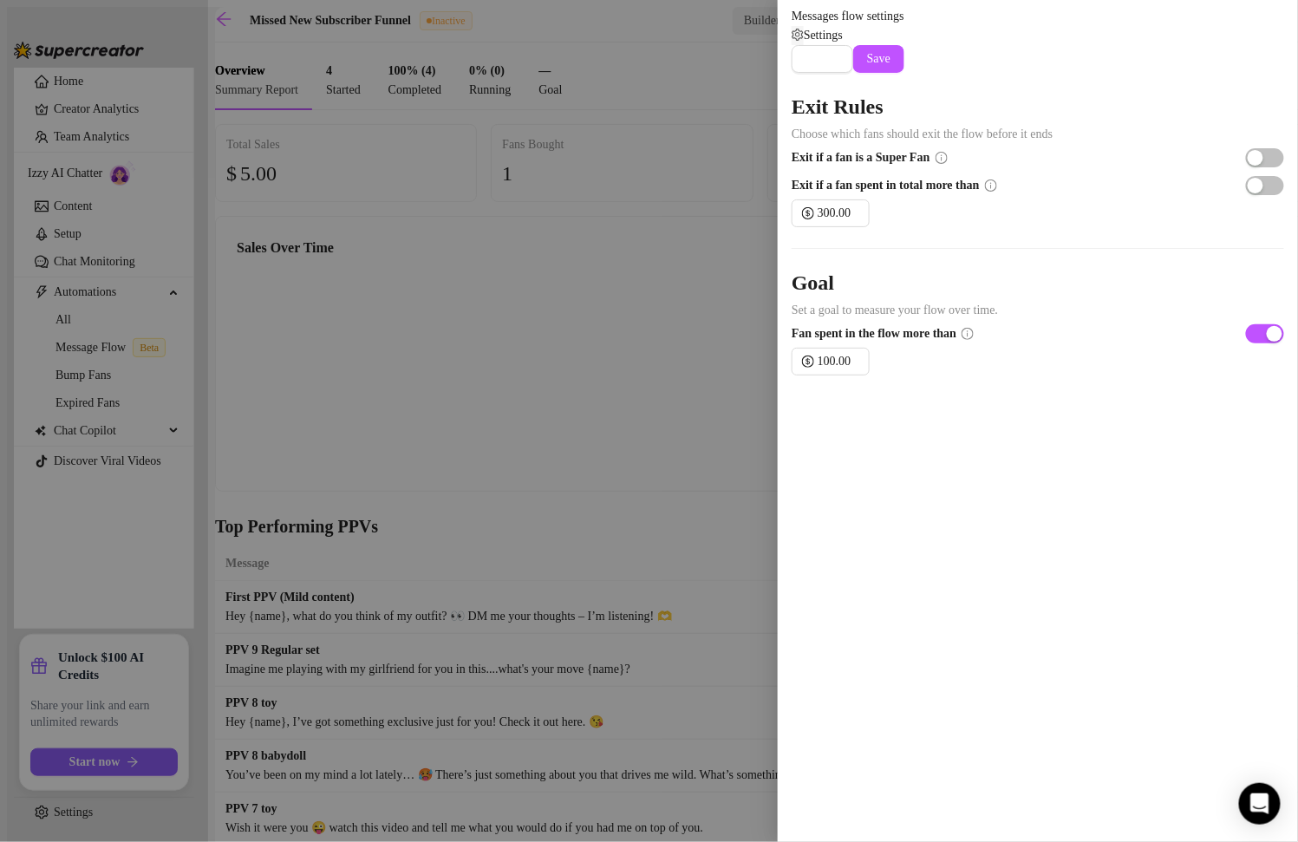
click at [679, 215] on div at bounding box center [649, 421] width 1298 height 842
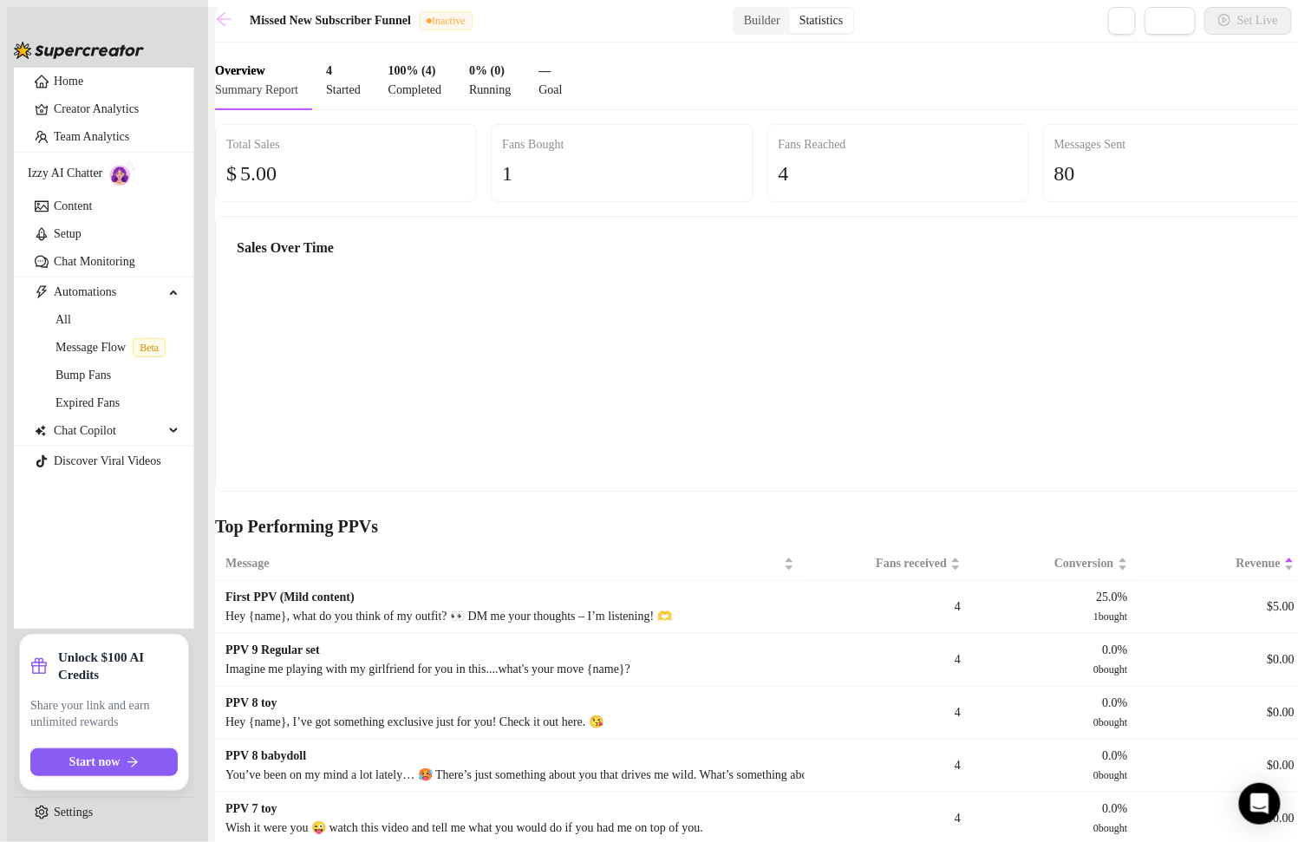
click at [241, 30] on link at bounding box center [228, 21] width 26 height 22
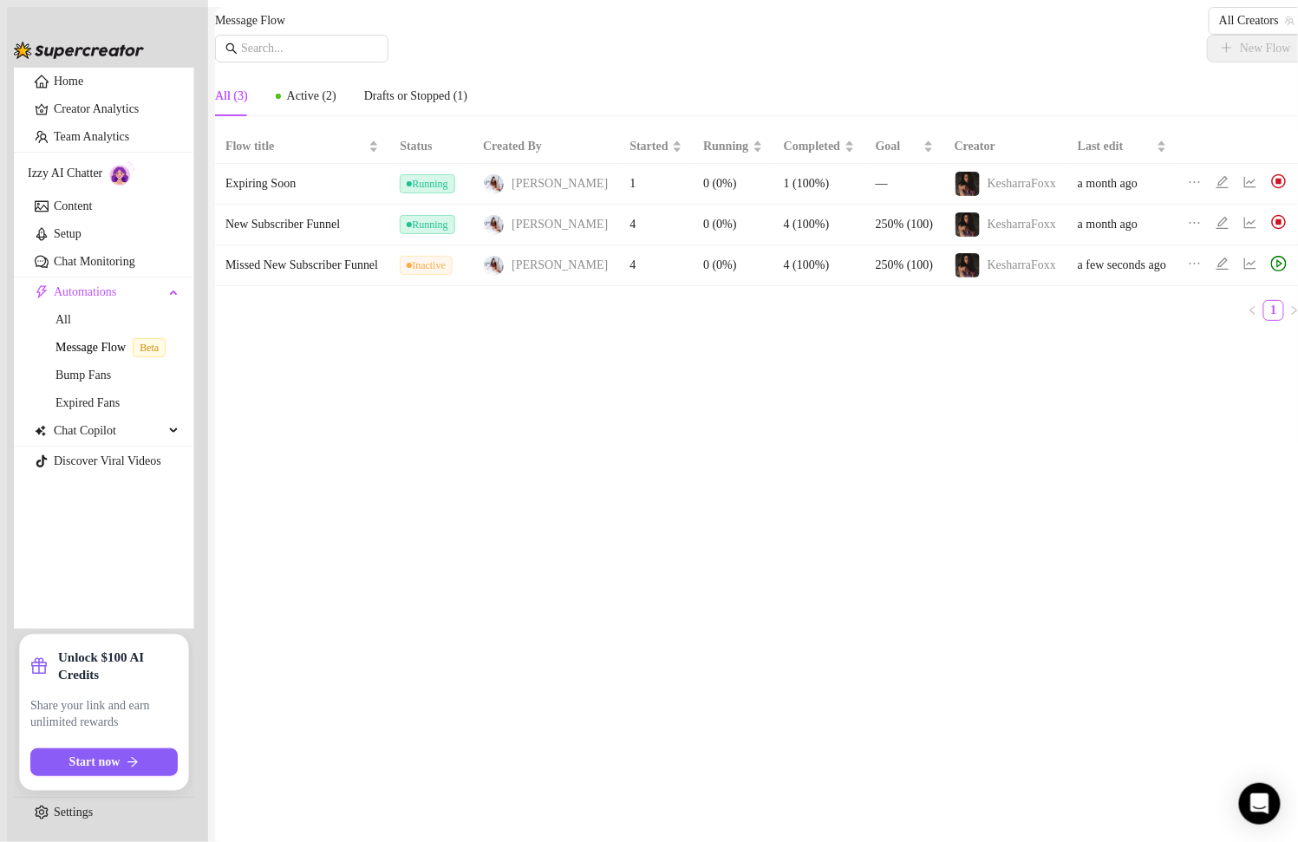
click at [1244, 229] on icon "line-chart" at bounding box center [1250, 223] width 12 height 11
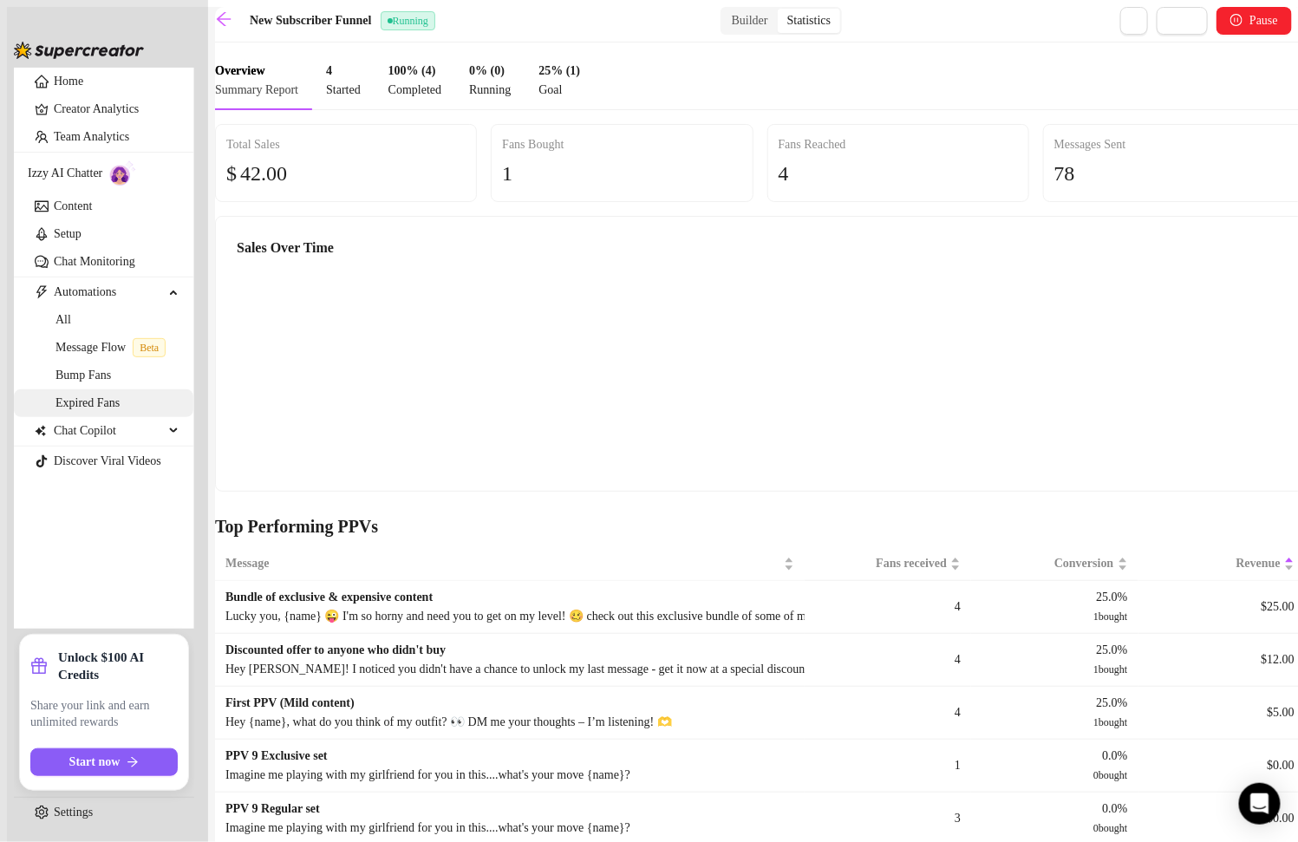
click at [94, 409] on link "Expired Fans" at bounding box center [87, 402] width 64 height 13
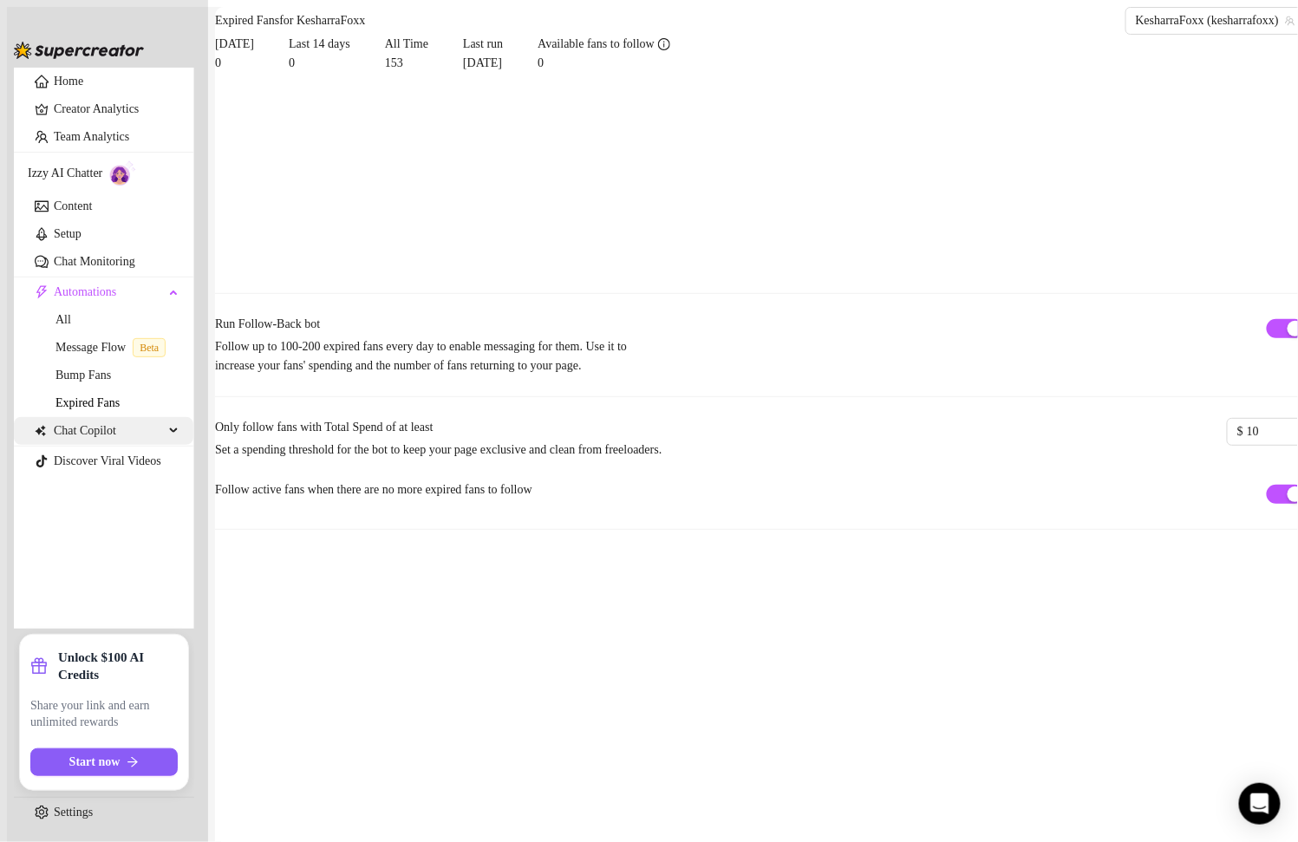
click at [170, 445] on div "Chat Copilot" at bounding box center [103, 431] width 179 height 28
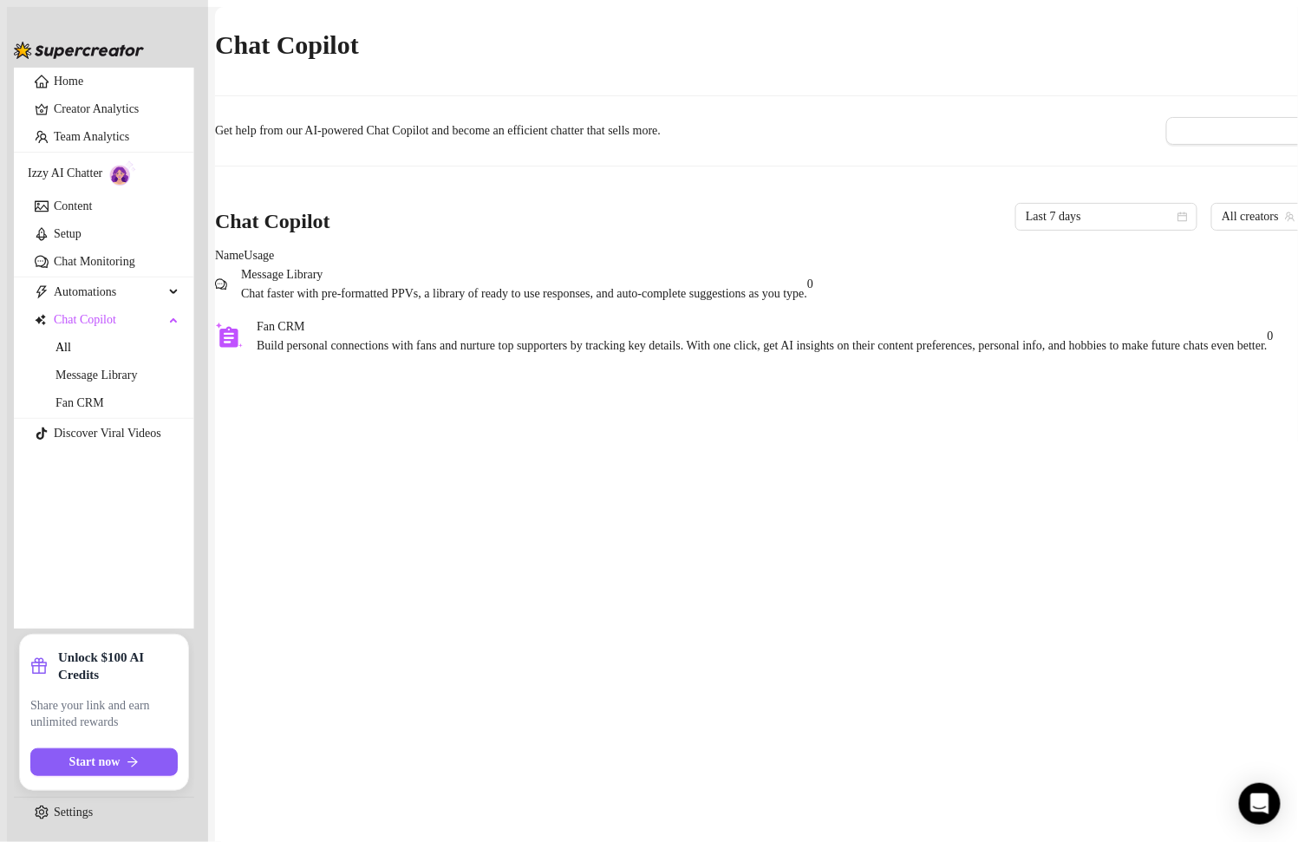
click at [786, 284] on span "Message Library" at bounding box center [524, 274] width 566 height 19
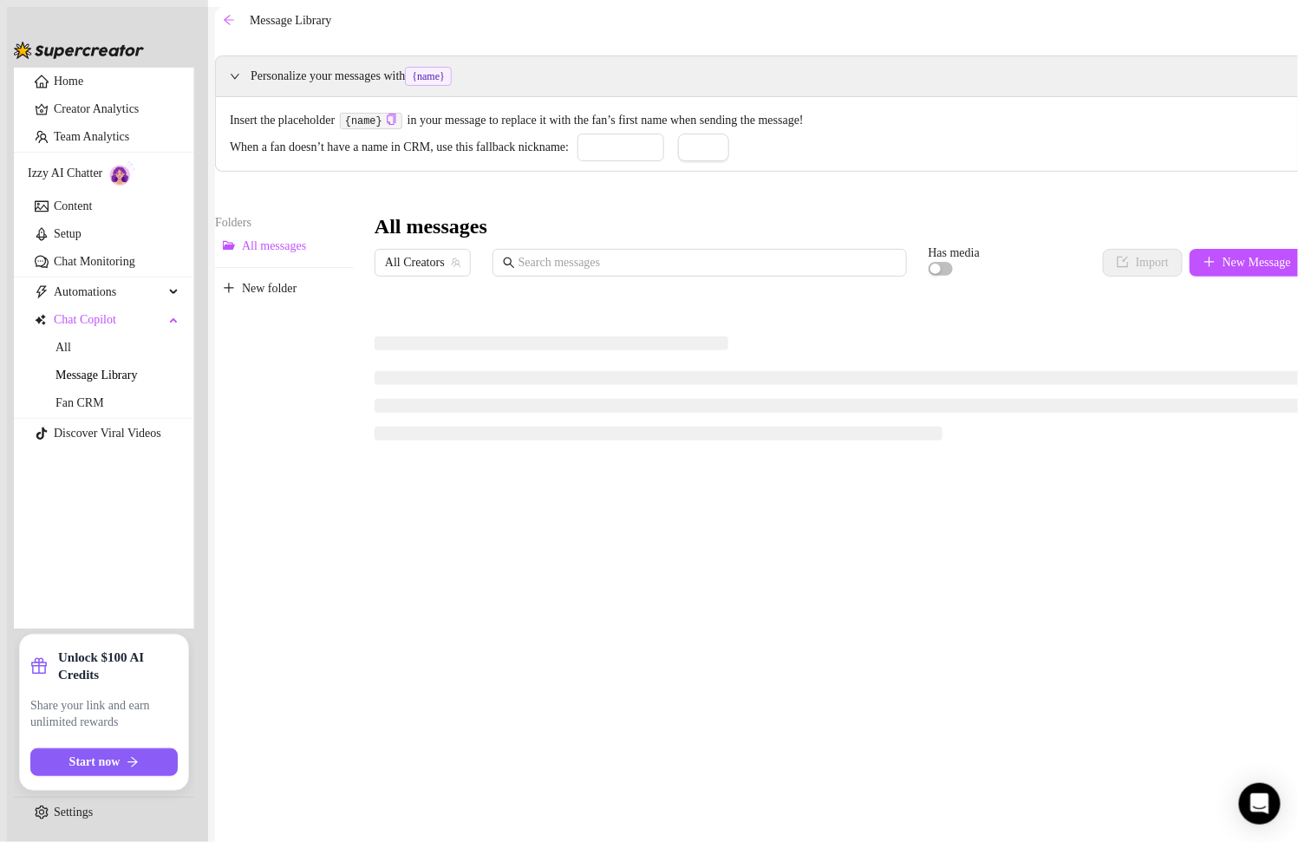
type input "love"
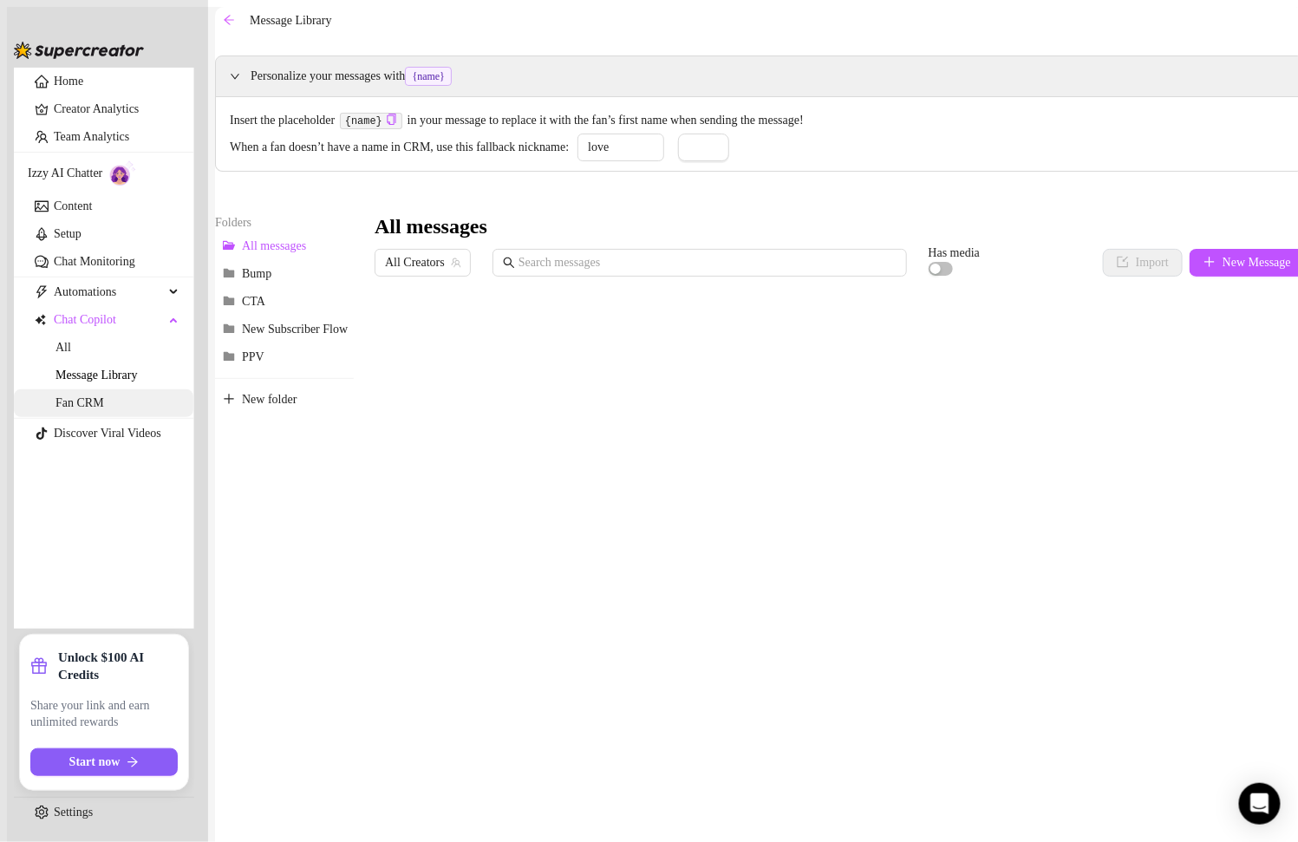
click at [104, 409] on link "Fan CRM" at bounding box center [79, 402] width 49 height 13
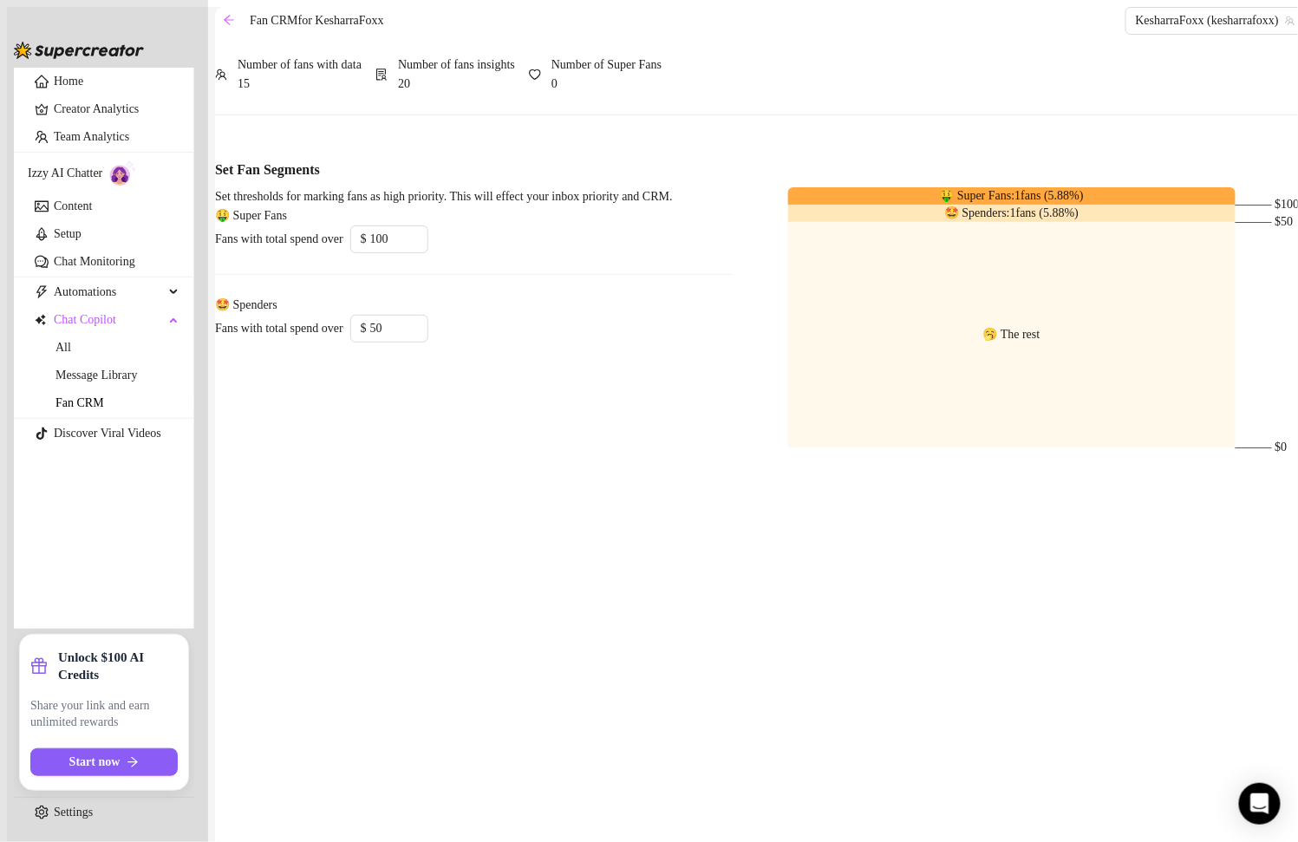
click at [486, 430] on div "Set thresholds for marking fans as high priority. This will effect your inbox p…" at bounding box center [473, 317] width 517 height 261
click at [85, 306] on span "Automations" at bounding box center [109, 292] width 110 height 28
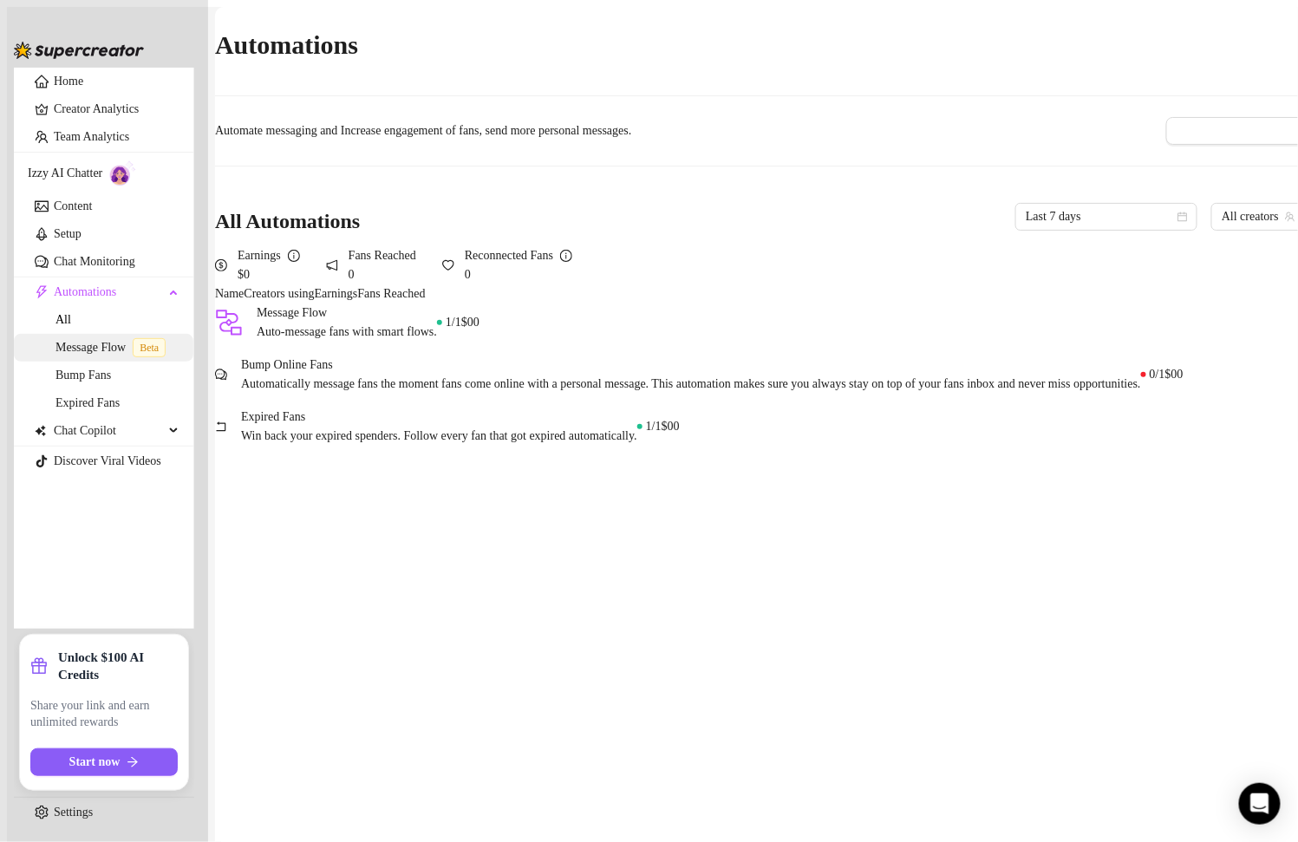
click at [133, 357] on span "Beta" at bounding box center [149, 347] width 33 height 19
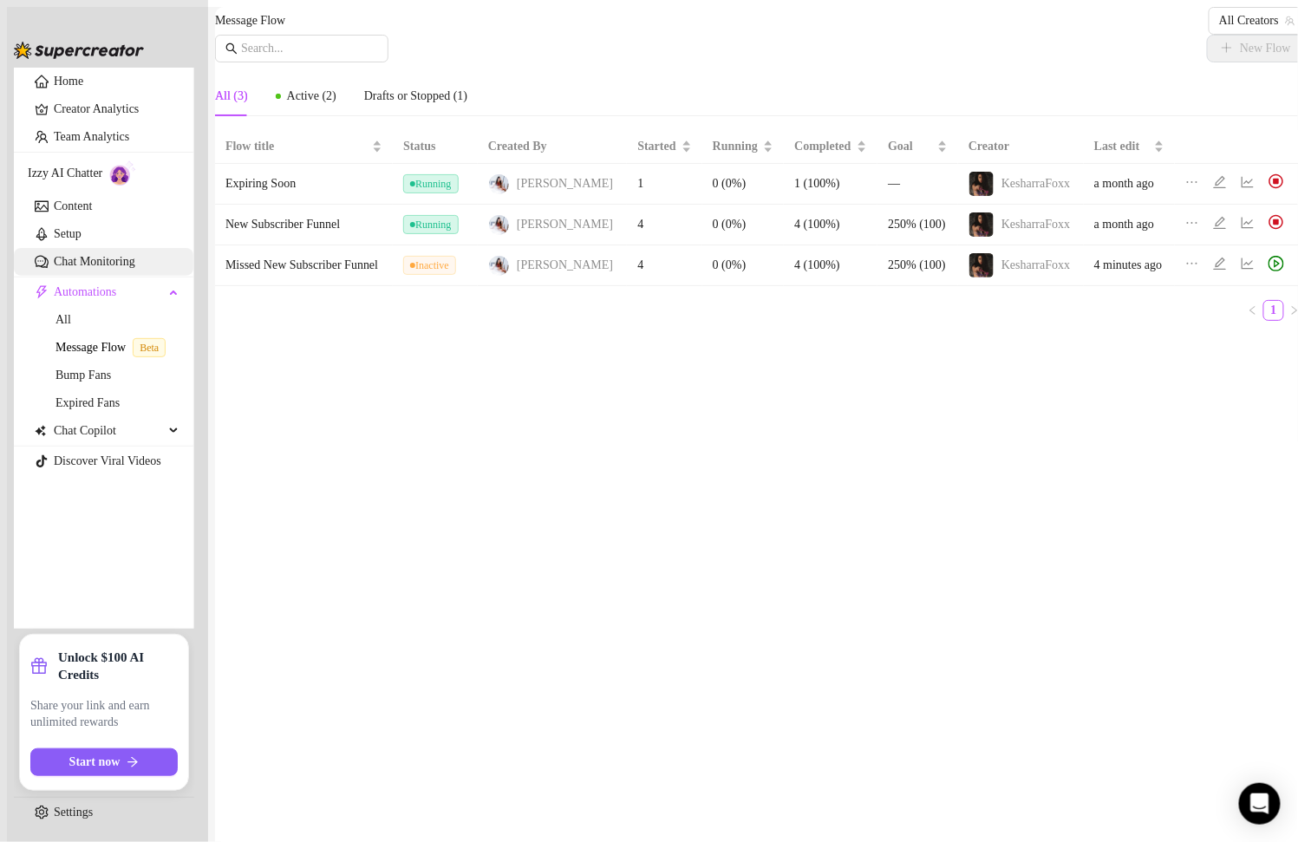
click at [120, 268] on link "Chat Monitoring" at bounding box center [94, 261] width 81 height 13
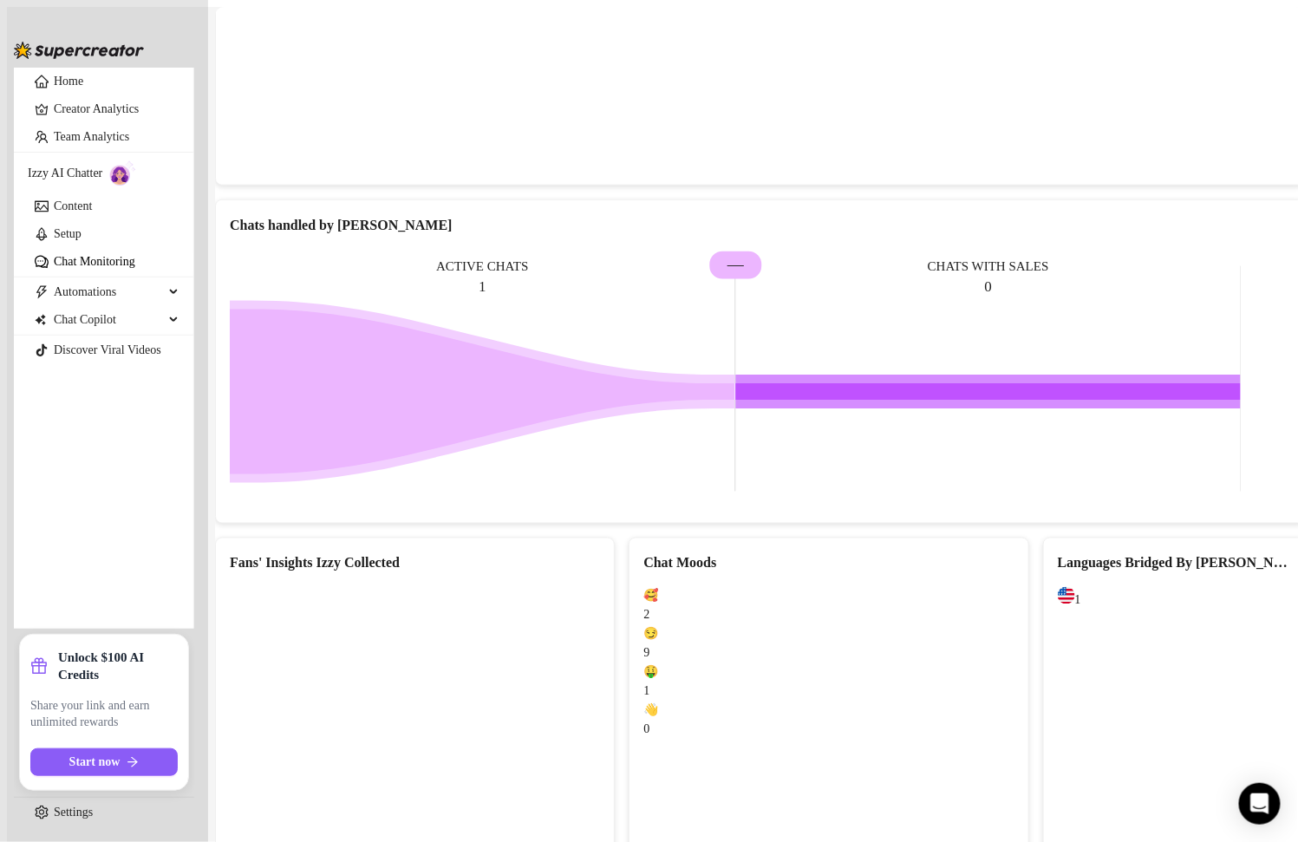
scroll to position [635, 0]
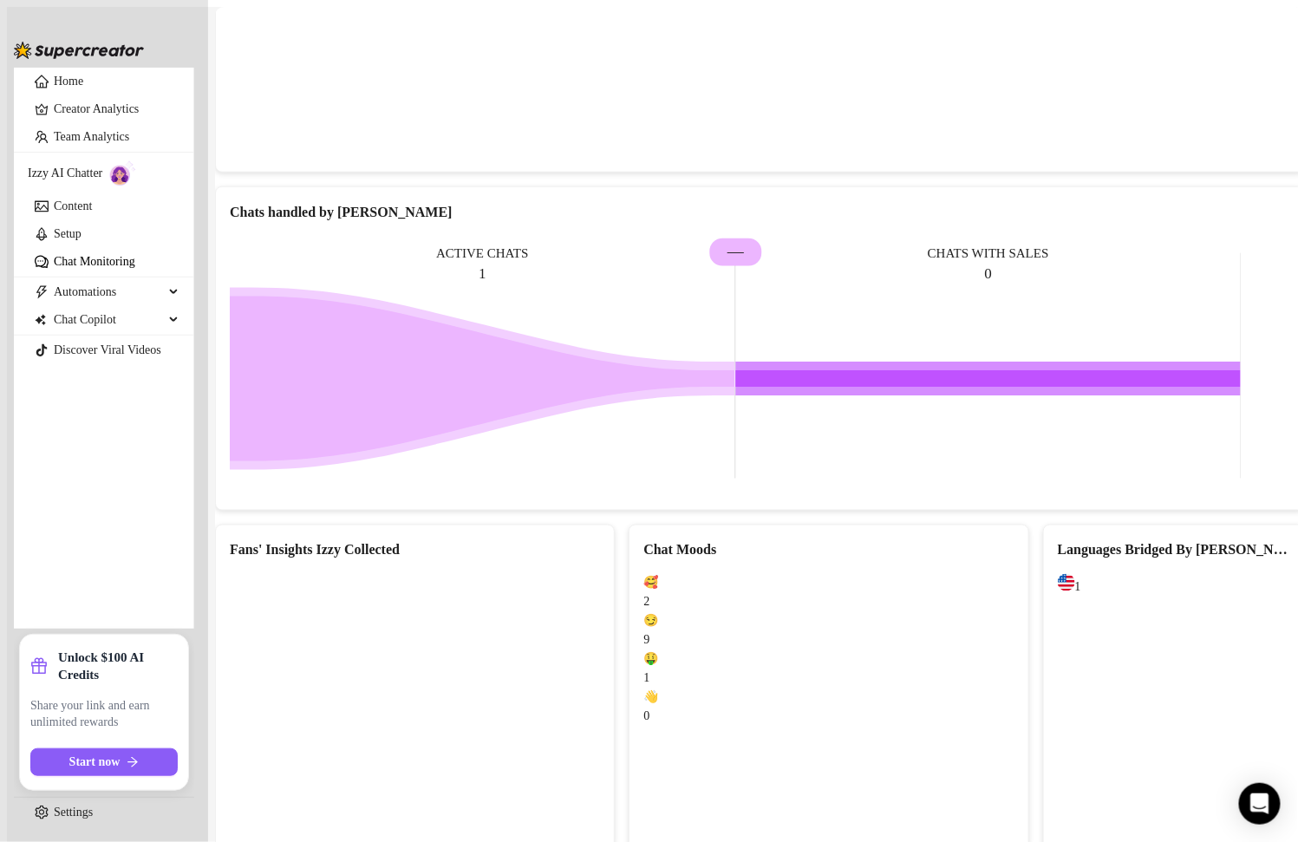
click at [410, 632] on canvas at bounding box center [406, 703] width 352 height 259
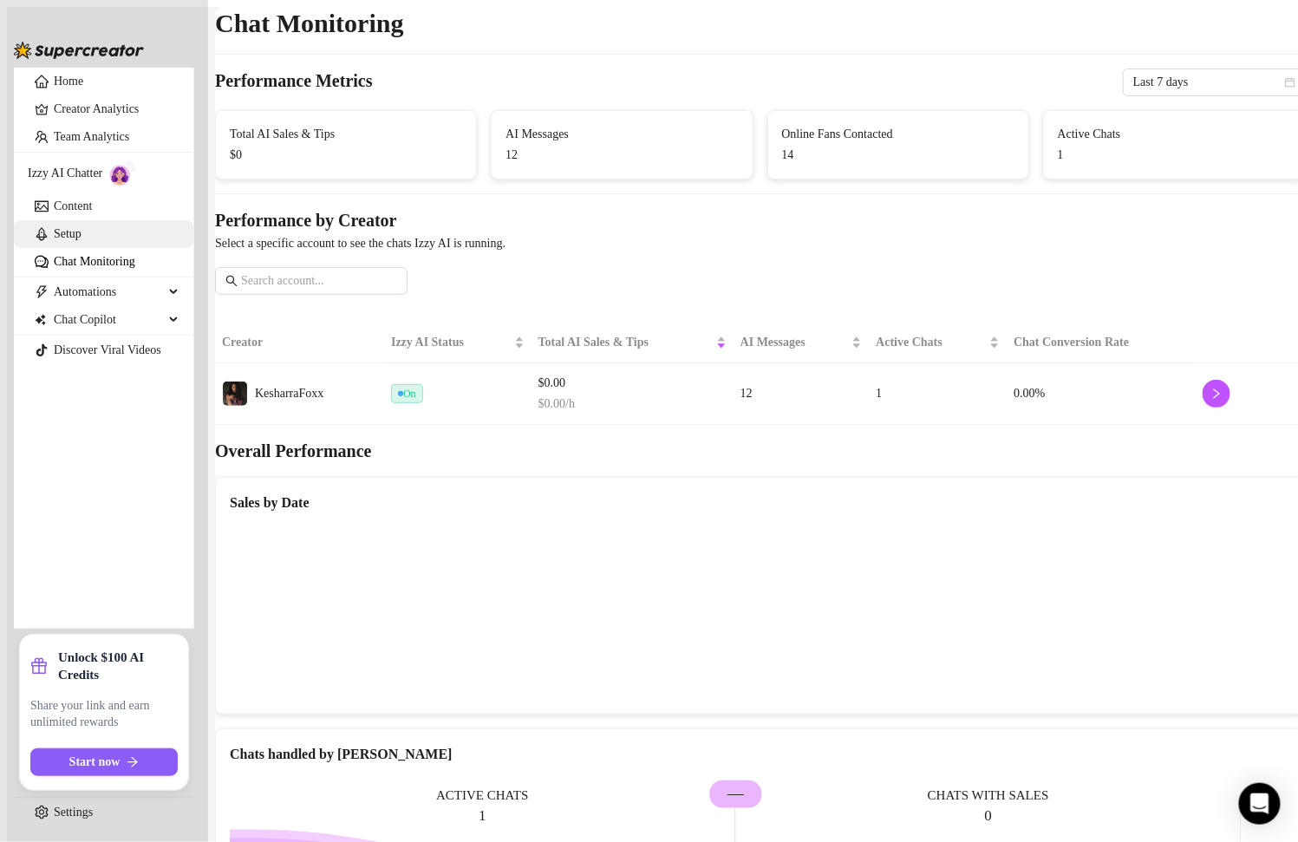
click at [81, 240] on link "Setup" at bounding box center [68, 233] width 28 height 13
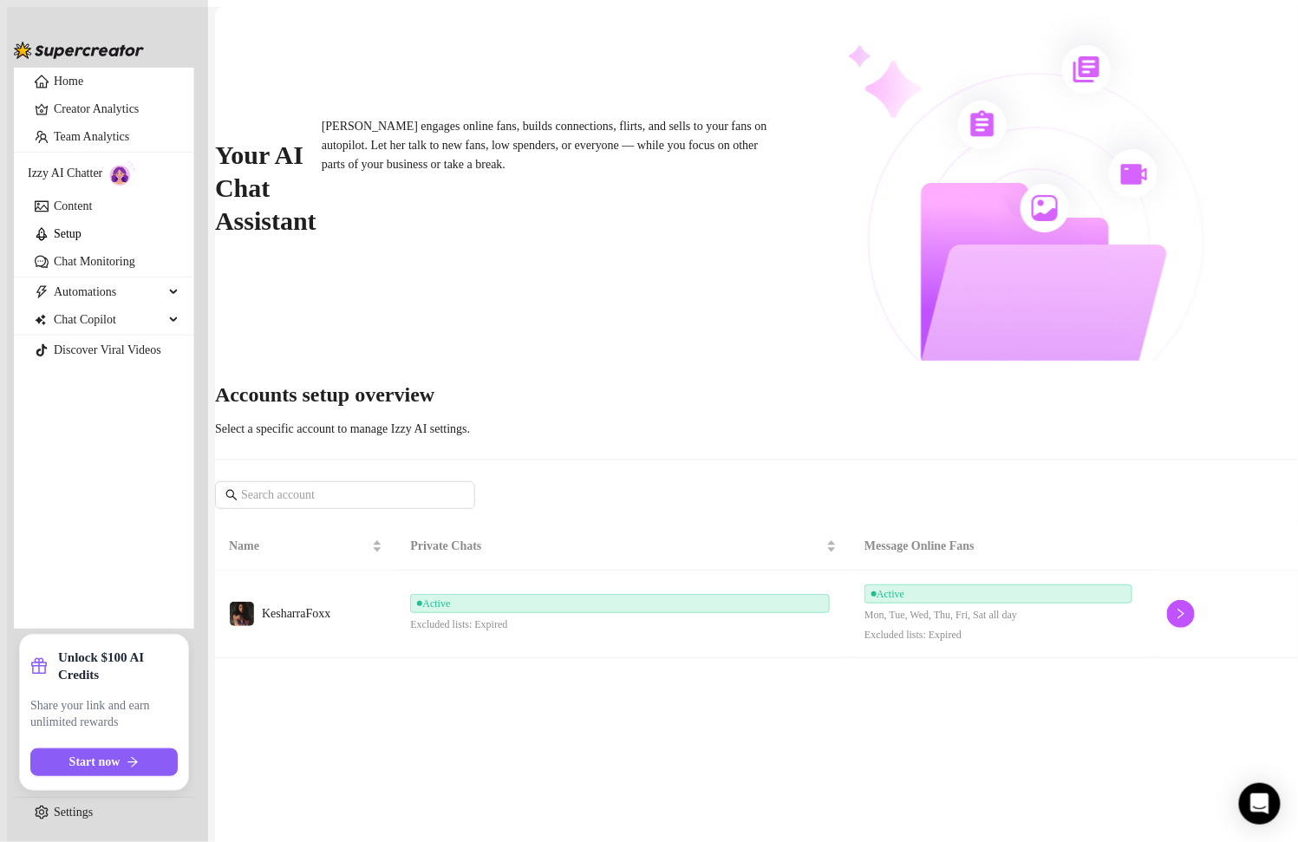
click at [708, 570] on td "Active Excluded lists: Expired" at bounding box center [623, 614] width 454 height 88
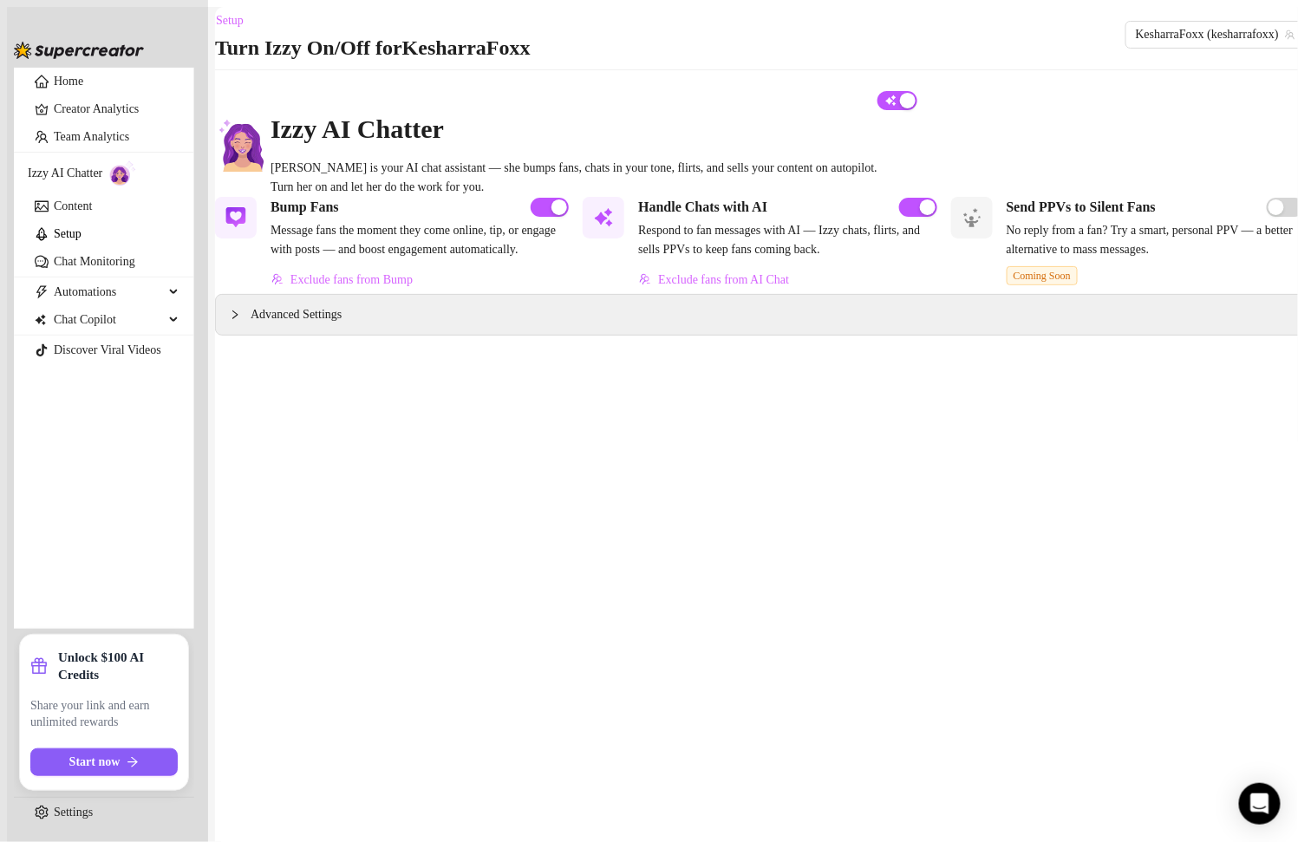
click at [398, 335] on div "Advanced Settings" at bounding box center [760, 315] width 1088 height 40
click at [306, 324] on span "Advanced Settings" at bounding box center [295, 314] width 91 height 19
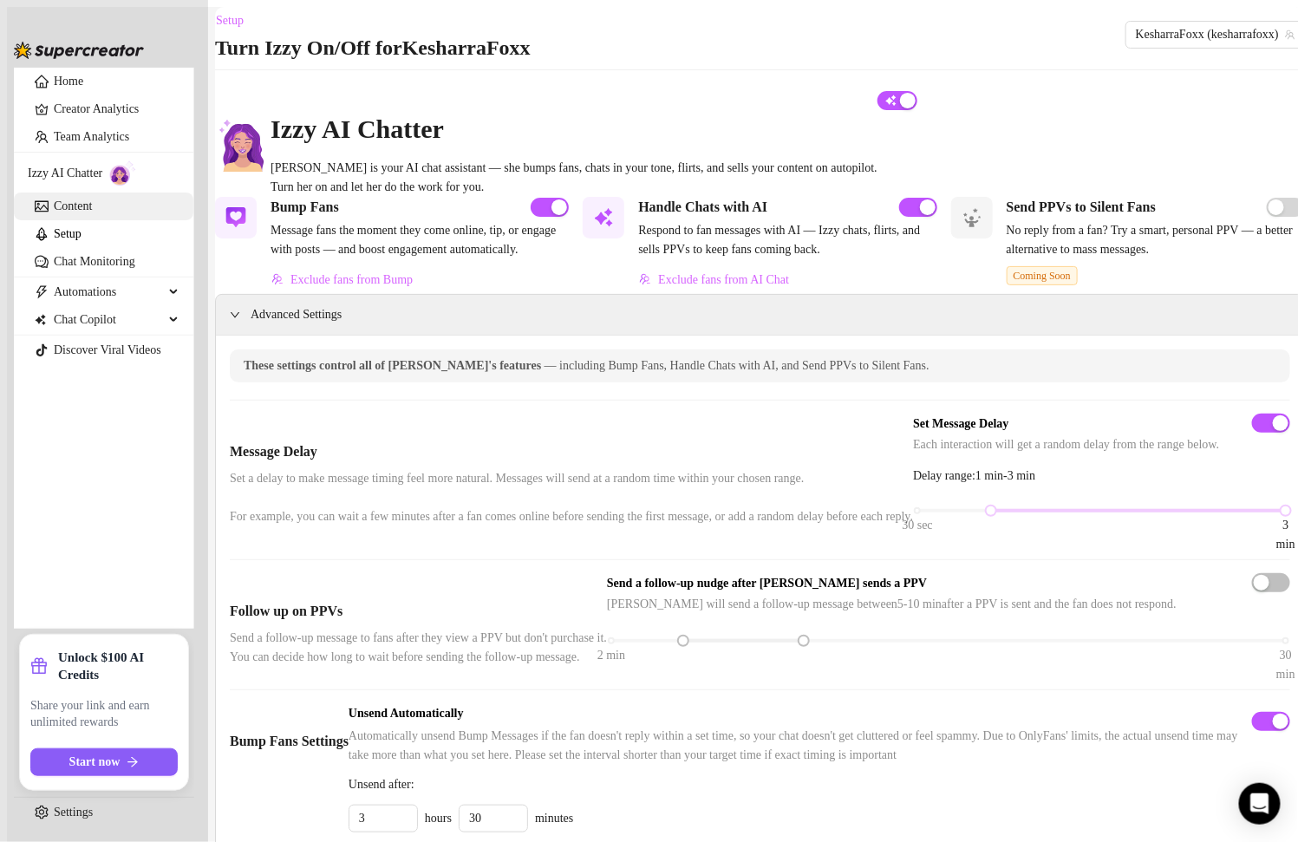
click at [61, 212] on link "Content" at bounding box center [73, 205] width 38 height 13
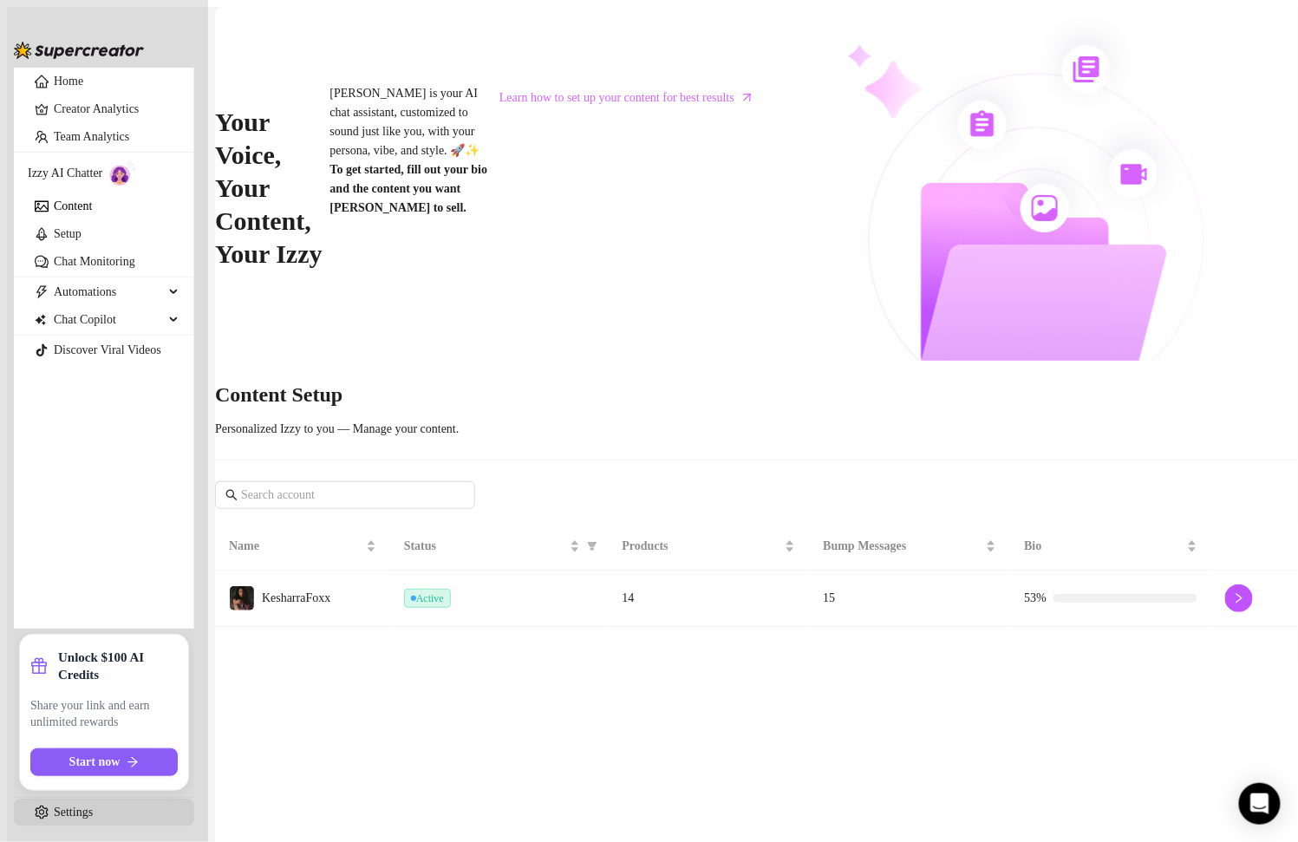
click at [72, 789] on link "Settings" at bounding box center [73, 811] width 39 height 13
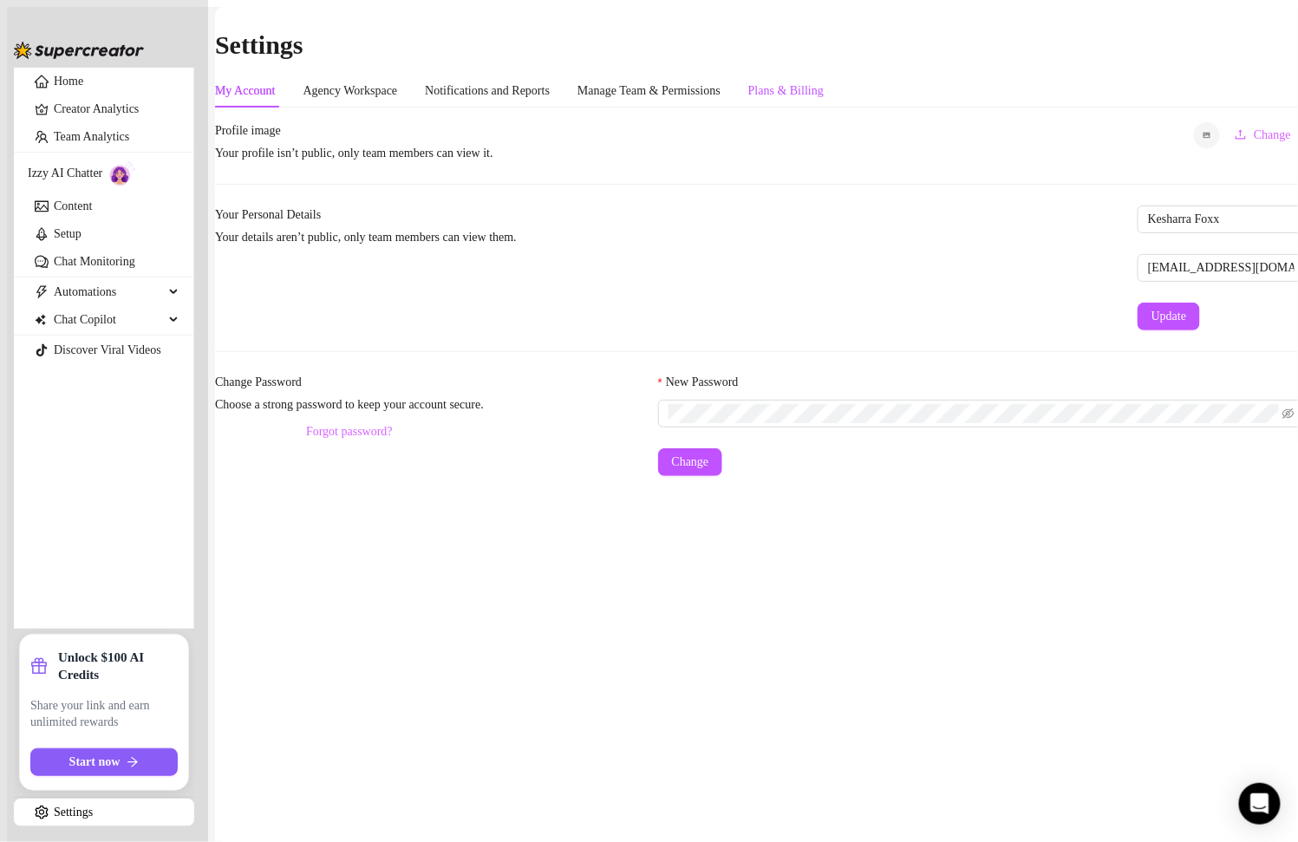
click at [823, 81] on div "Plans & Billing" at bounding box center [785, 90] width 75 height 19
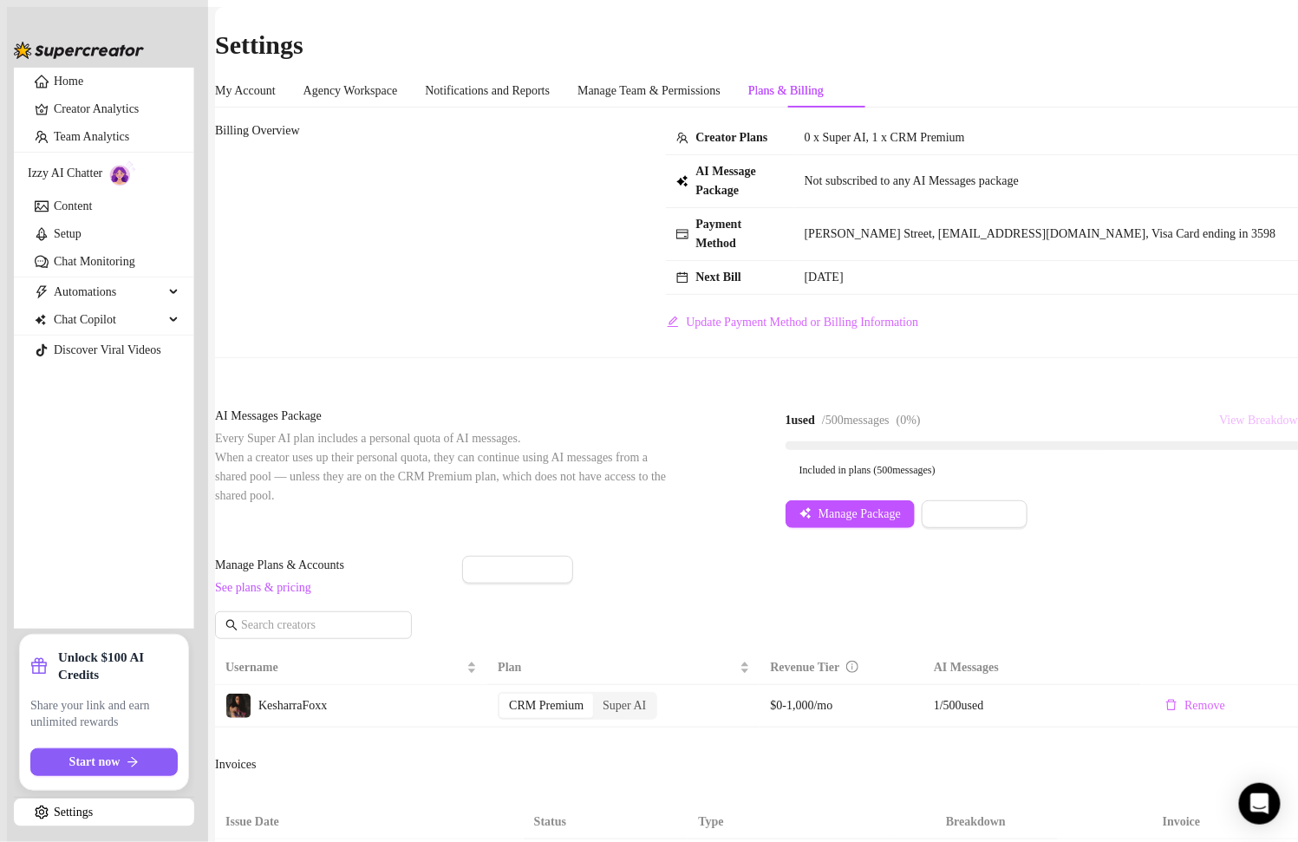
click at [1218, 429] on button "View Breakdown" at bounding box center [1261, 421] width 87 height 28
click at [1219, 421] on span "View Breakdown" at bounding box center [1261, 420] width 85 height 14
